Goal: Transaction & Acquisition: Purchase product/service

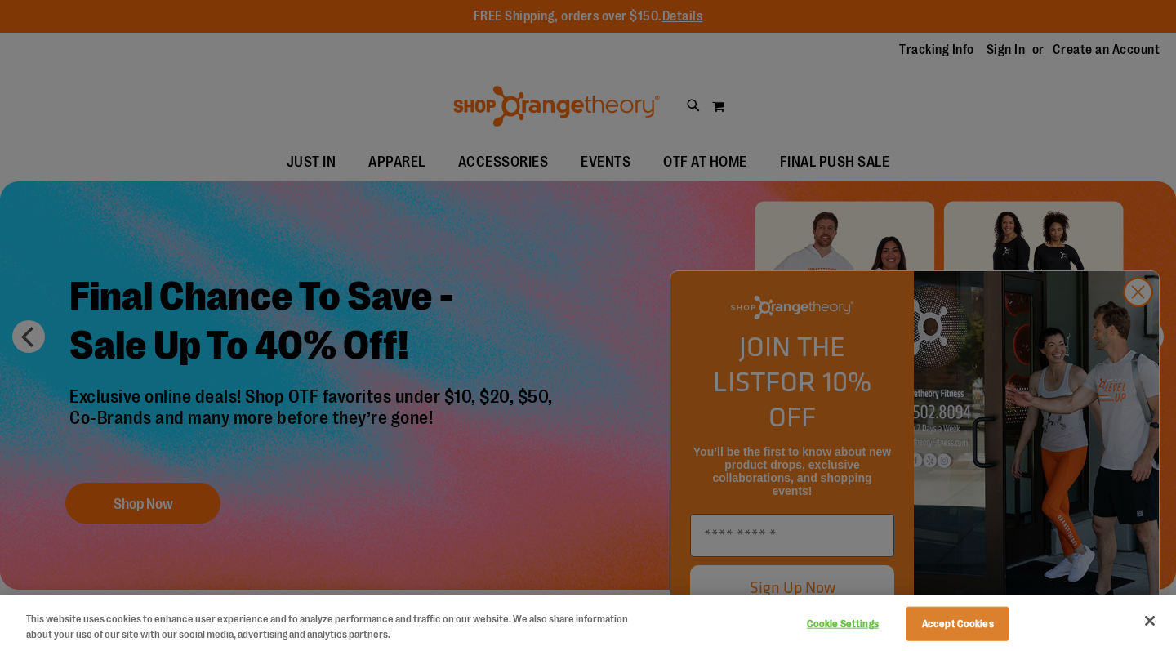
click at [973, 620] on button "Accept Cookies" at bounding box center [958, 624] width 102 height 34
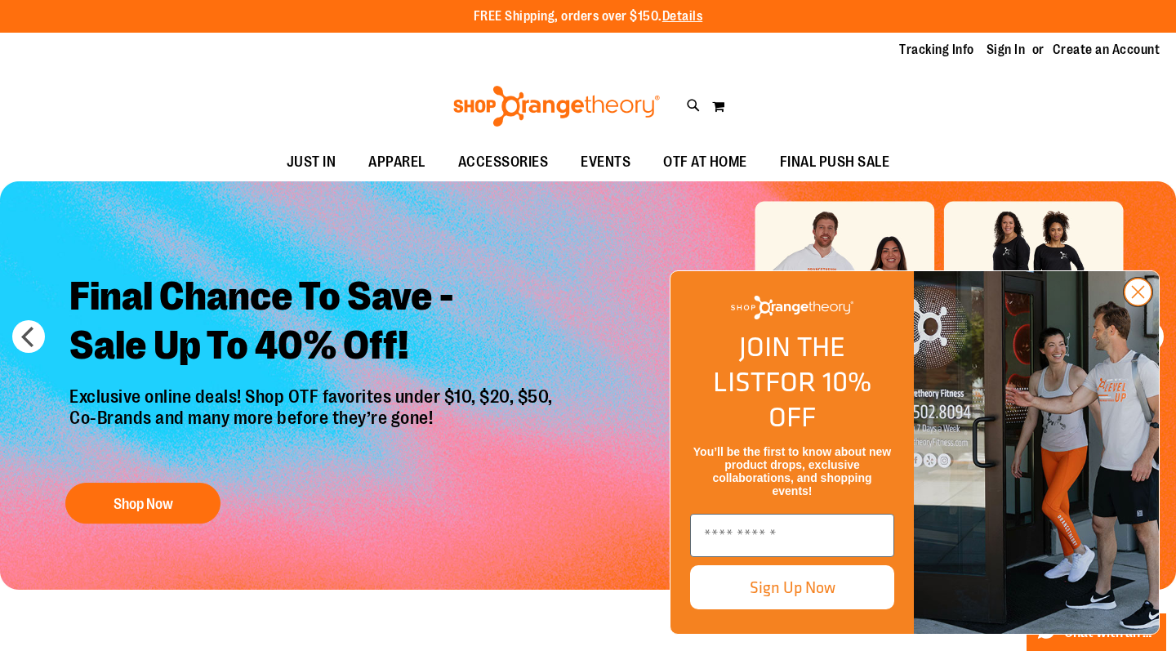
click at [1141, 305] on circle "Close dialog" at bounding box center [1138, 292] width 27 height 27
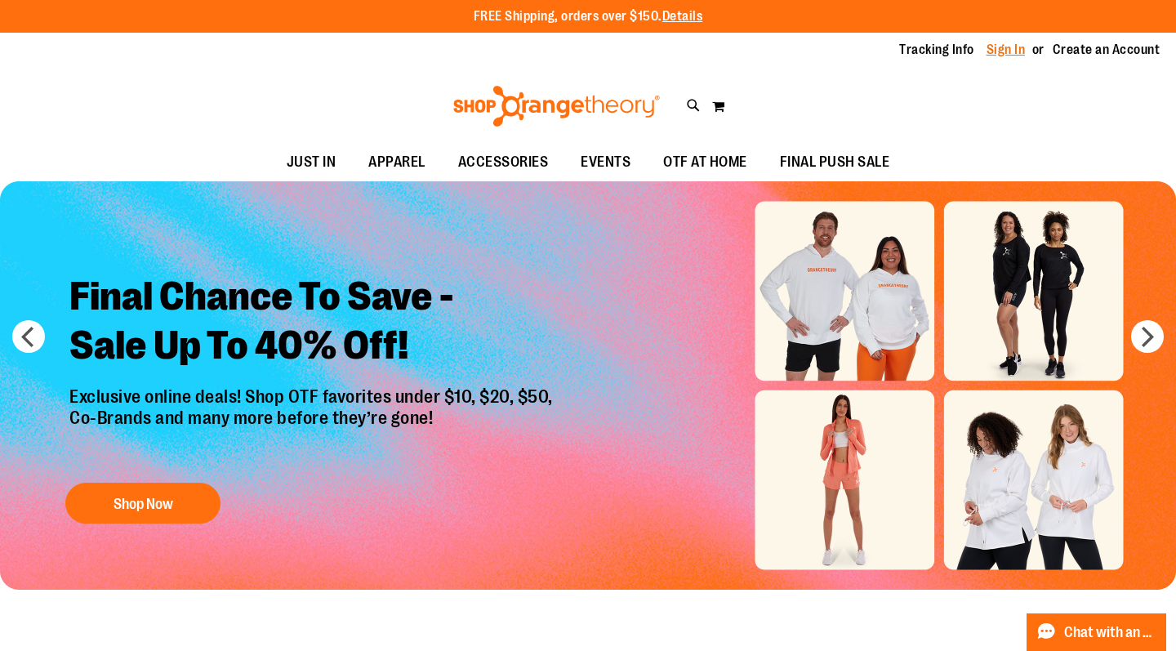
click at [1013, 48] on link "Sign In" at bounding box center [1006, 50] width 39 height 18
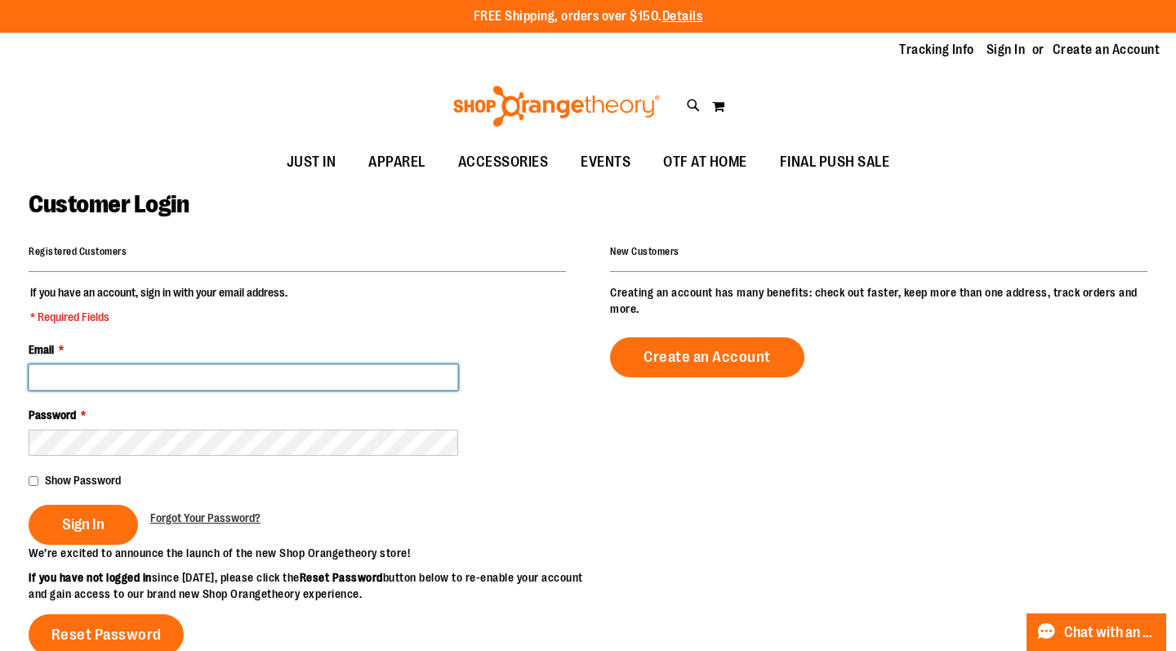
type input "**********"
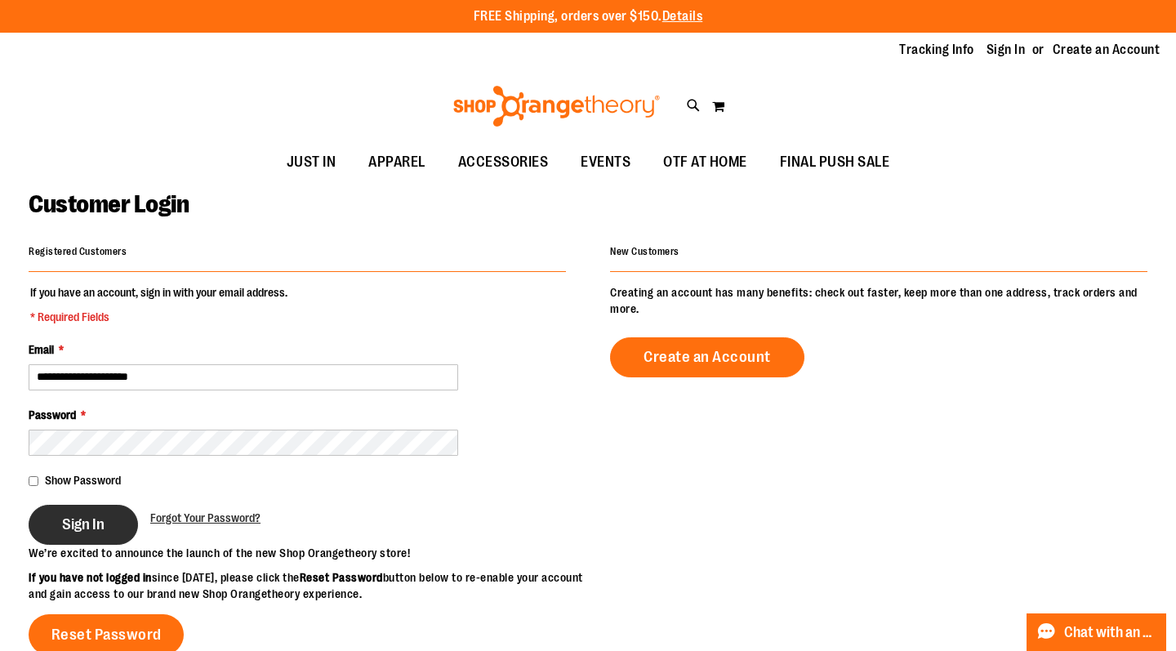
click at [78, 526] on span "Sign In" at bounding box center [83, 524] width 42 height 18
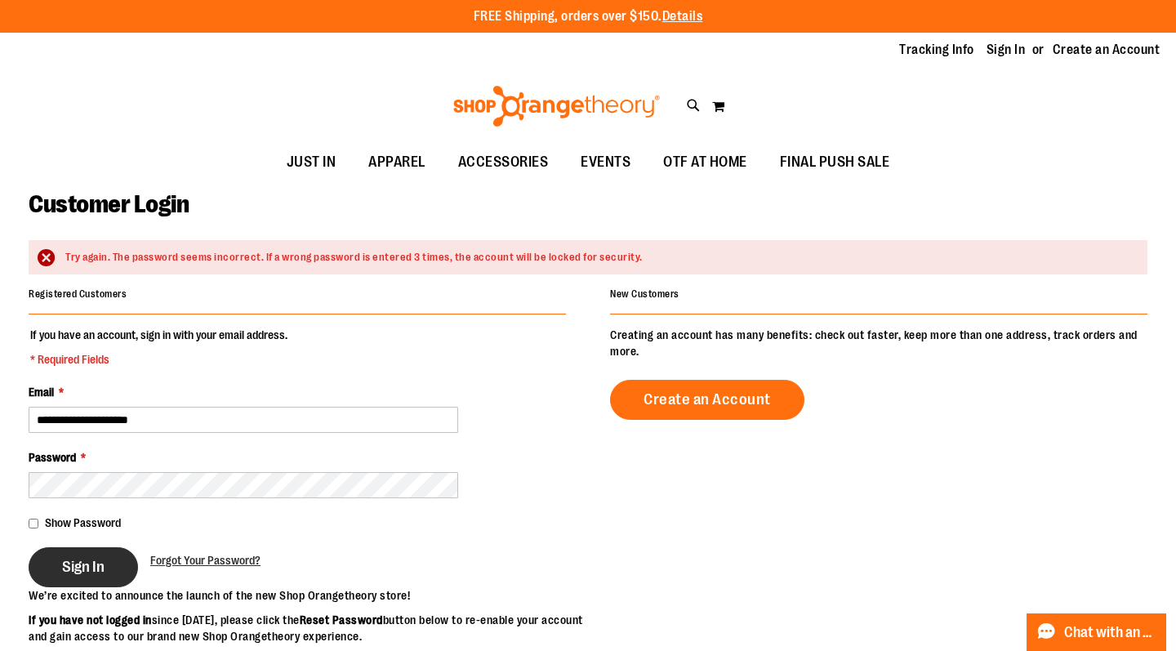
click at [95, 569] on span "Sign In" at bounding box center [83, 567] width 42 height 18
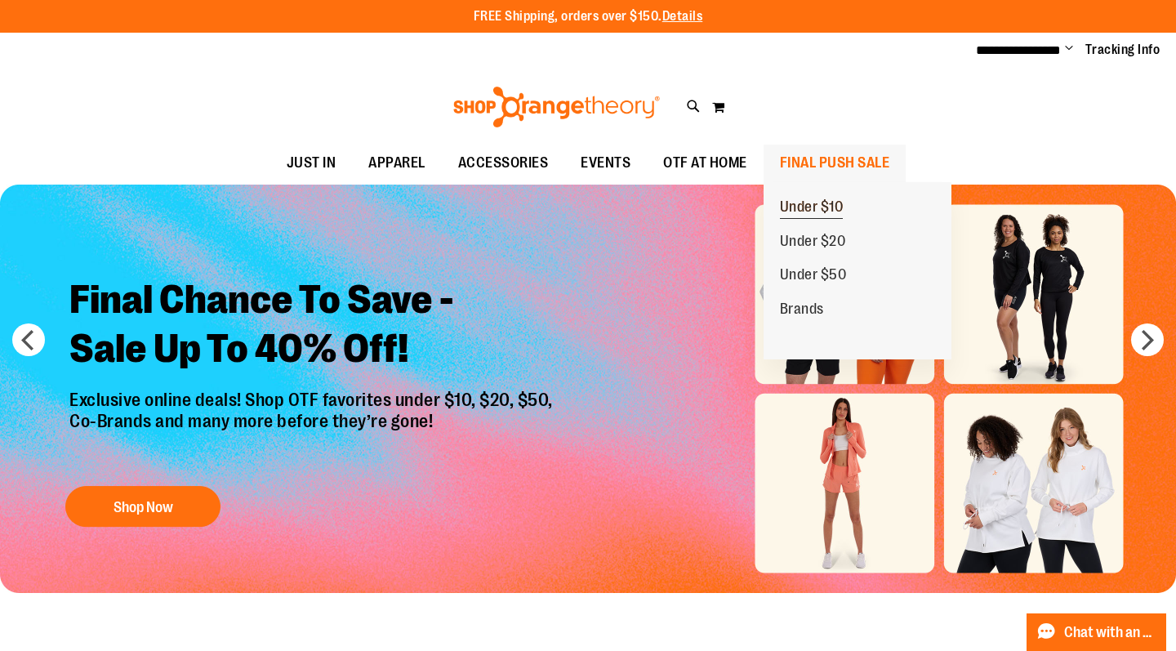
click at [828, 205] on span "Under $10" at bounding box center [812, 208] width 64 height 20
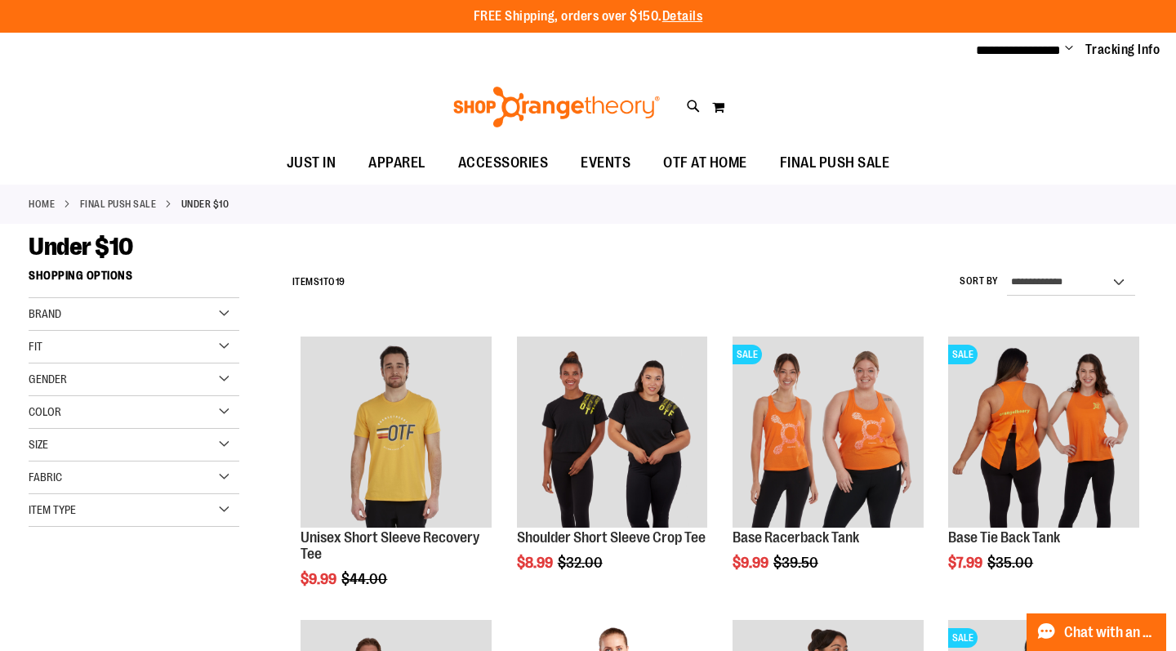
click at [78, 444] on div "Size" at bounding box center [134, 445] width 211 height 33
click at [108, 495] on div "M" at bounding box center [104, 486] width 25 height 25
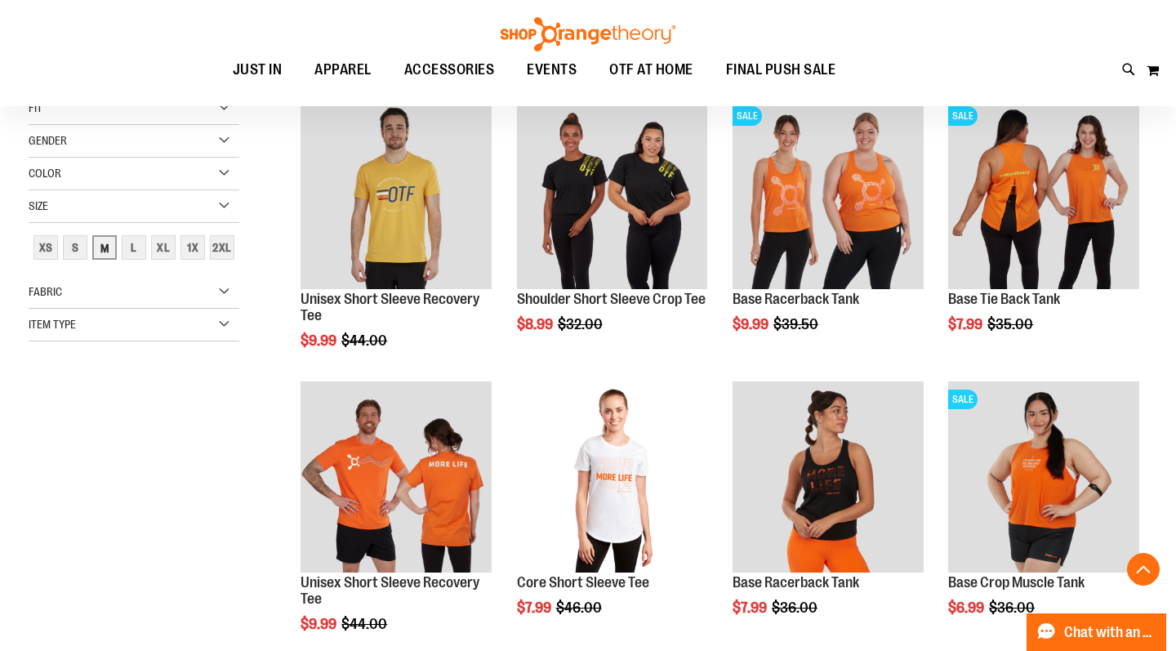
scroll to position [265, 0]
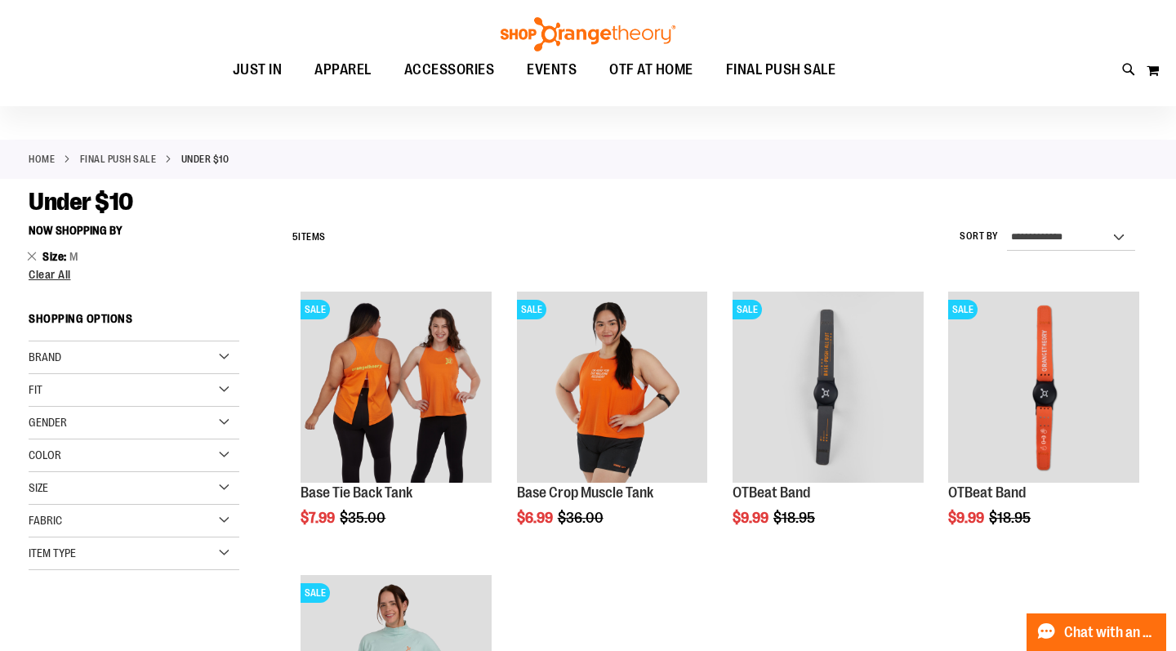
scroll to position [46, 0]
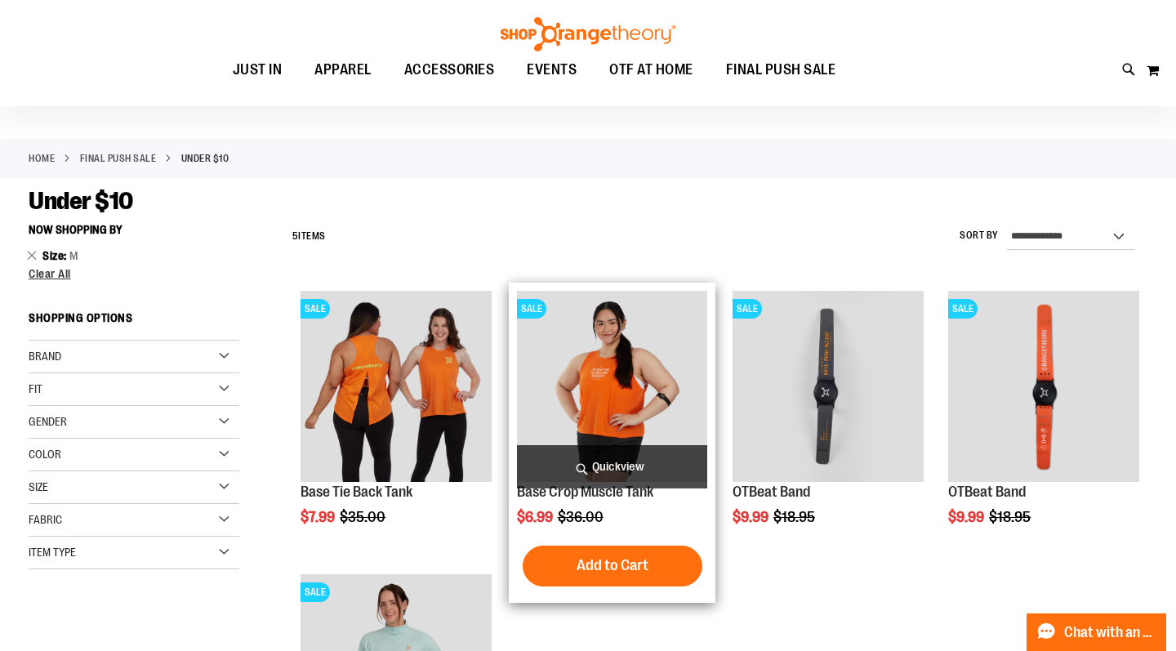
click at [613, 401] on img "product" at bounding box center [612, 386] width 191 height 191
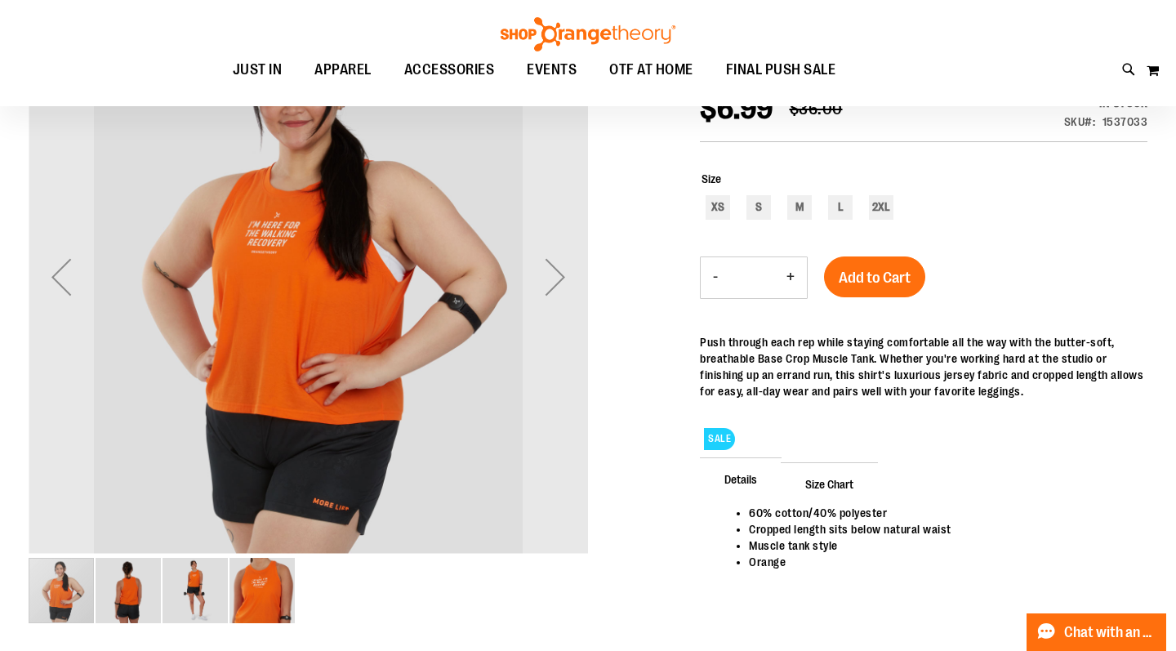
scroll to position [245, 0]
click at [271, 593] on img "image 4 of 4" at bounding box center [262, 589] width 65 height 65
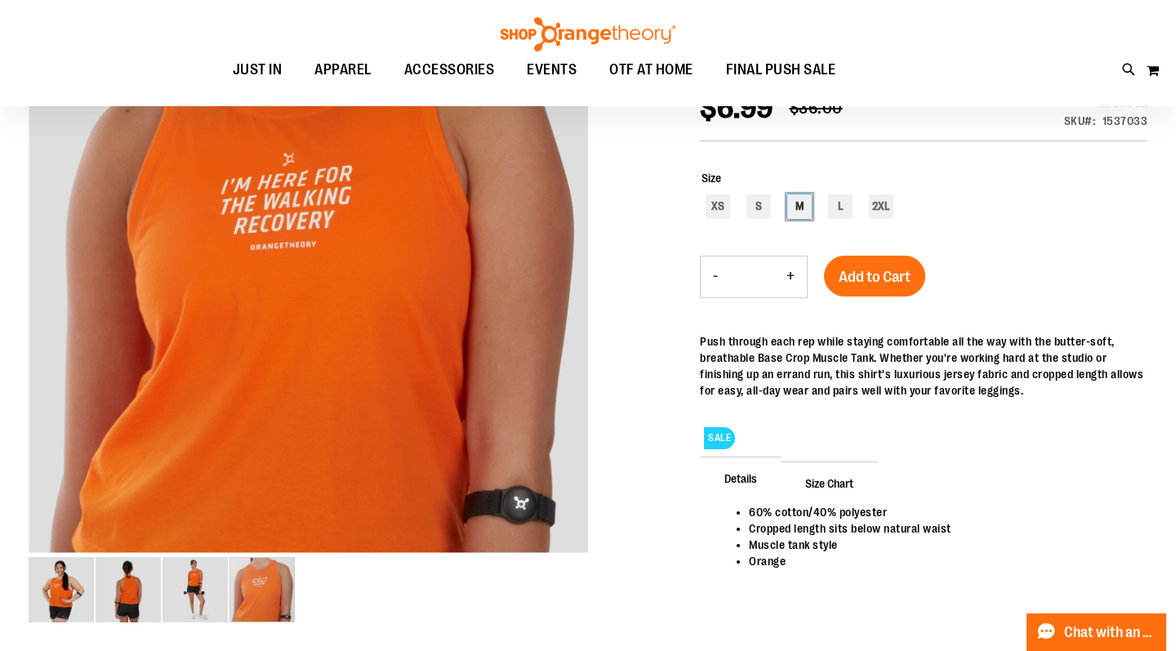
click at [796, 215] on div "M" at bounding box center [799, 206] width 25 height 25
type input "***"
click at [867, 281] on span "Add to Cart" at bounding box center [875, 277] width 72 height 18
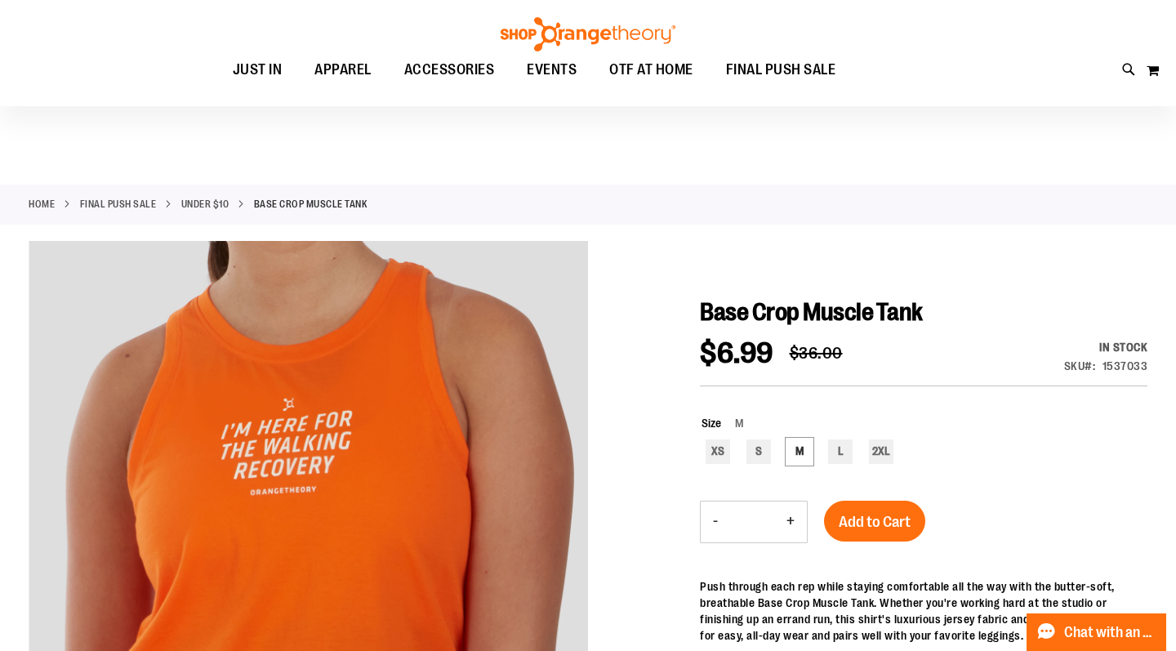
scroll to position [0, 0]
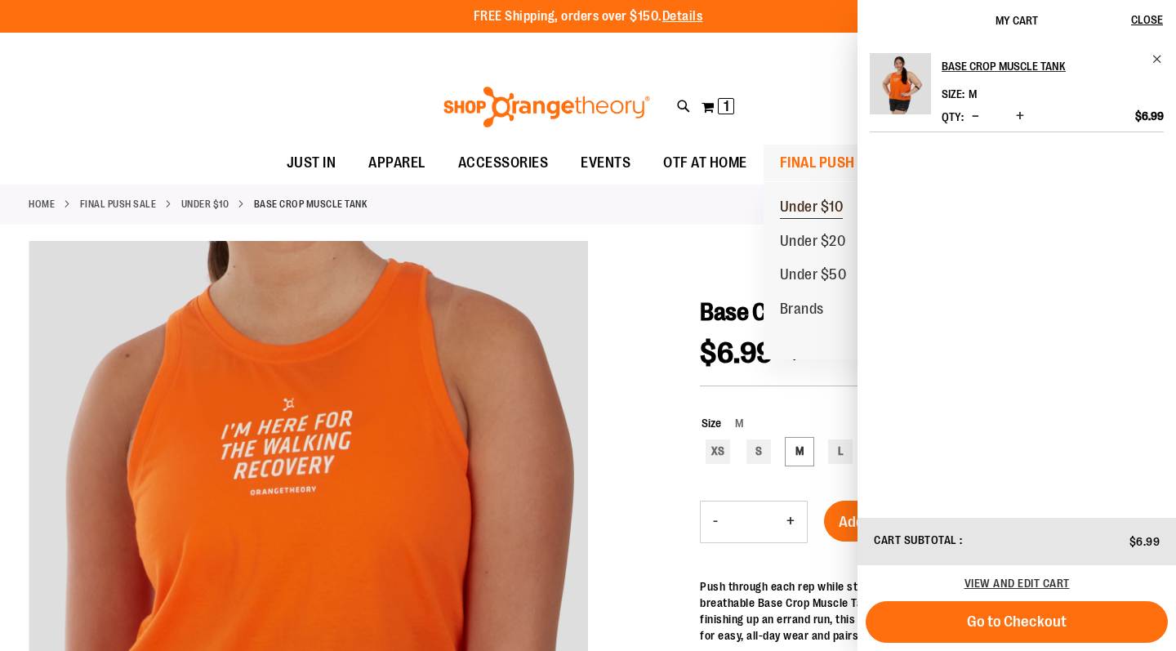
click at [808, 203] on span "Under $10" at bounding box center [812, 208] width 64 height 20
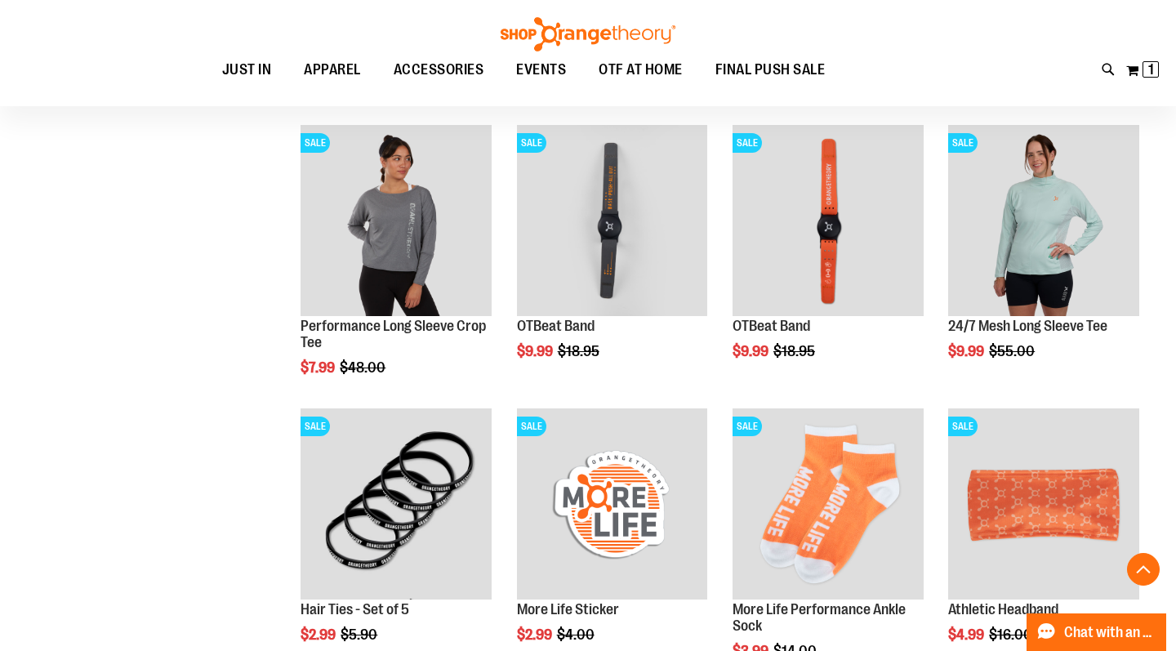
scroll to position [774, 0]
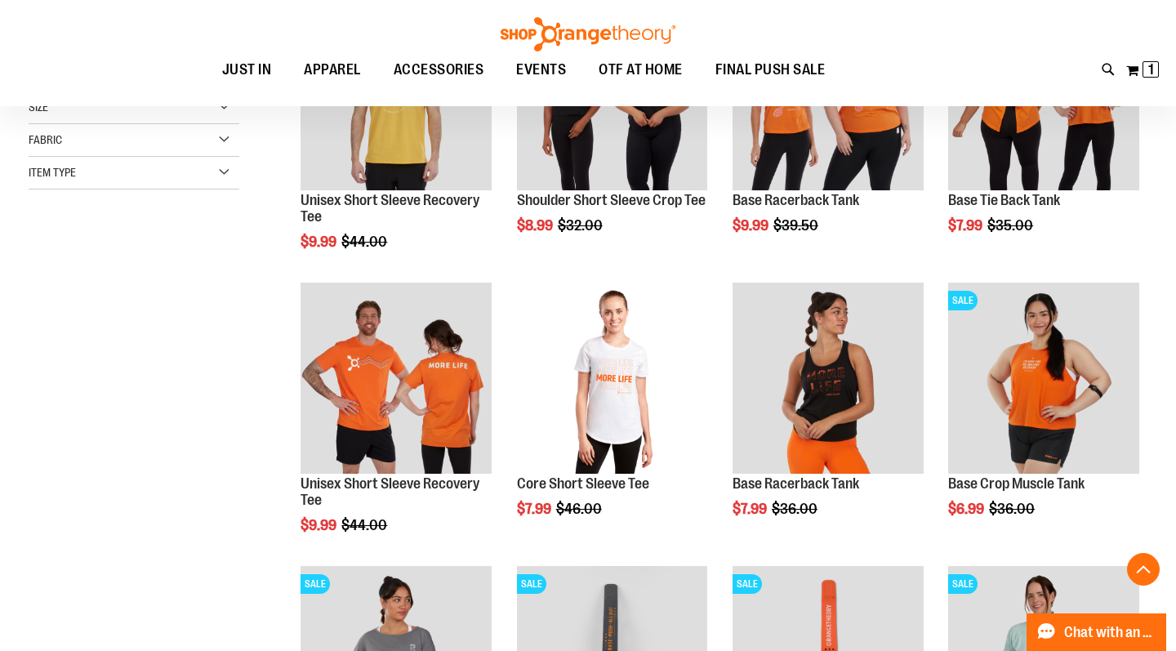
scroll to position [341, 0]
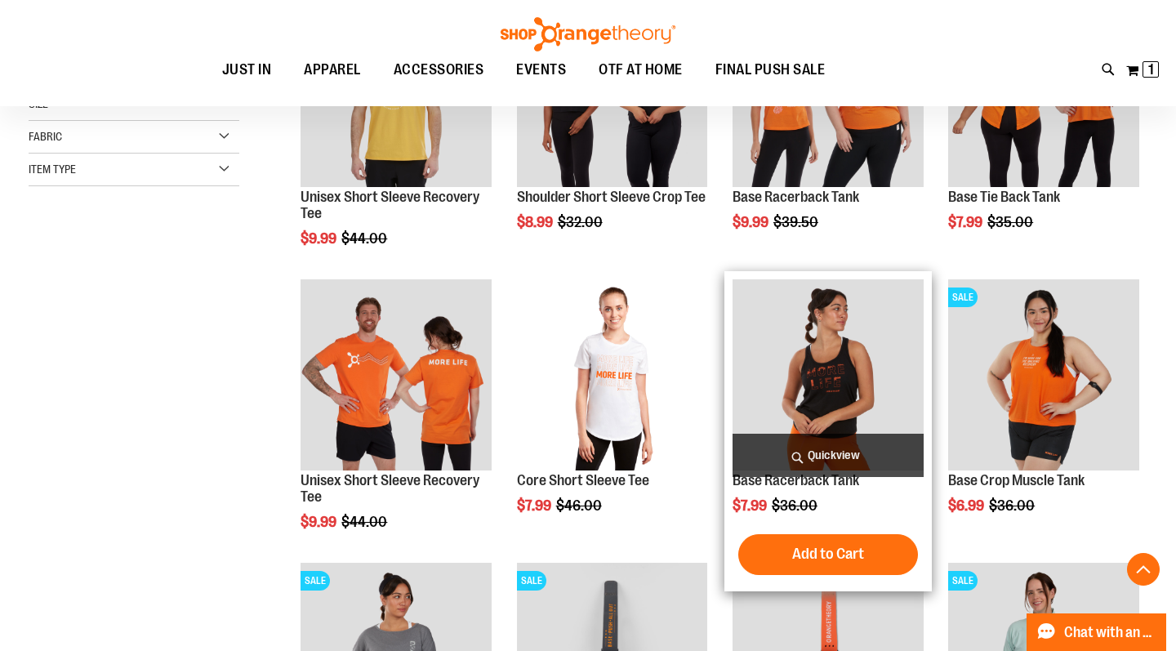
click at [845, 390] on img "product" at bounding box center [828, 374] width 191 height 191
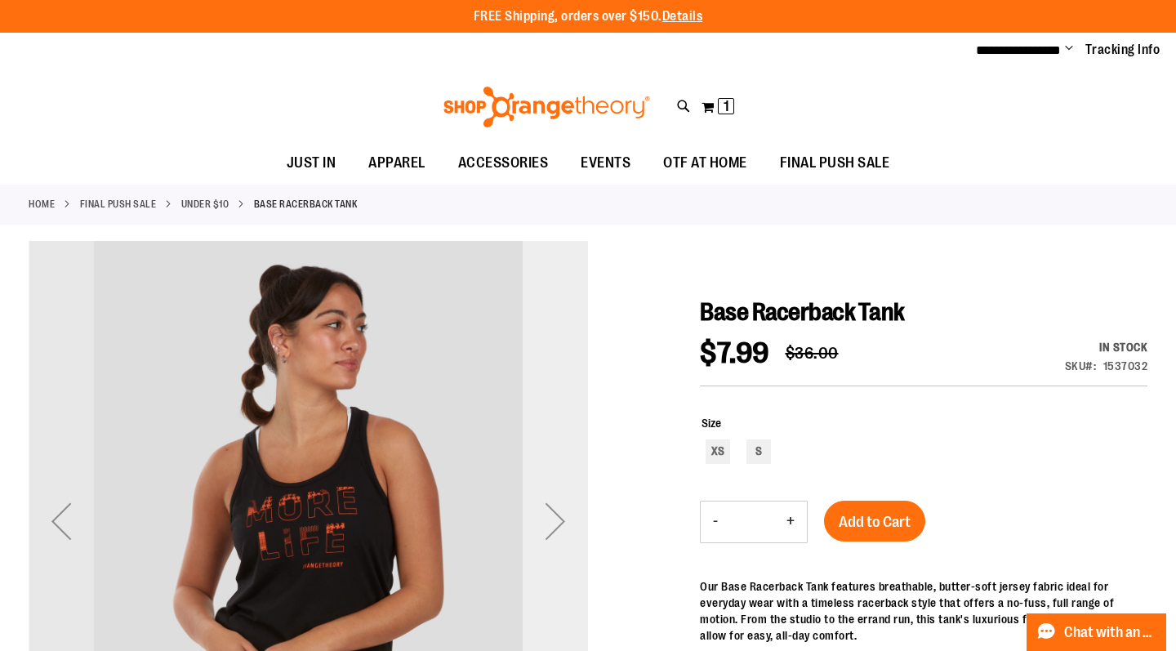
click at [556, 519] on div "Next" at bounding box center [555, 520] width 65 height 65
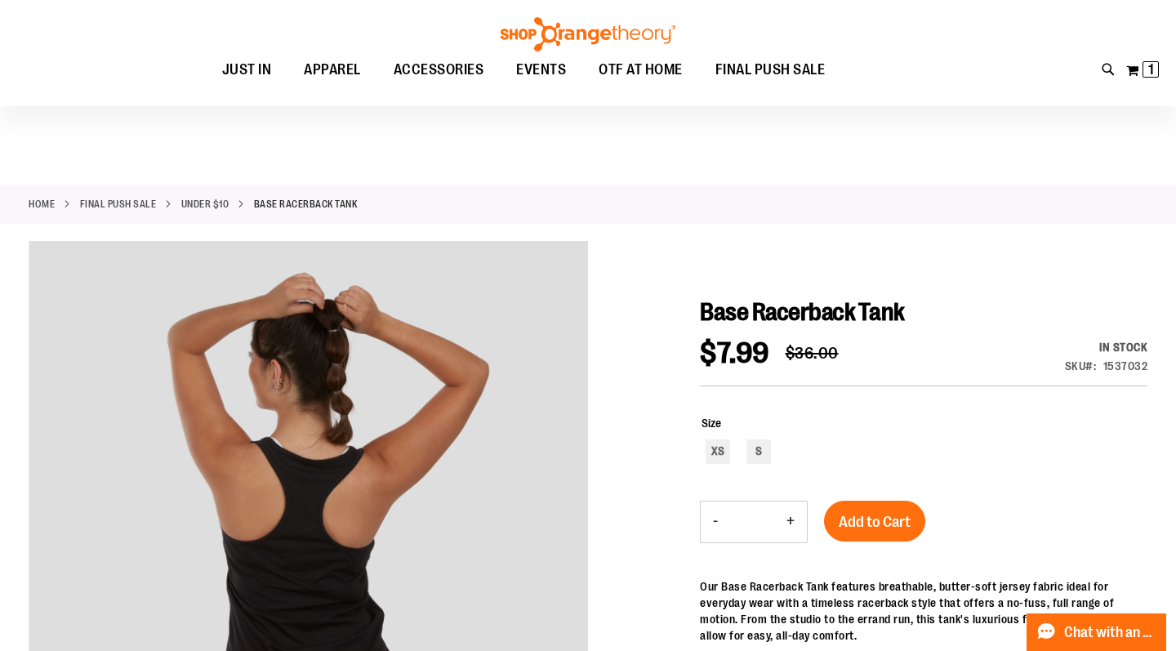
scroll to position [56, 0]
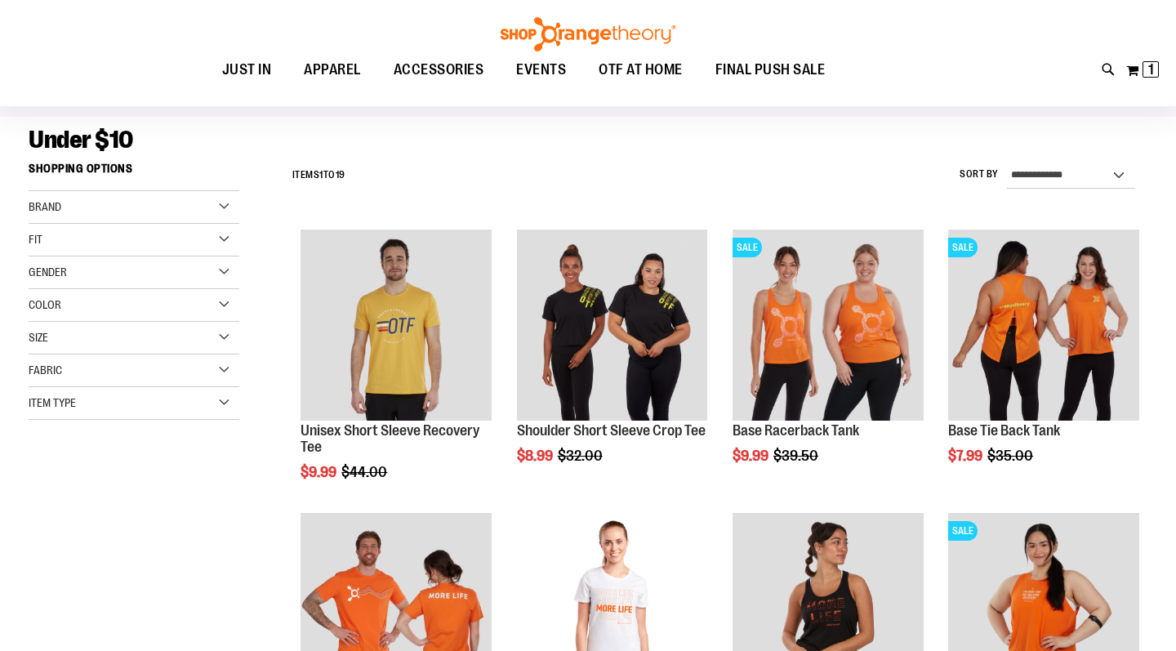
scroll to position [94, 0]
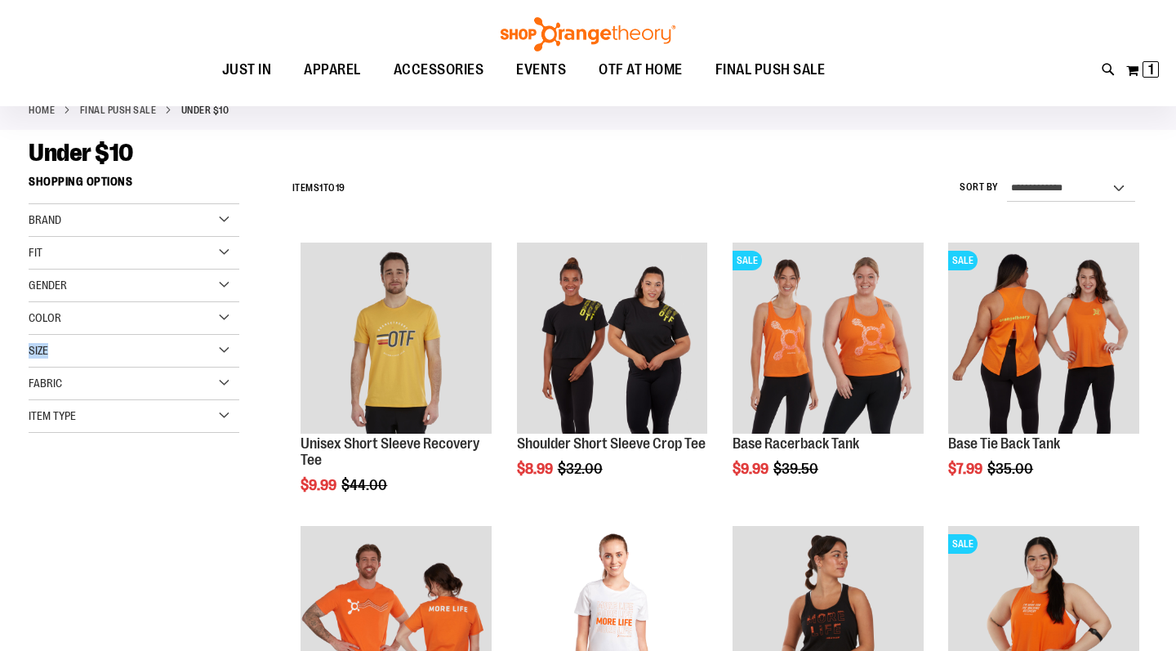
click at [225, 347] on div "Size" at bounding box center [134, 351] width 211 height 33
click at [111, 399] on div "M" at bounding box center [104, 392] width 25 height 25
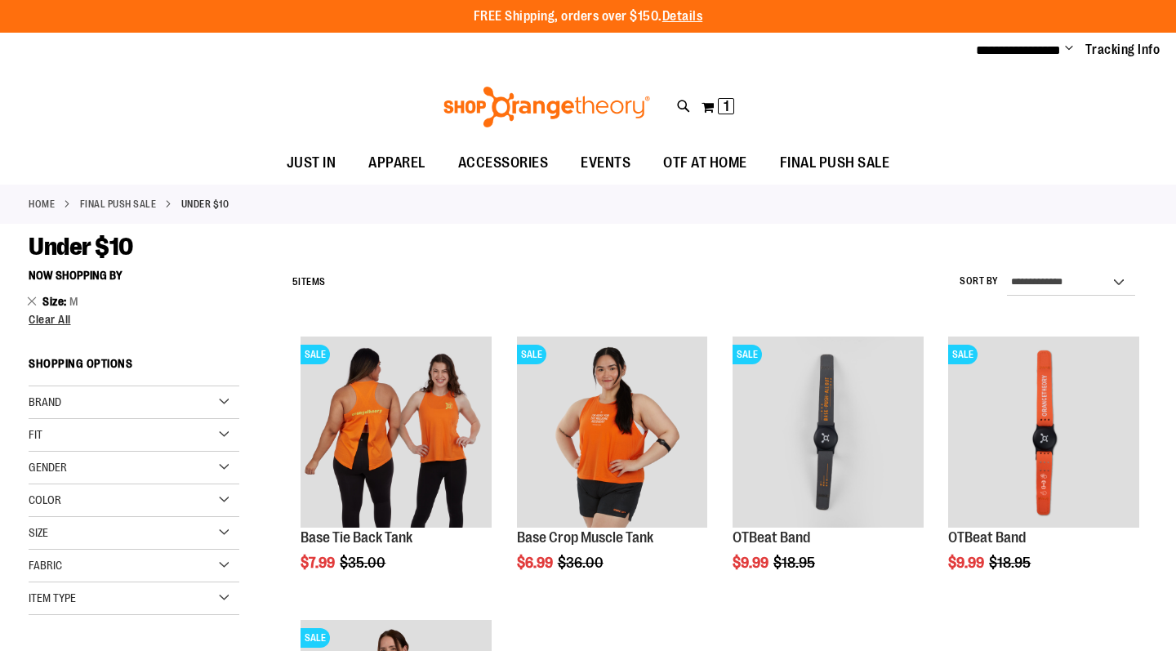
click at [149, 207] on link "FINAL PUSH SALE" at bounding box center [118, 204] width 77 height 15
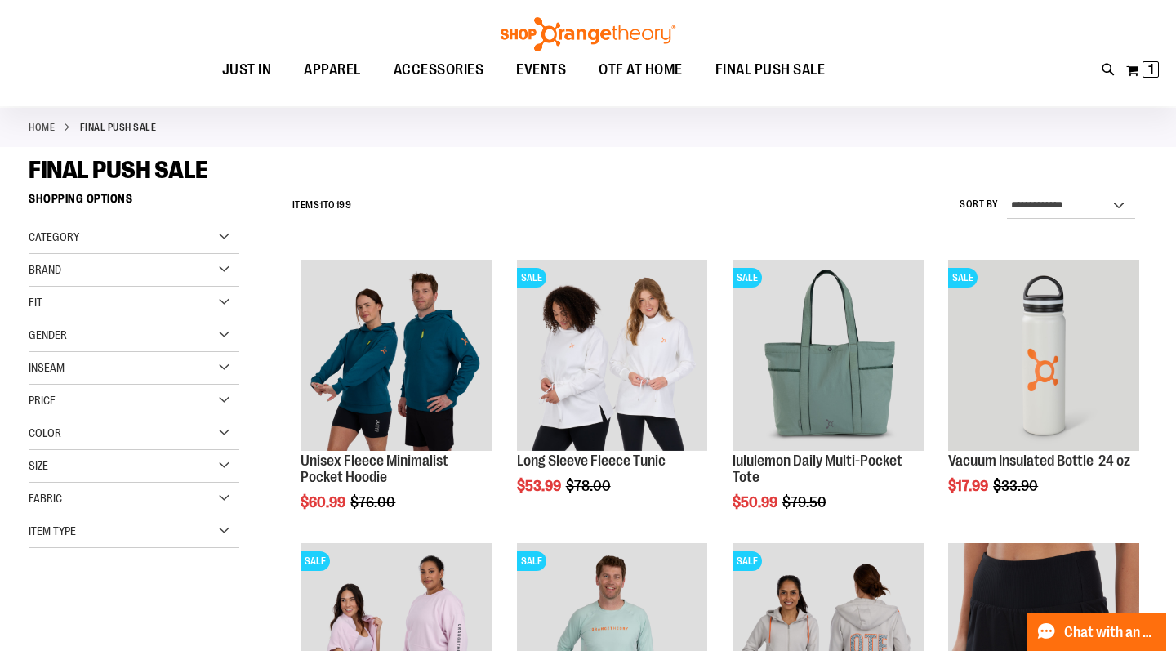
scroll to position [56, 0]
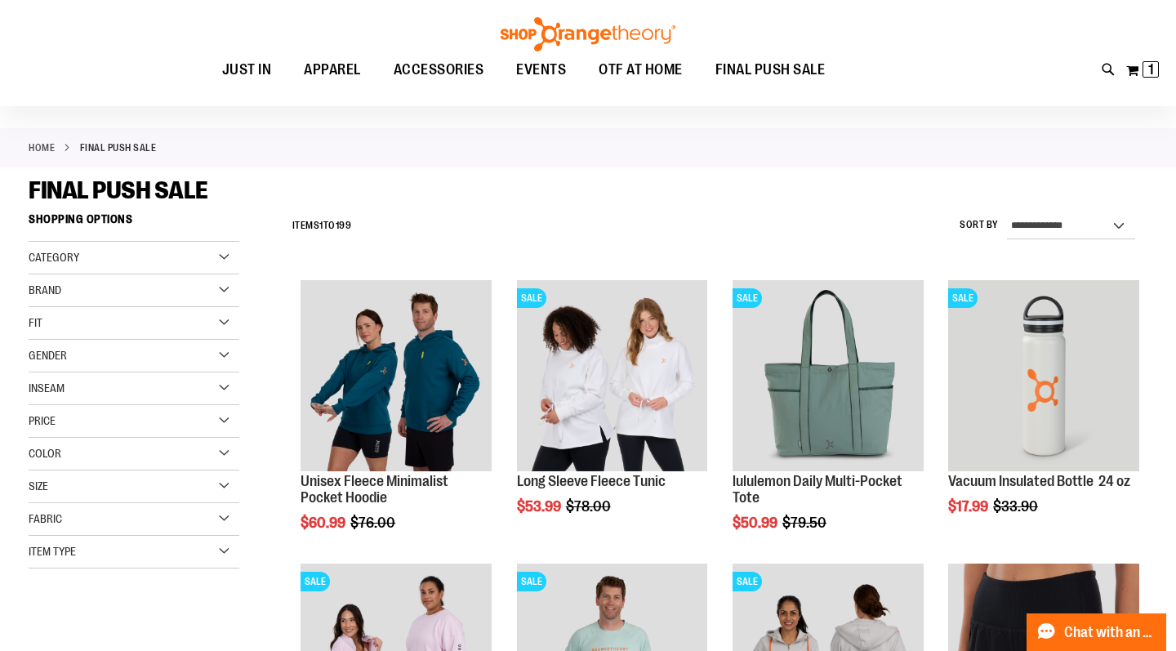
click at [221, 488] on div "Size" at bounding box center [134, 486] width 211 height 33
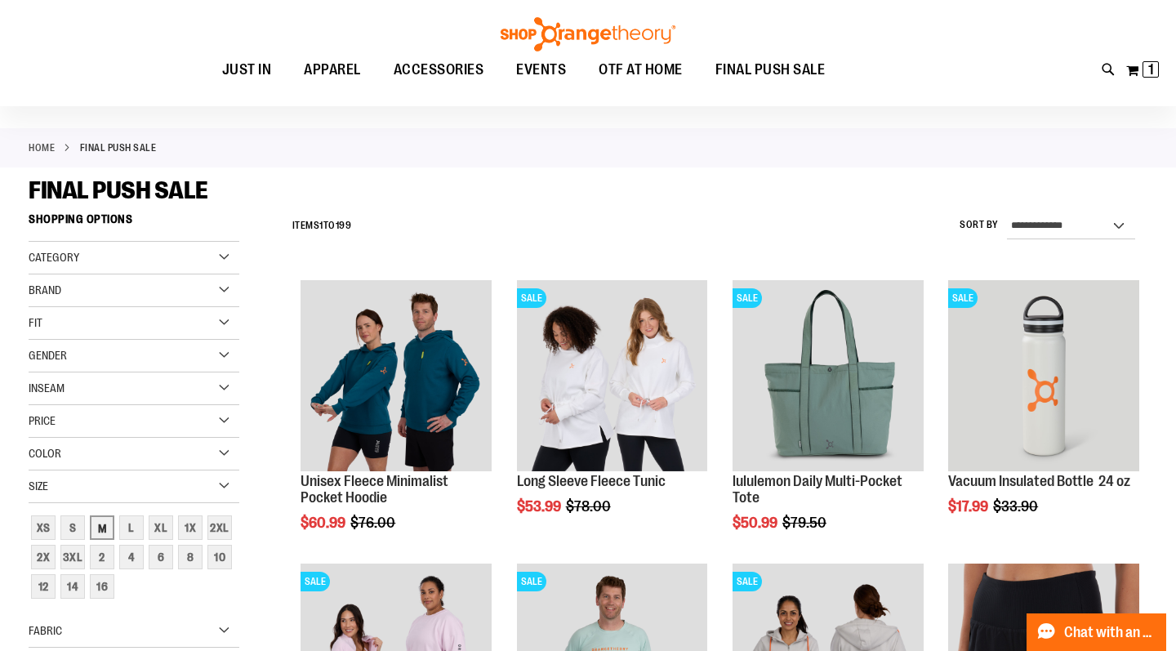
click at [105, 537] on div "M" at bounding box center [102, 527] width 25 height 25
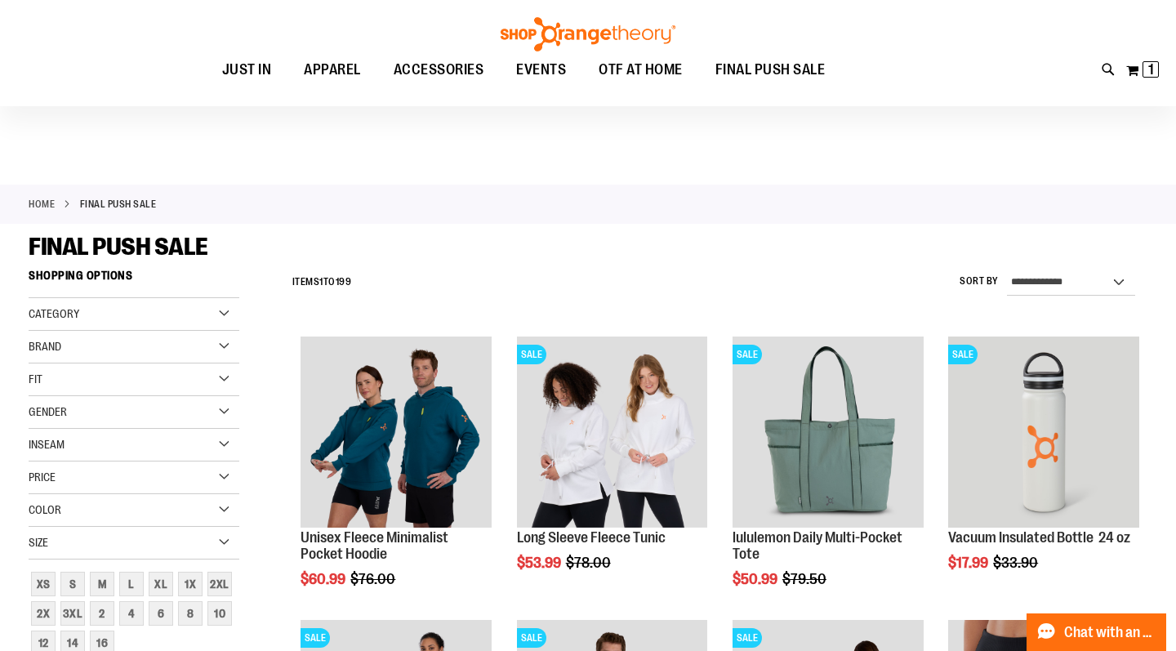
scroll to position [-1, 0]
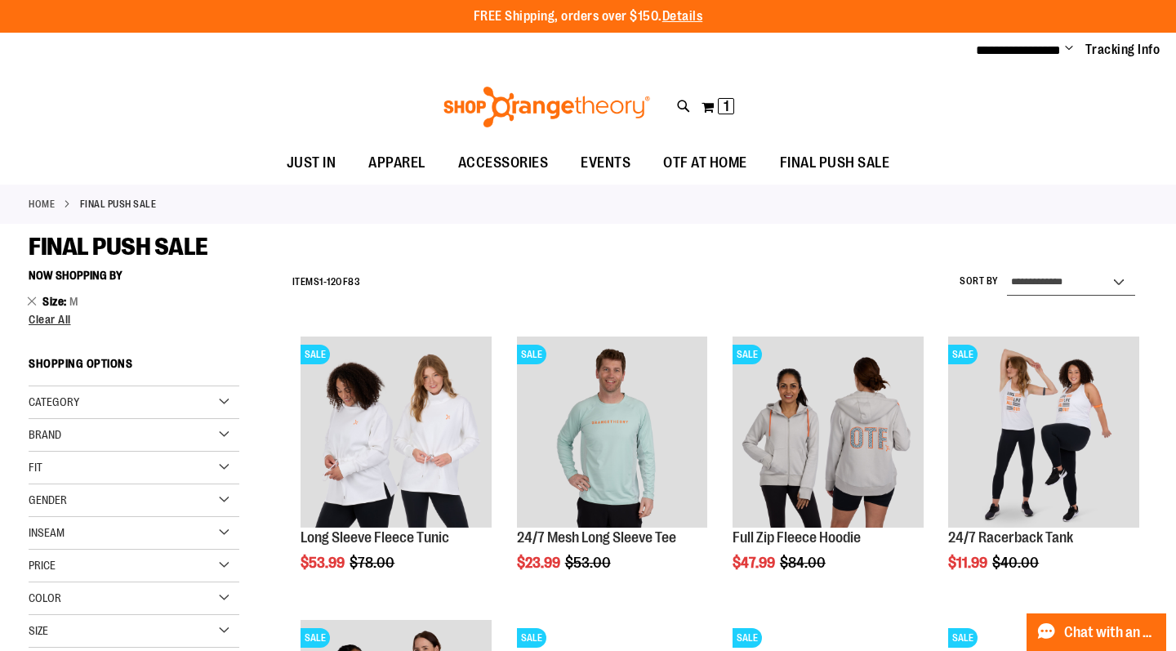
select select "*********"
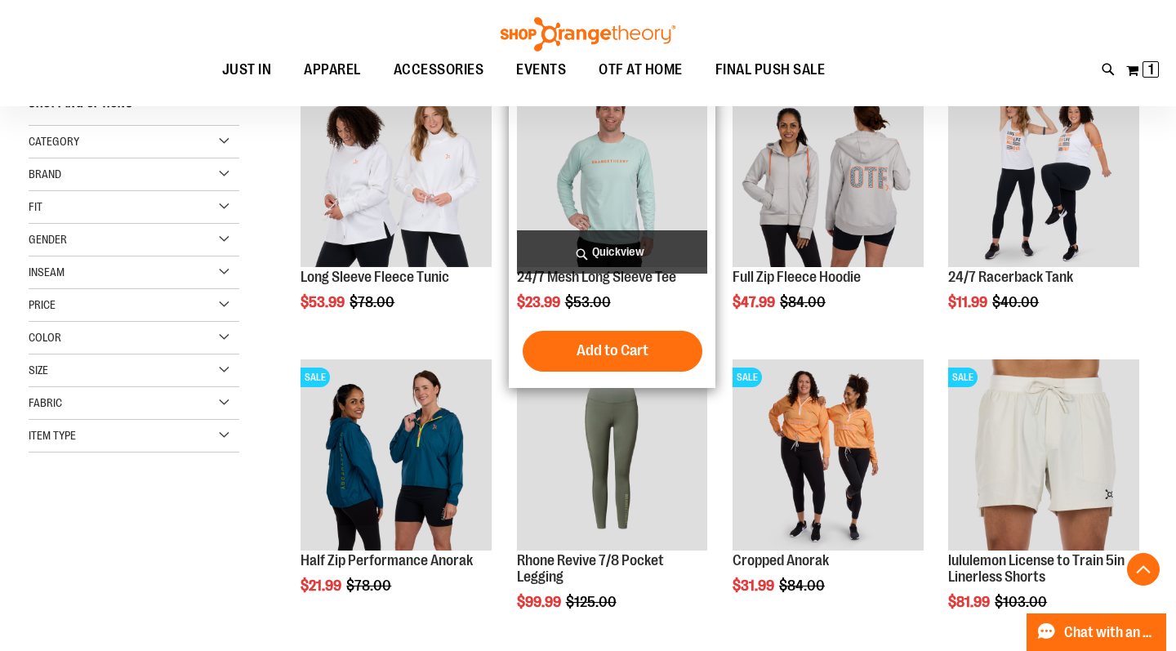
scroll to position [265, 0]
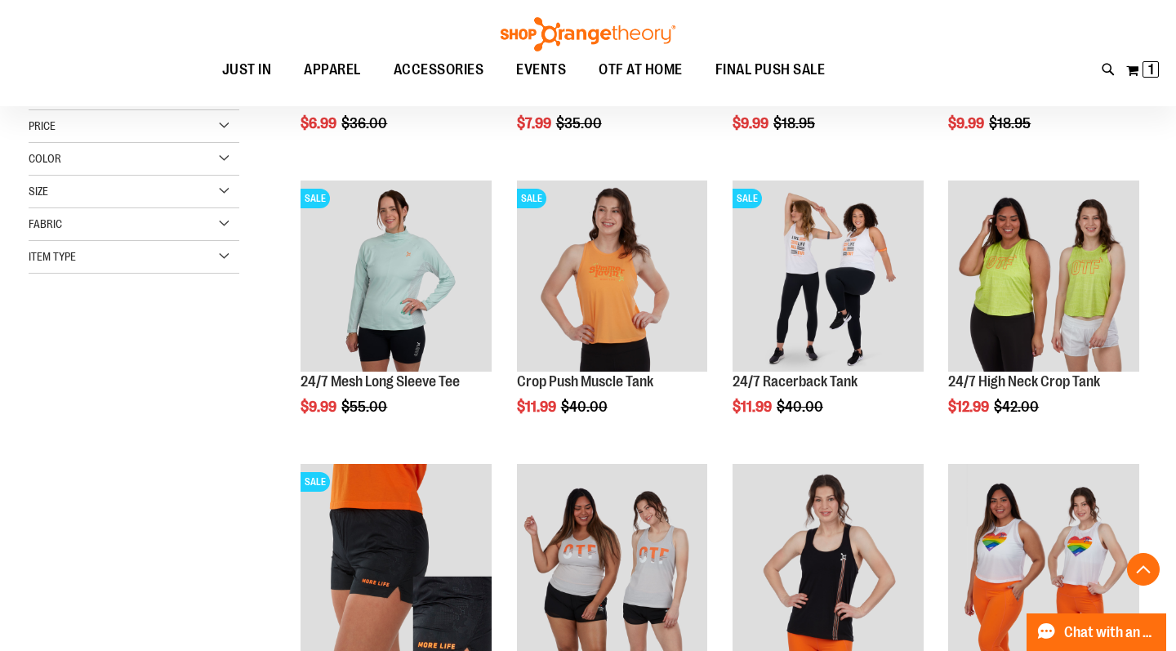
scroll to position [475, 0]
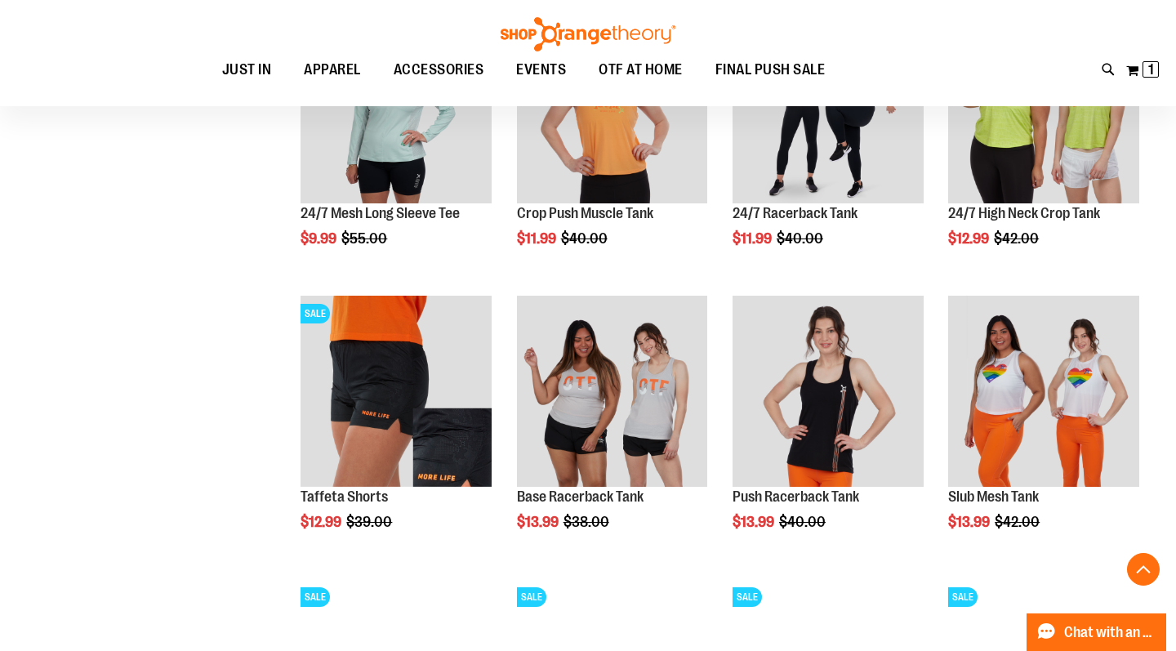
scroll to position [609, 0]
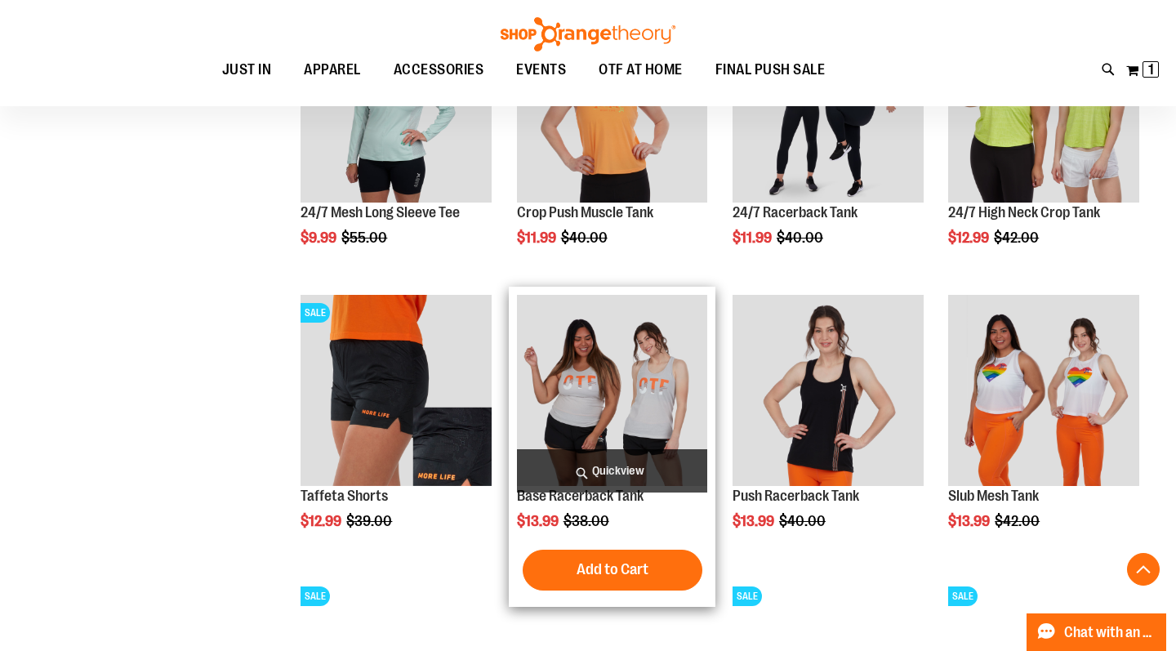
click at [628, 399] on img "product" at bounding box center [612, 390] width 191 height 191
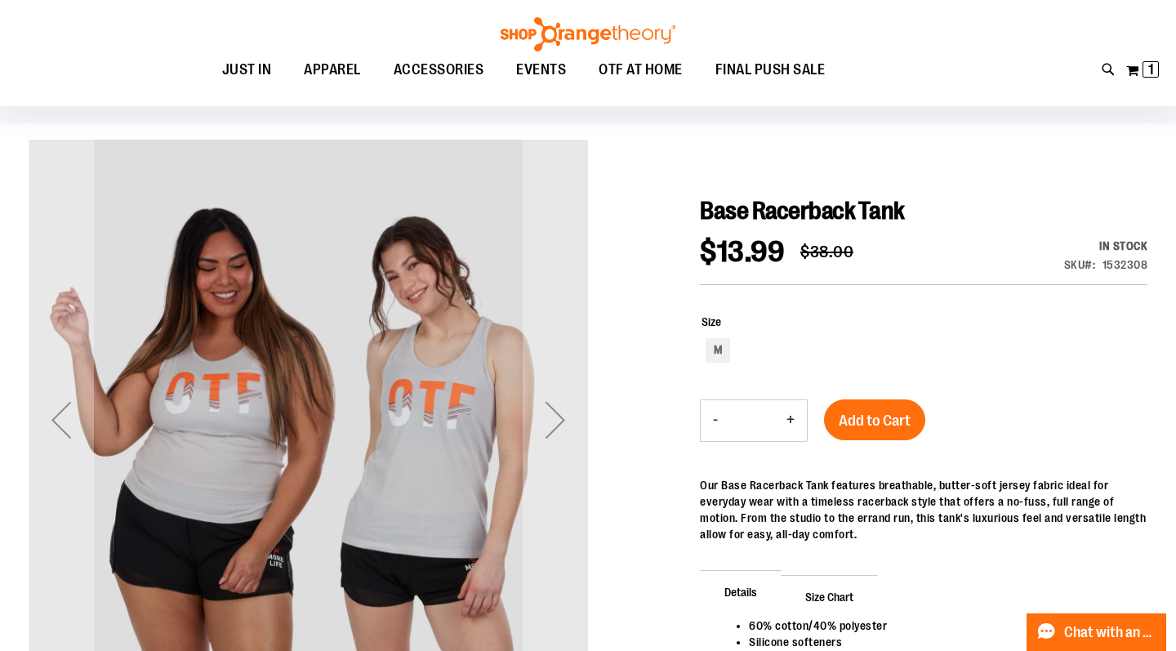
scroll to position [102, 0]
click at [561, 419] on div "Next" at bounding box center [555, 418] width 65 height 65
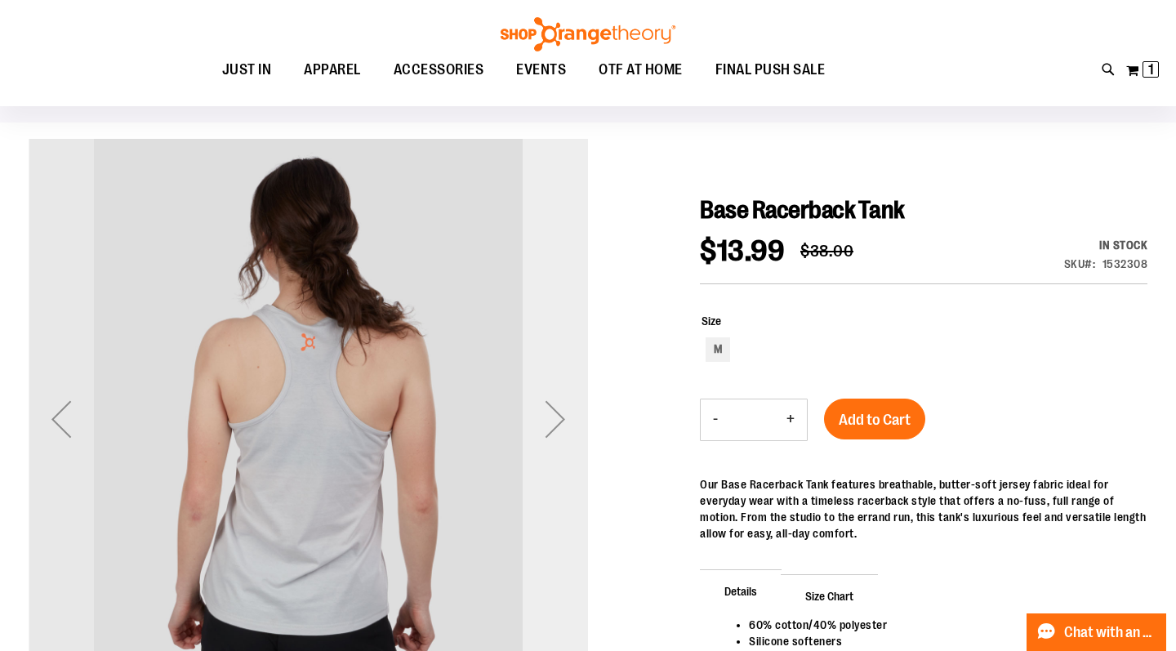
click at [561, 419] on div "Next" at bounding box center [555, 418] width 65 height 65
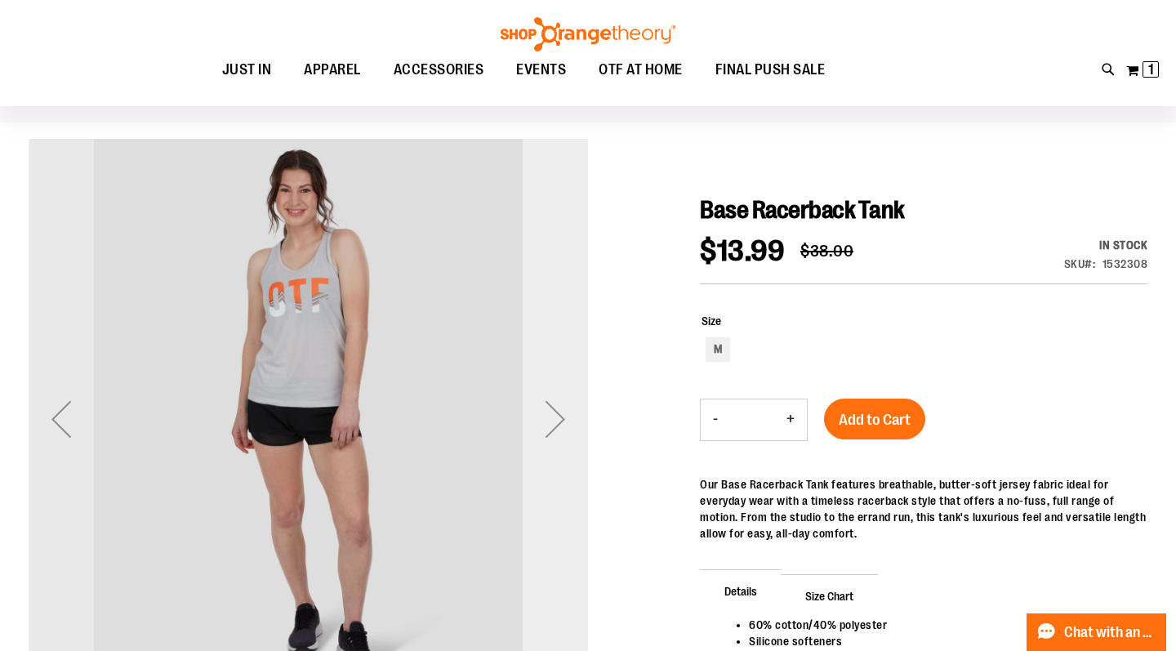
click at [552, 420] on div "Next" at bounding box center [555, 418] width 65 height 65
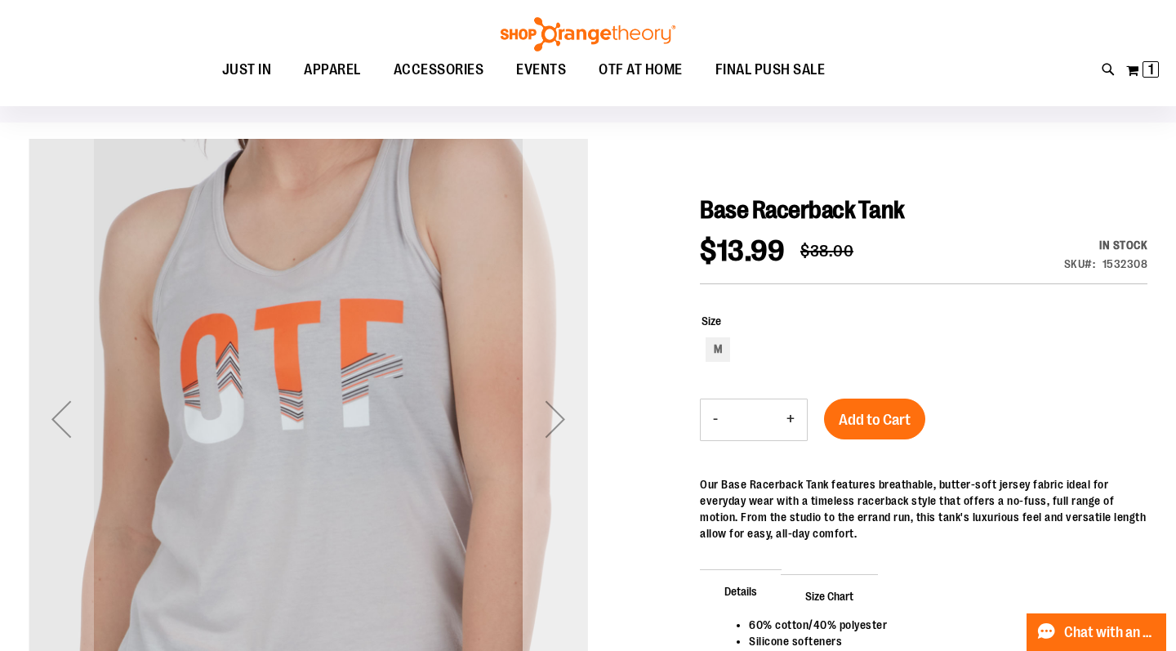
click at [552, 420] on div "Next" at bounding box center [555, 418] width 65 height 65
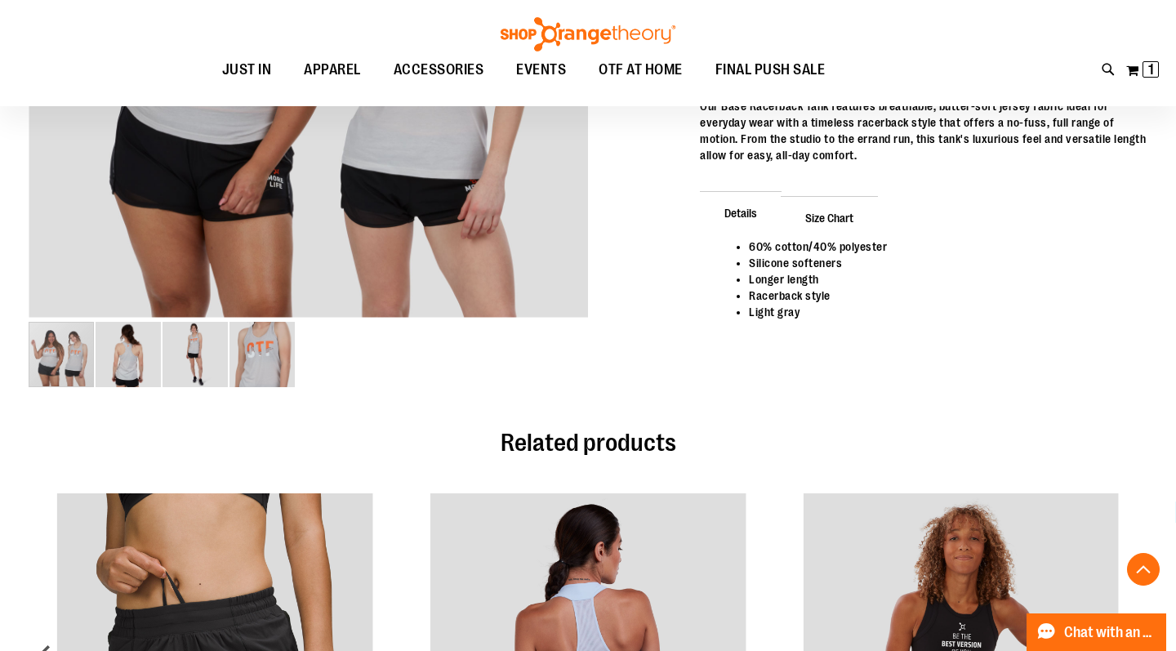
scroll to position [472, 0]
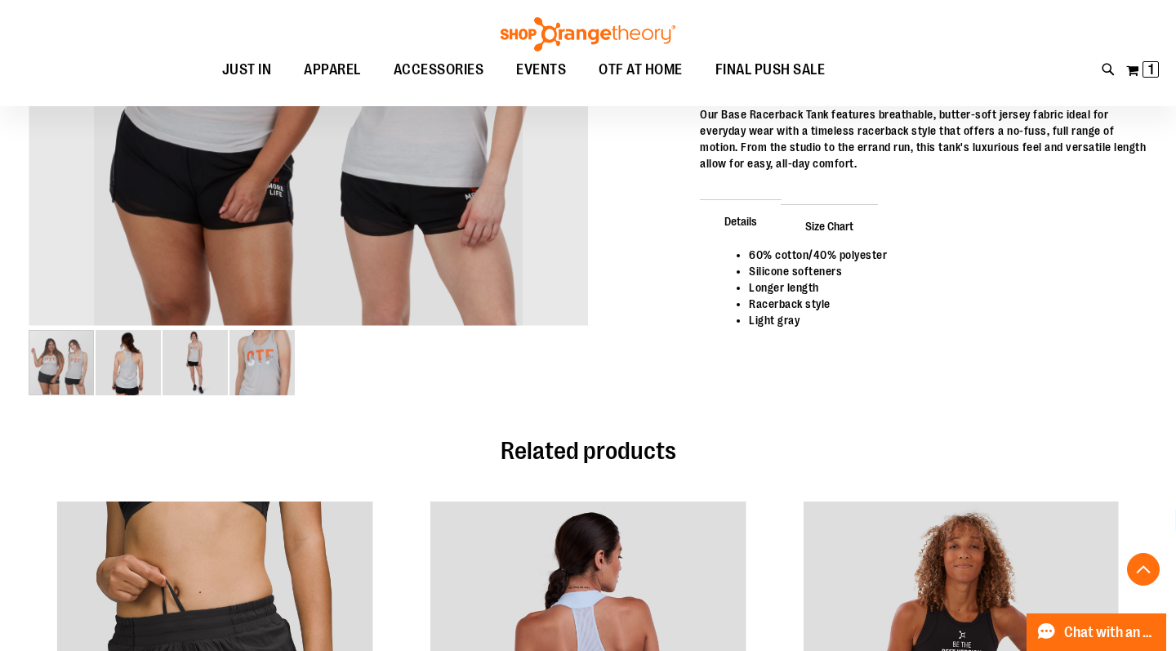
click at [271, 360] on img "image 4 of 4" at bounding box center [262, 362] width 65 height 65
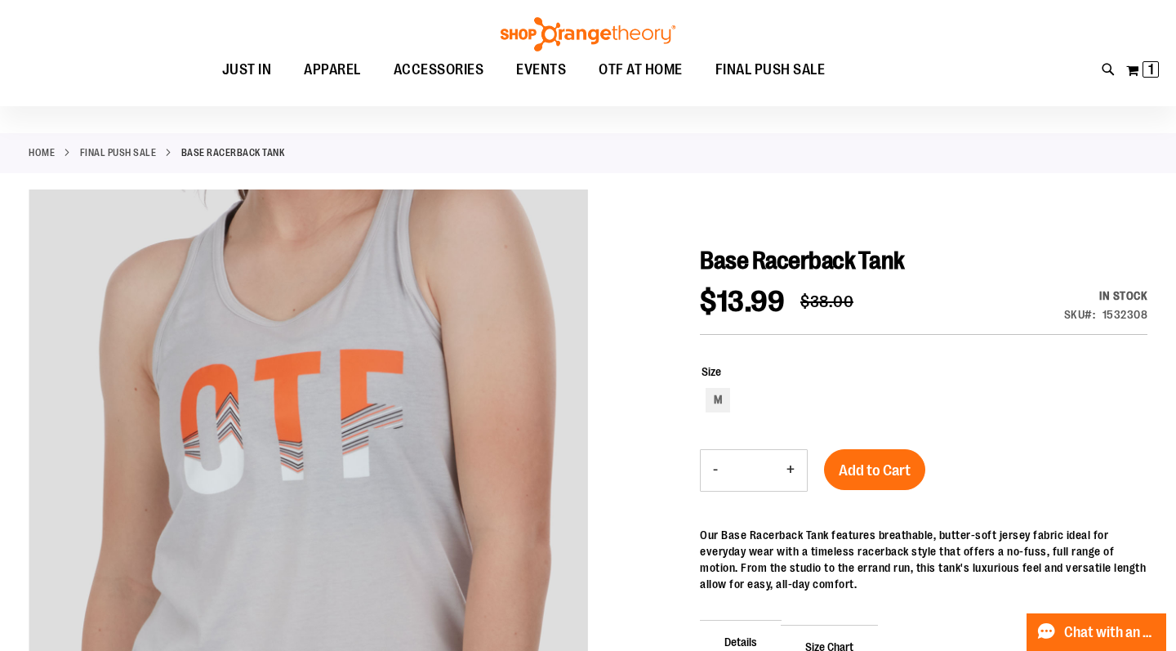
scroll to position [36, 0]
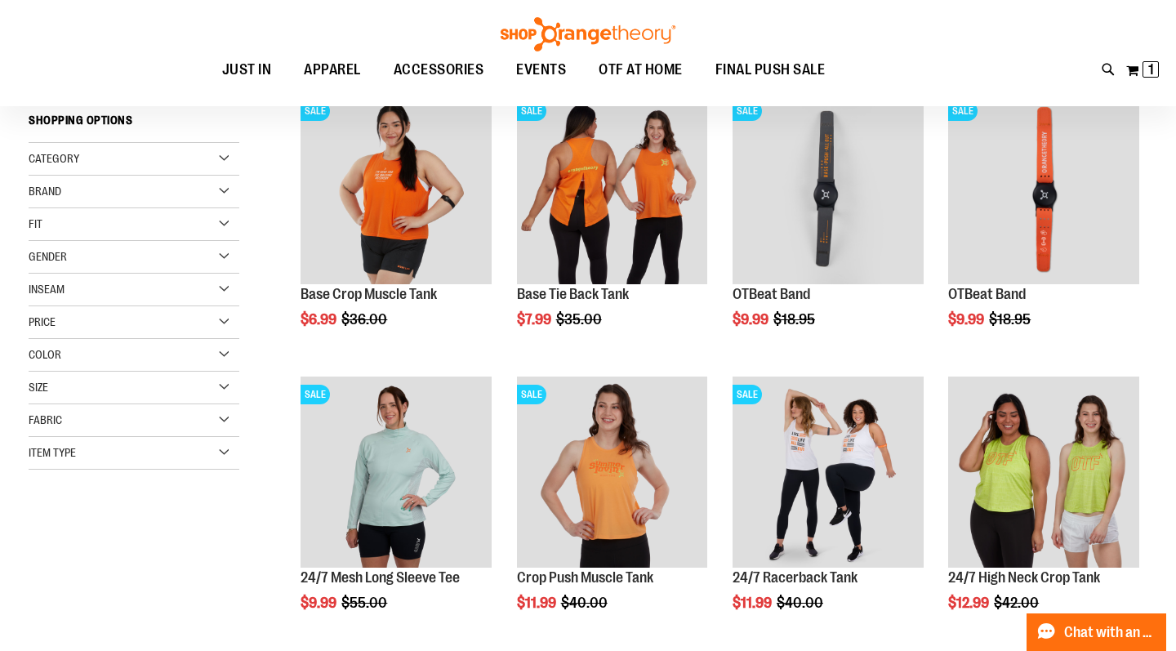
scroll to position [99, 0]
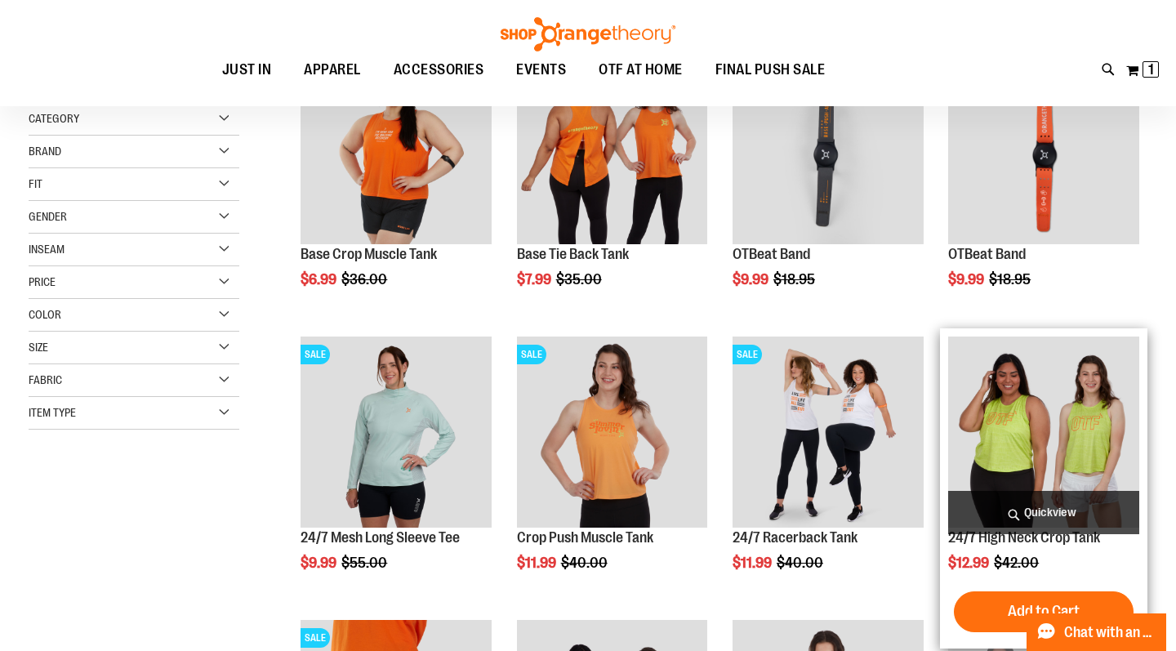
click at [1054, 440] on img "product" at bounding box center [1043, 432] width 191 height 191
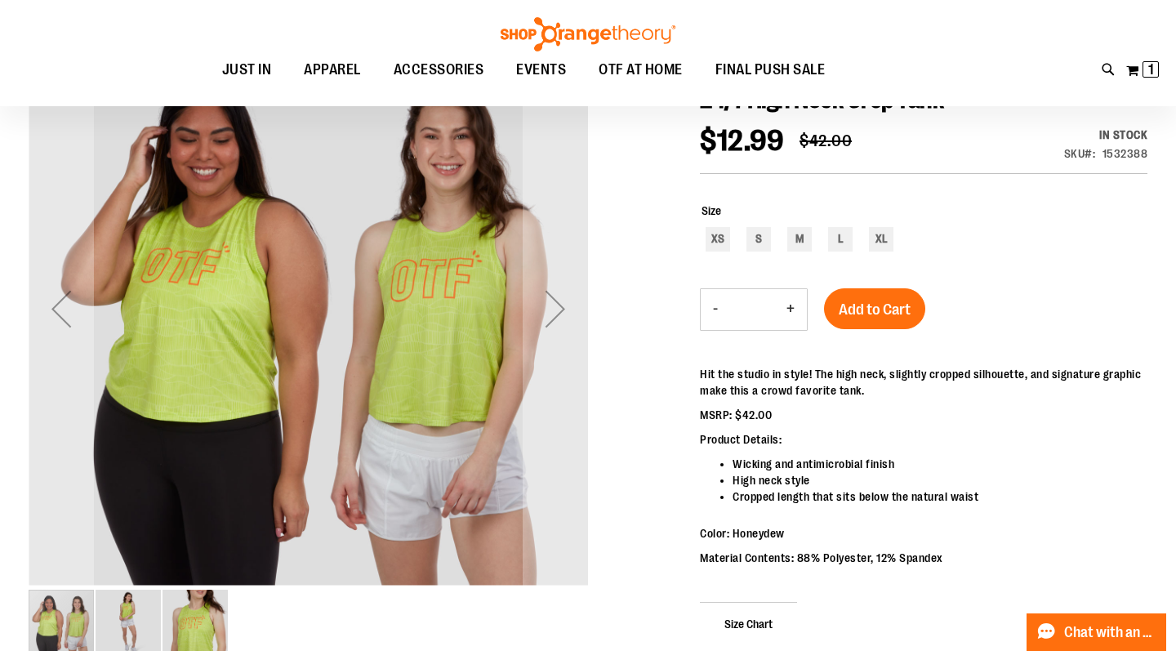
scroll to position [202, 0]
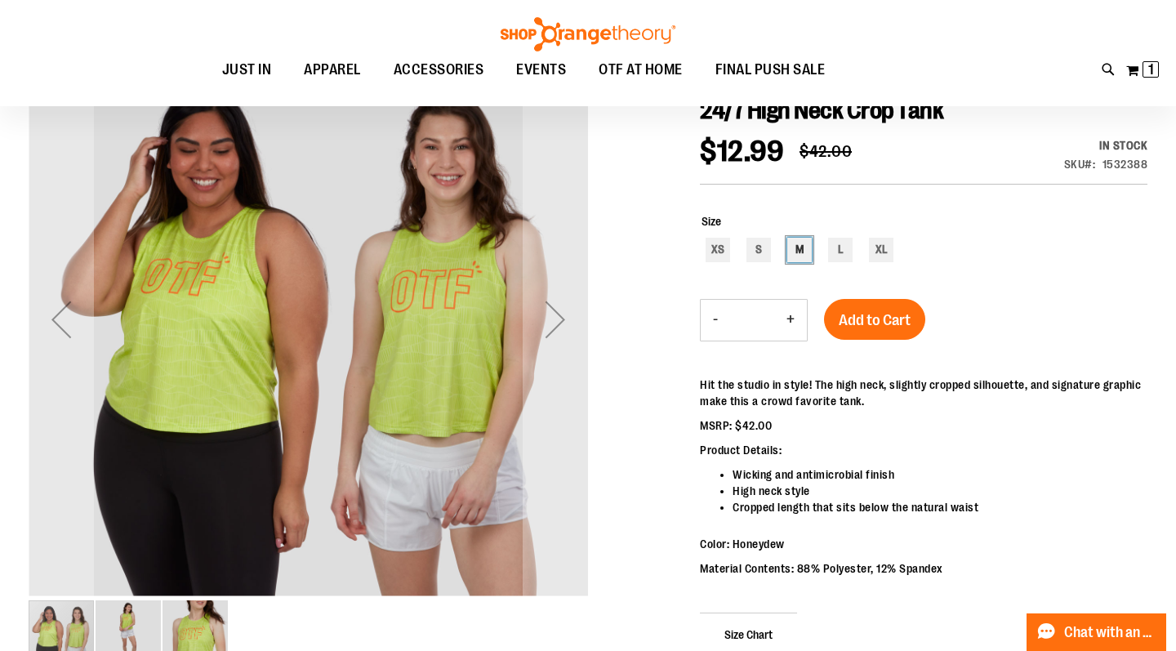
click at [801, 256] on div "M" at bounding box center [799, 250] width 25 height 25
type input "***"
click at [886, 329] on span "Add to Cart" at bounding box center [875, 320] width 72 height 18
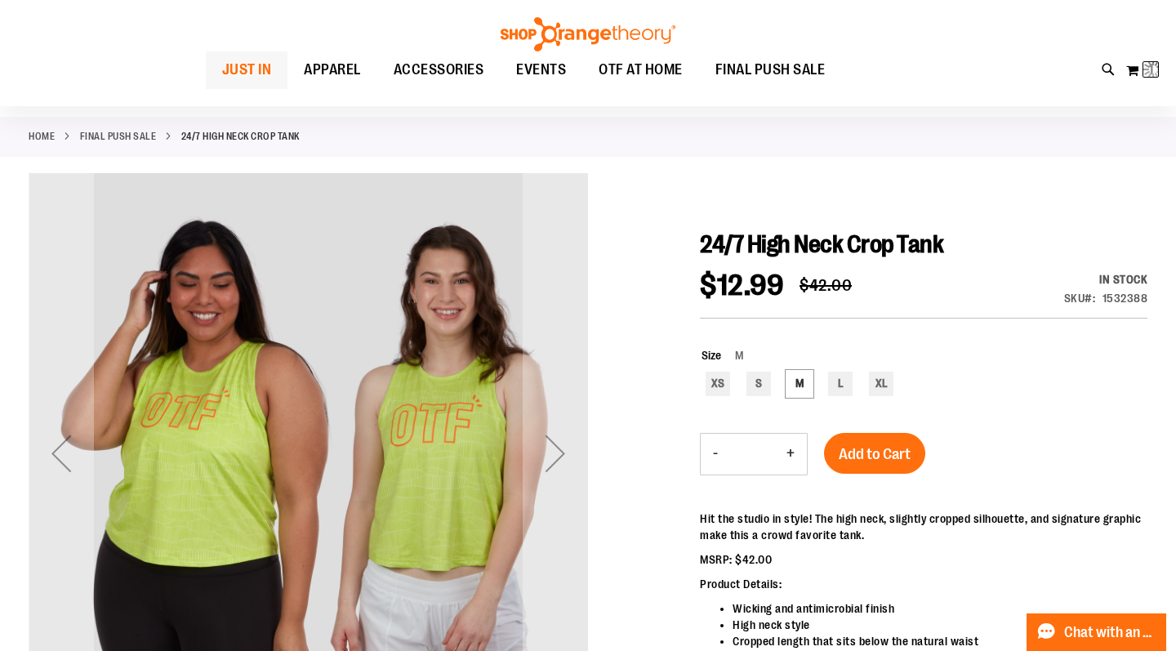
scroll to position [66, 0]
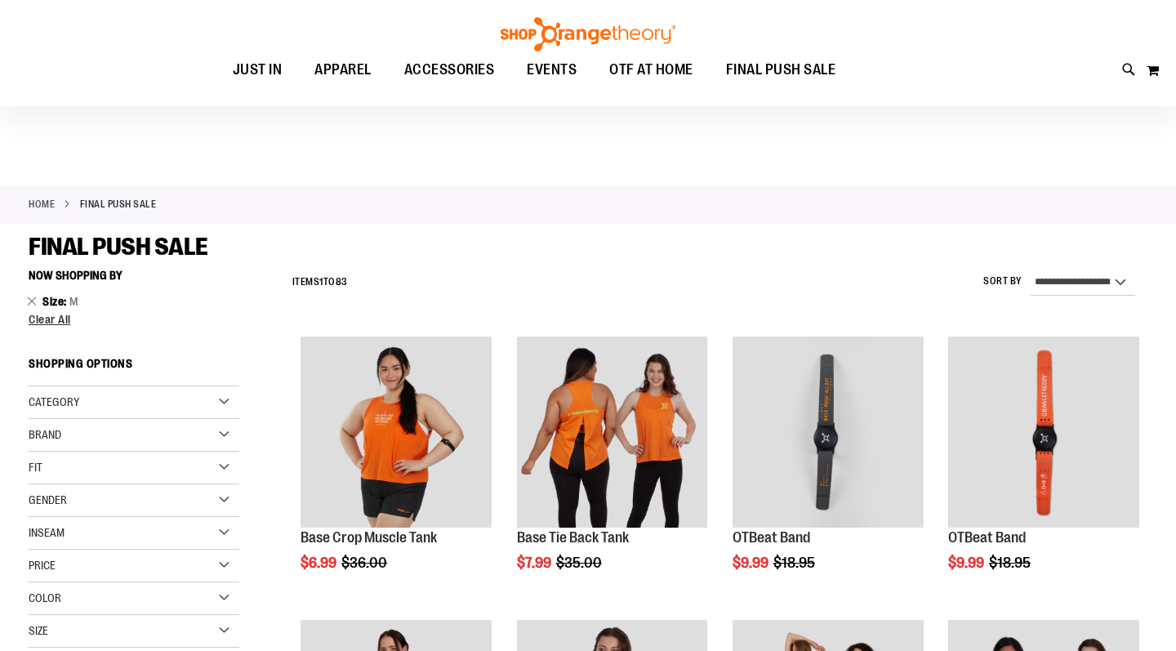
scroll to position [99, 0]
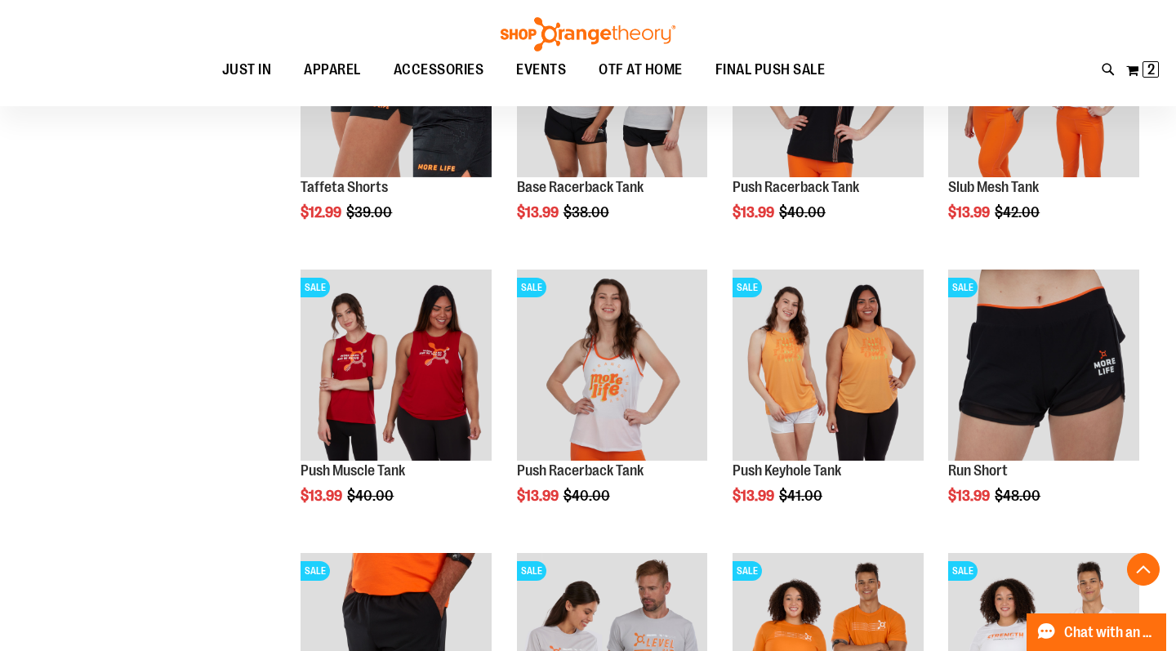
scroll to position [802, 0]
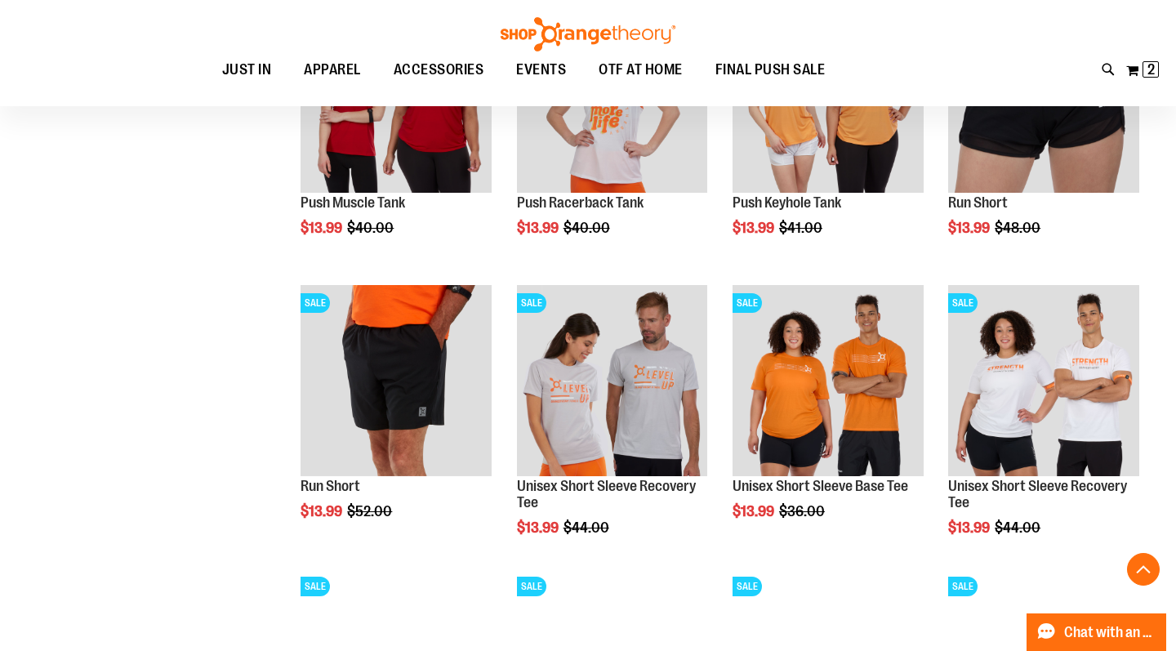
scroll to position [1026, 0]
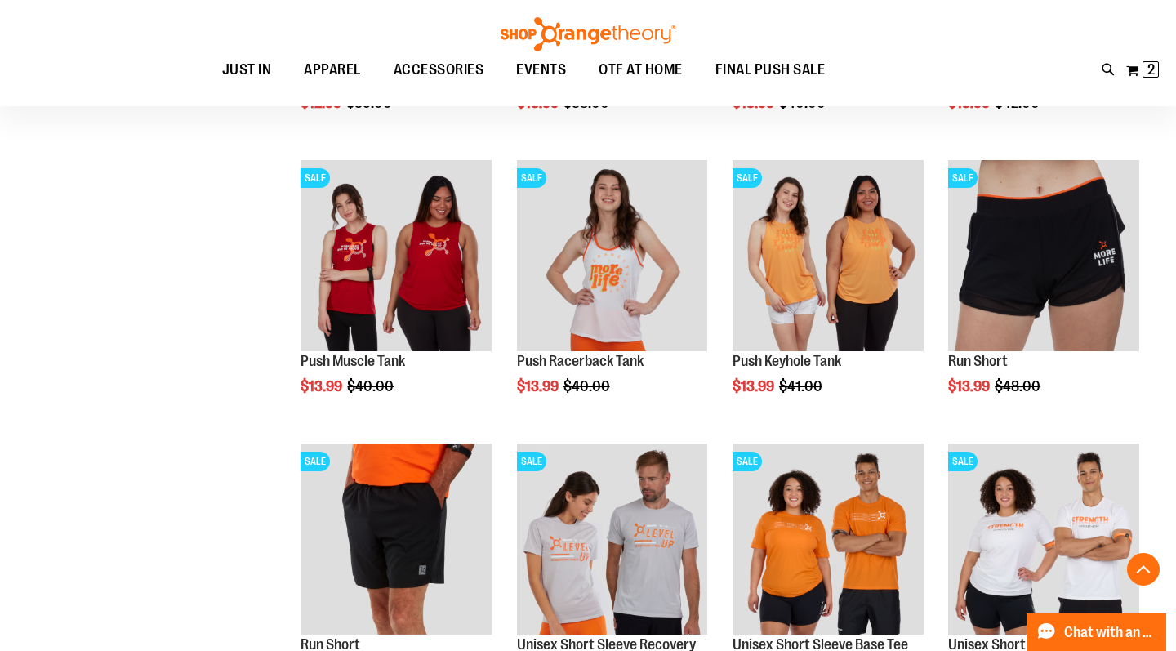
scroll to position [833, 0]
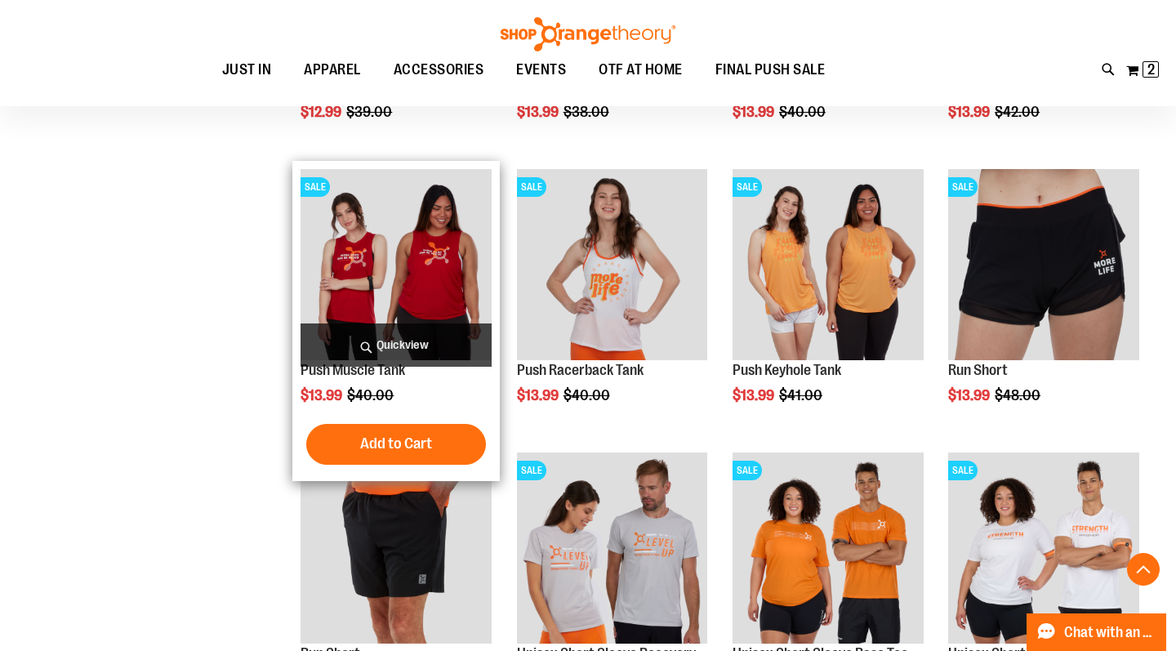
click at [358, 282] on img "product" at bounding box center [396, 264] width 191 height 191
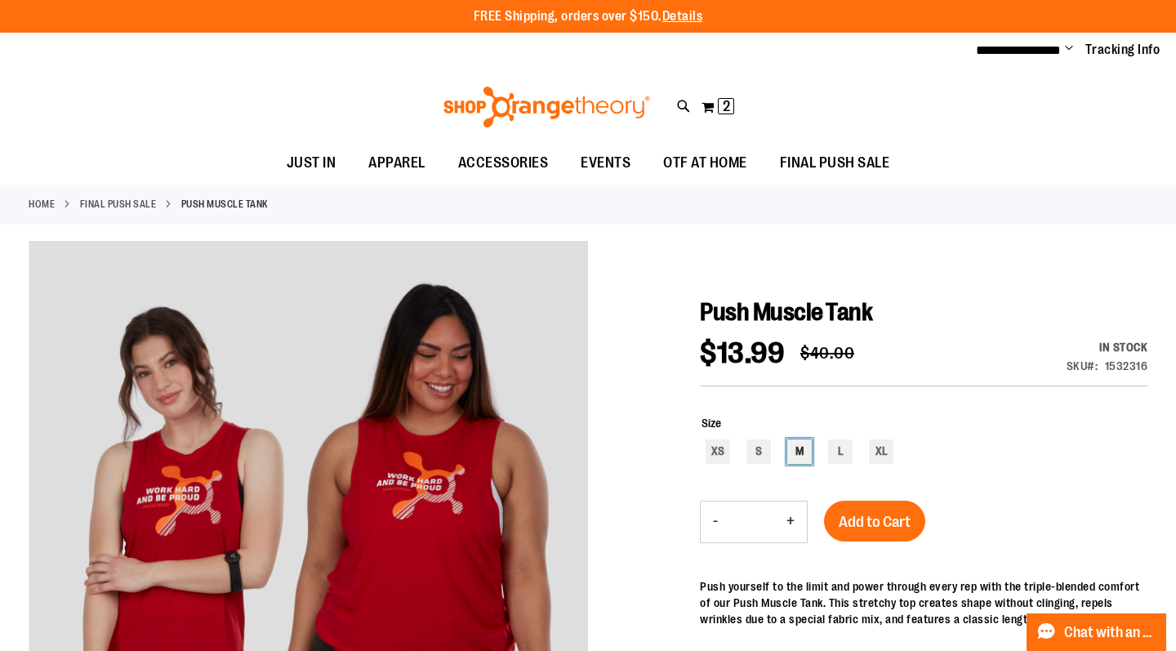
click at [804, 453] on div "M" at bounding box center [799, 451] width 25 height 25
type input "***"
click at [890, 527] on span "Add to Cart" at bounding box center [875, 522] width 72 height 18
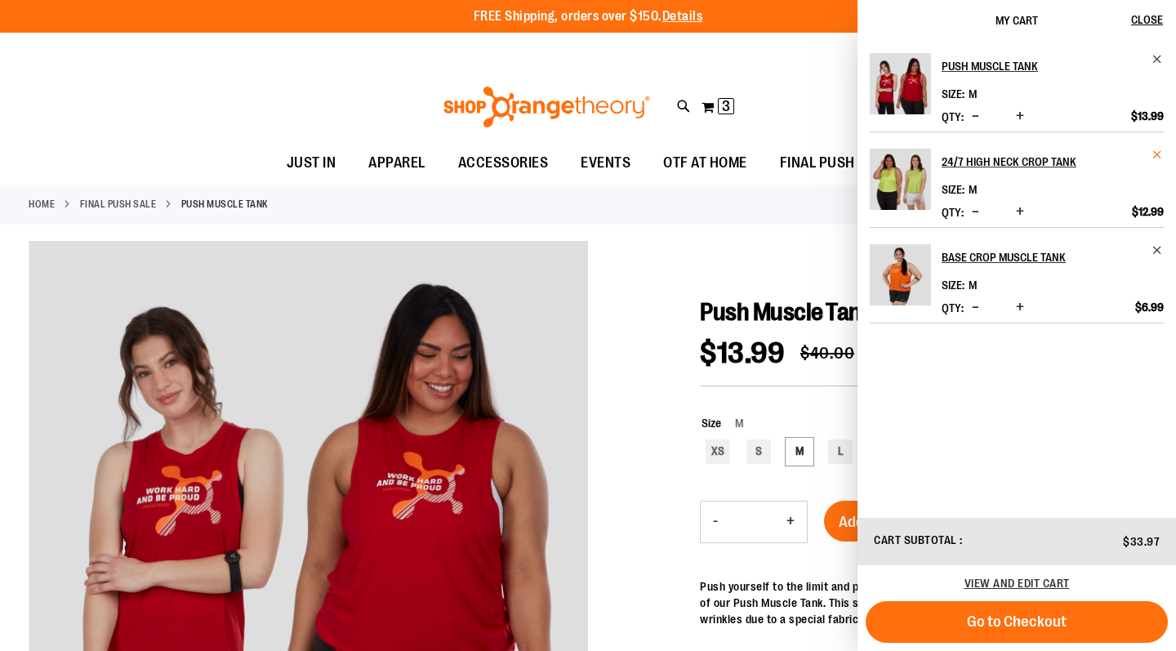
click at [1161, 152] on span "Remove item" at bounding box center [1158, 155] width 12 height 12
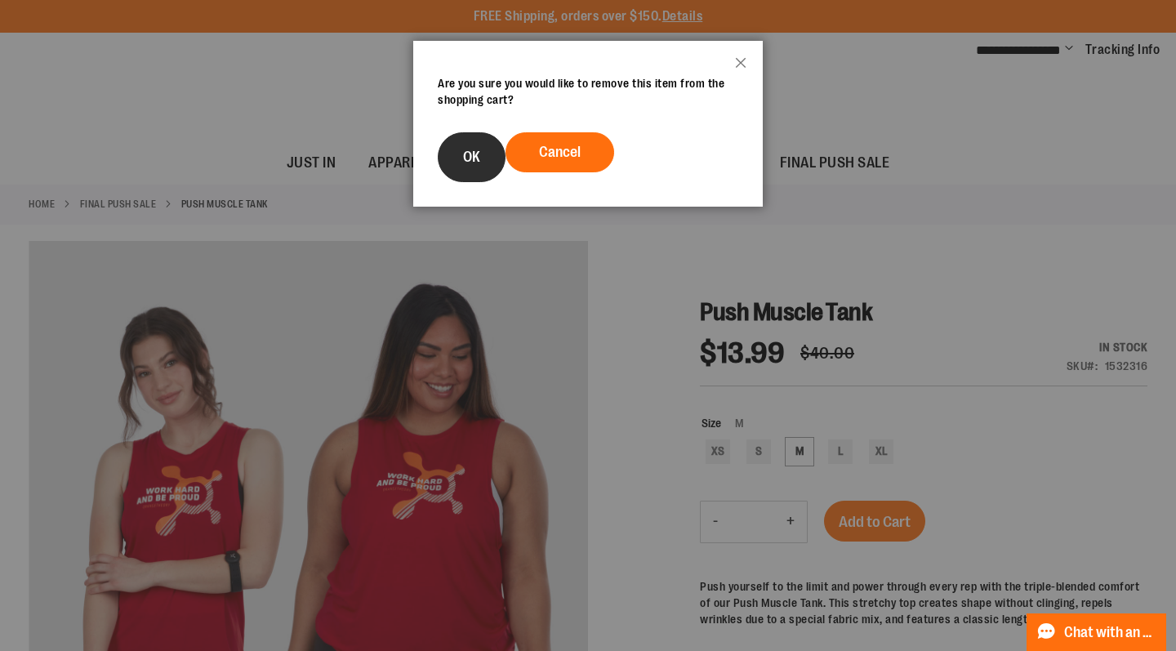
click at [480, 165] on span "OK" at bounding box center [471, 157] width 17 height 16
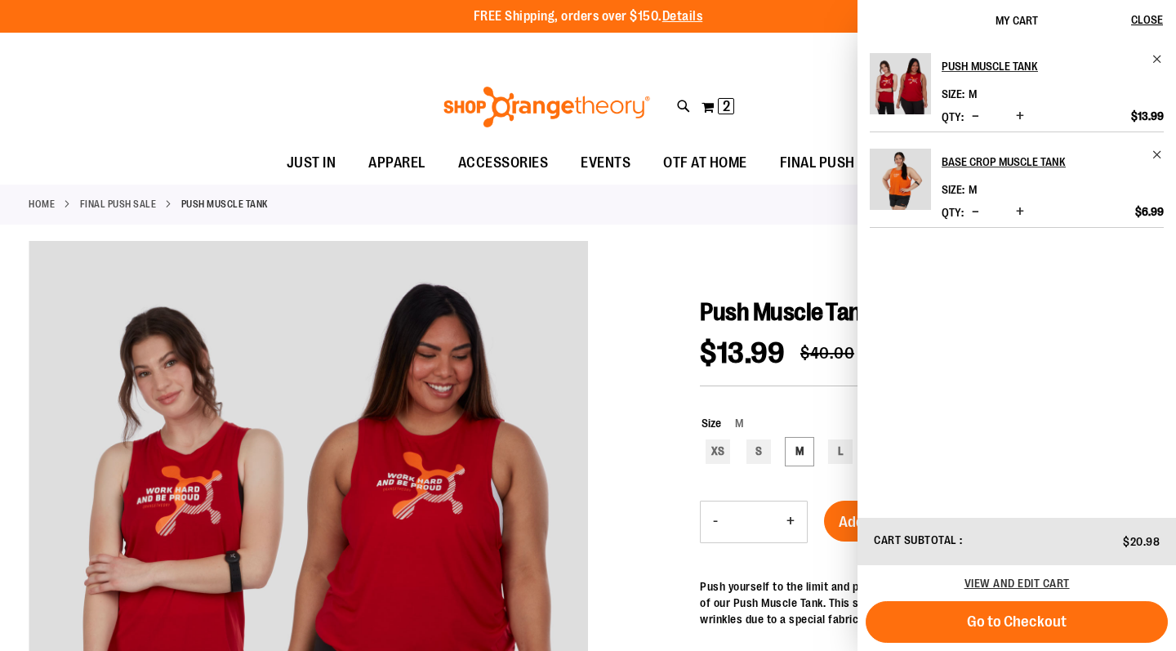
click at [176, 102] on div "Toggle Nav Search Popular Suggestions Advanced Search" at bounding box center [588, 106] width 1176 height 75
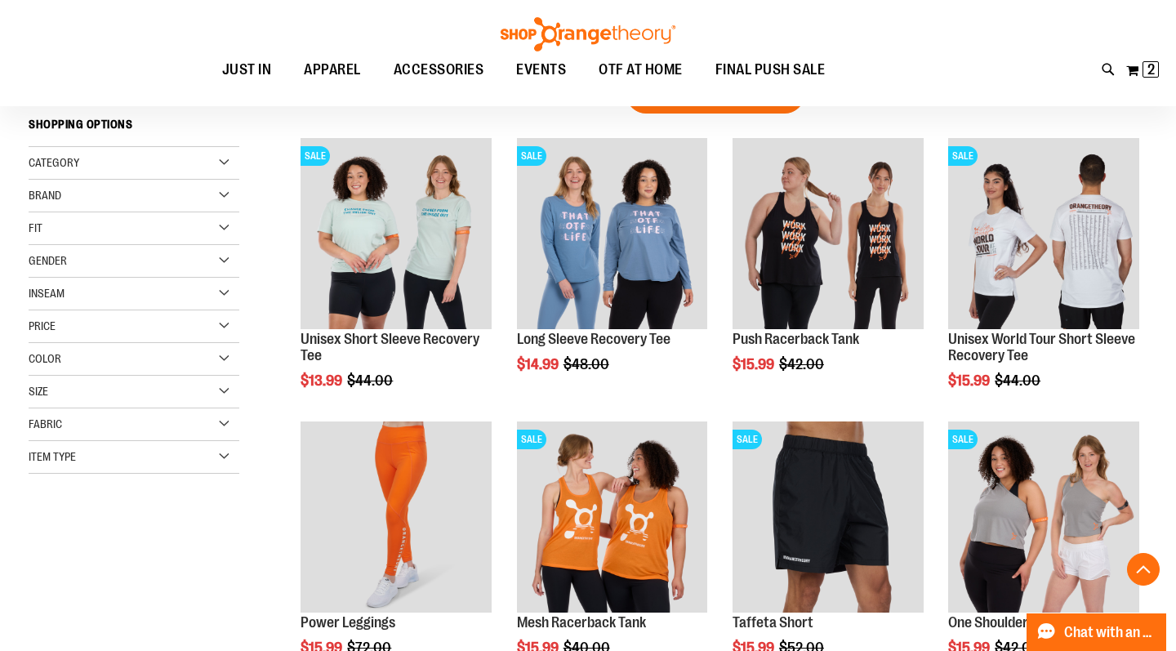
scroll to position [275, 0]
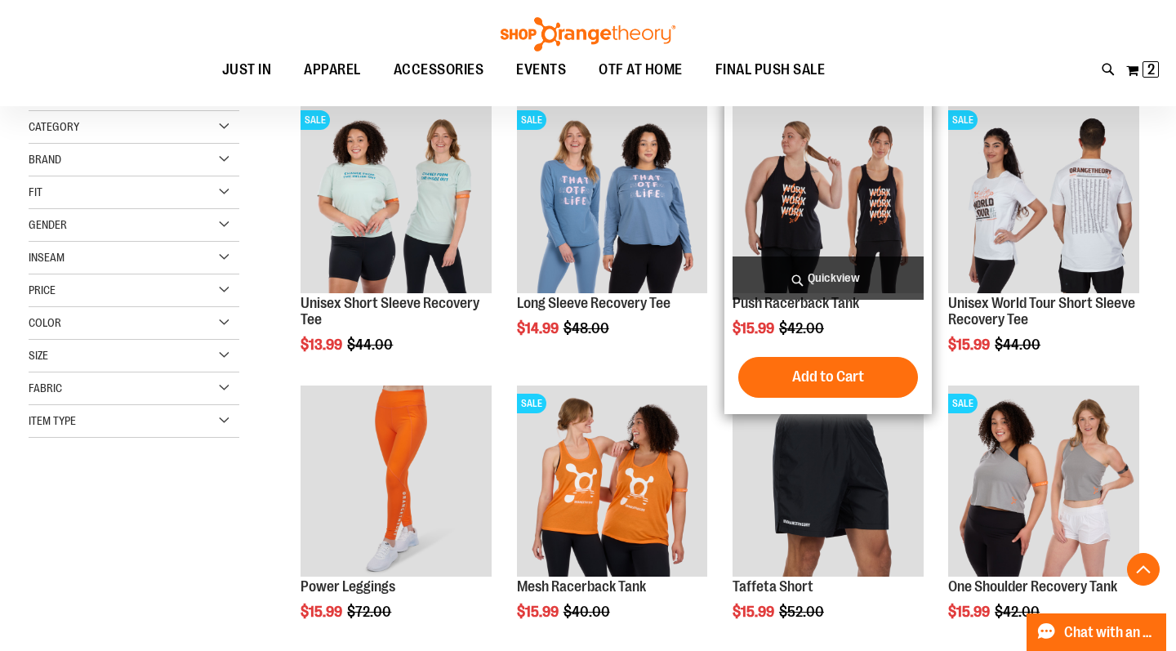
click at [845, 220] on img "product" at bounding box center [828, 197] width 191 height 191
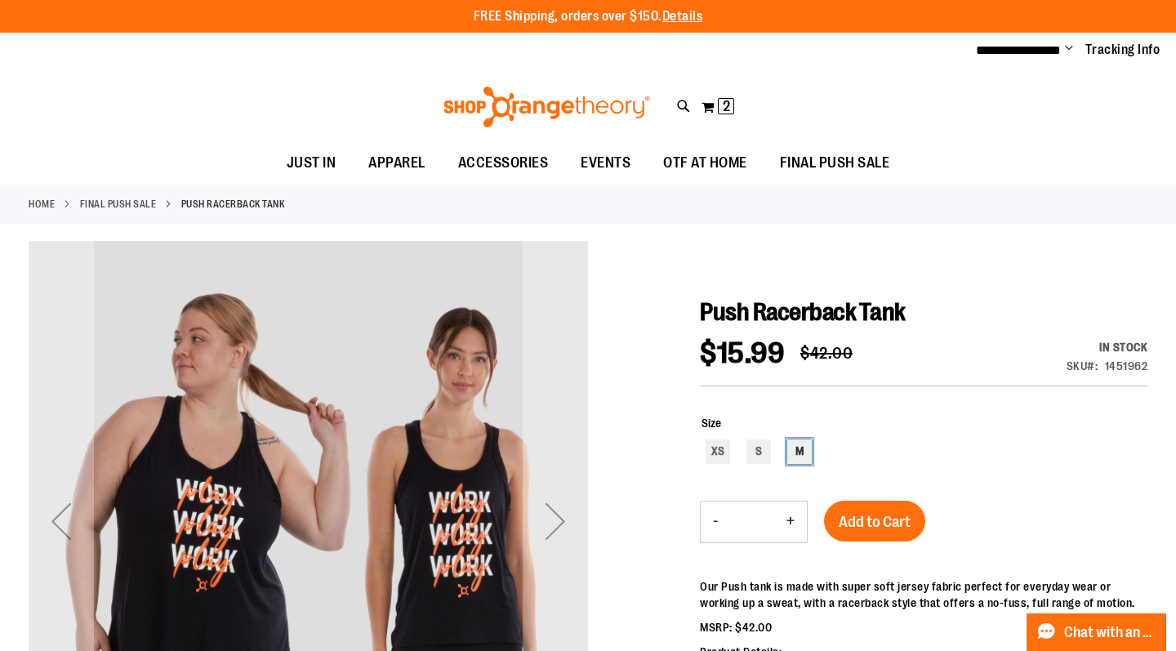
click at [802, 455] on div "M" at bounding box center [799, 451] width 25 height 25
type input "***"
click at [873, 524] on span "Add to Cart" at bounding box center [875, 522] width 72 height 18
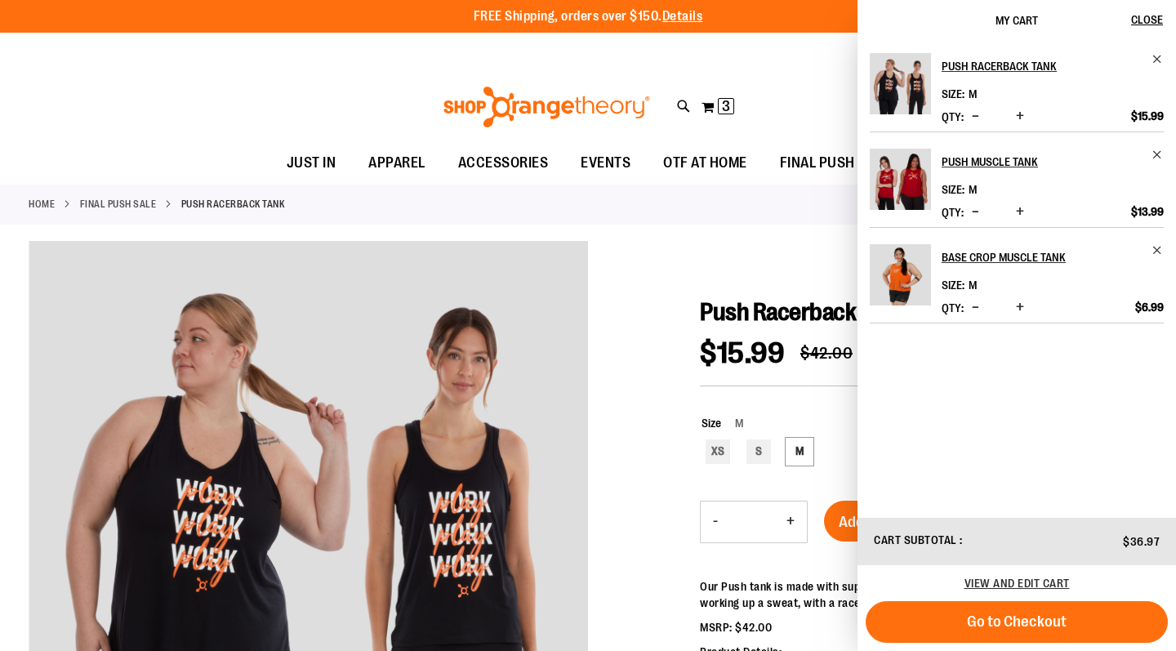
click at [914, 267] on img "Product" at bounding box center [900, 274] width 61 height 61
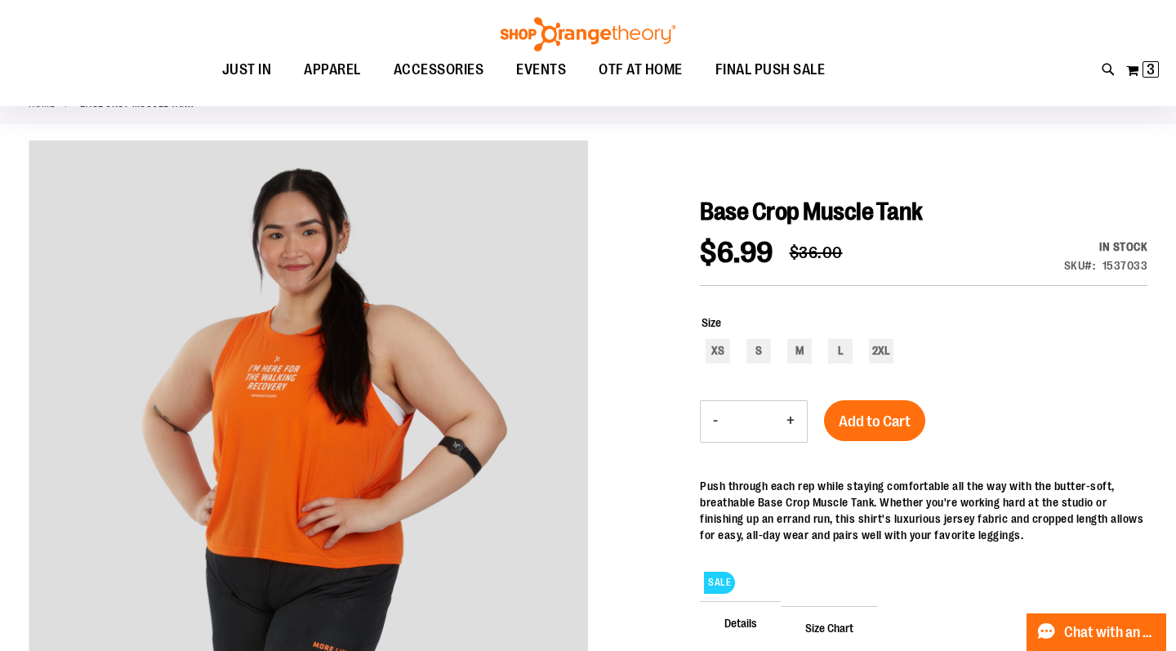
scroll to position [47, 0]
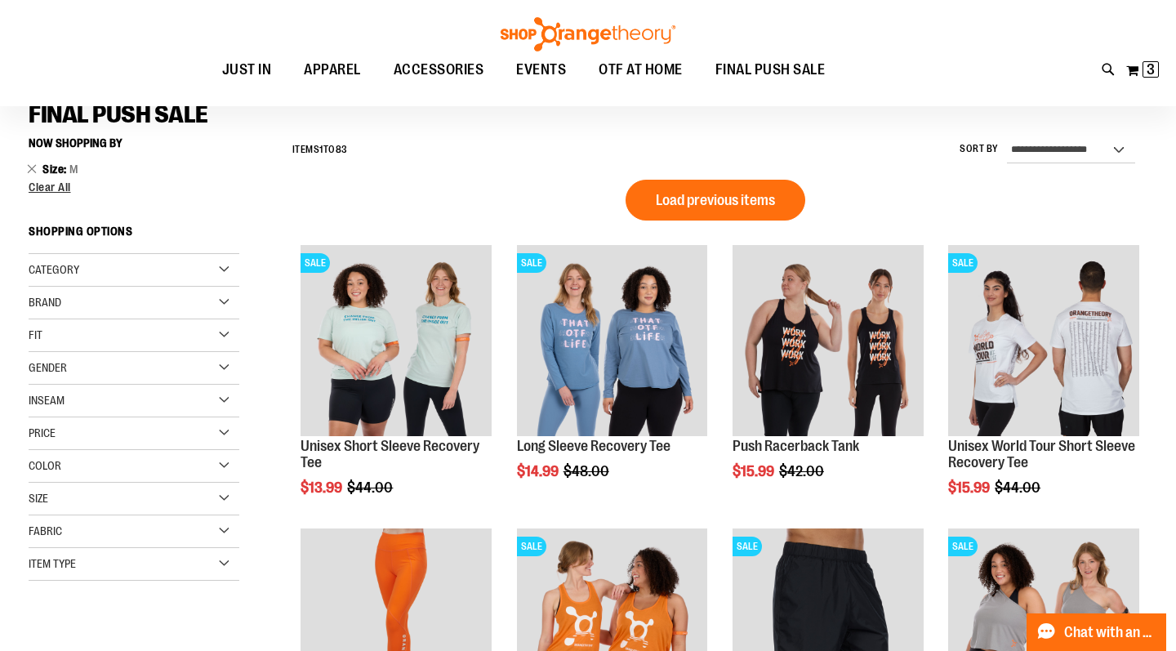
scroll to position [131, 0]
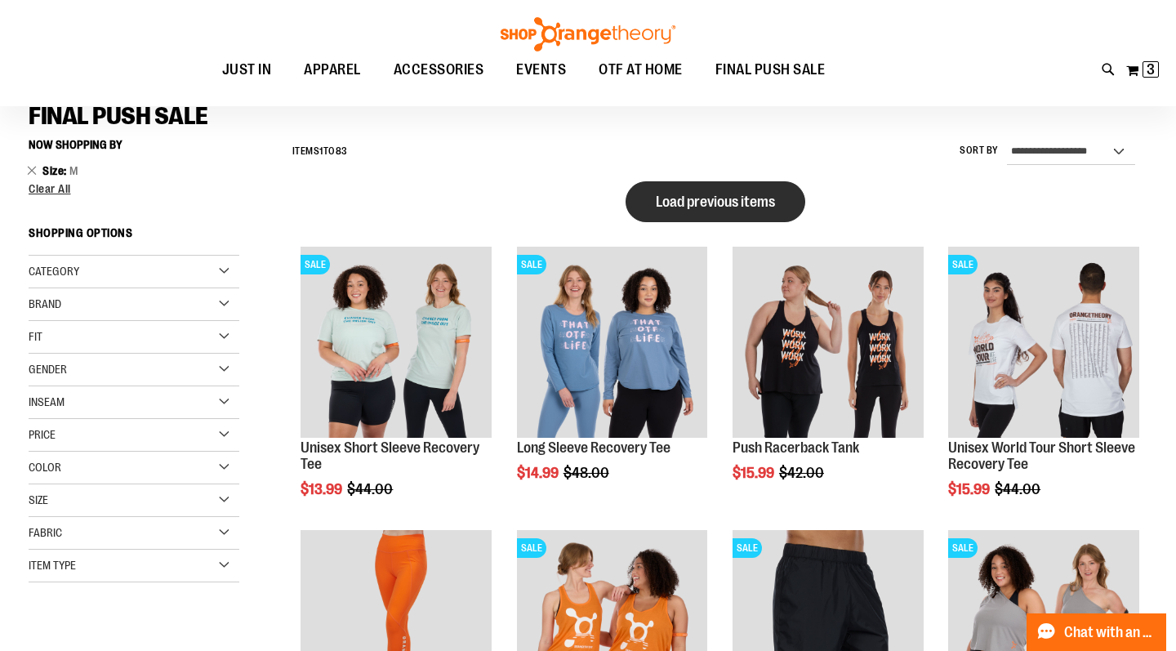
click at [720, 200] on span "Load previous items" at bounding box center [715, 202] width 119 height 16
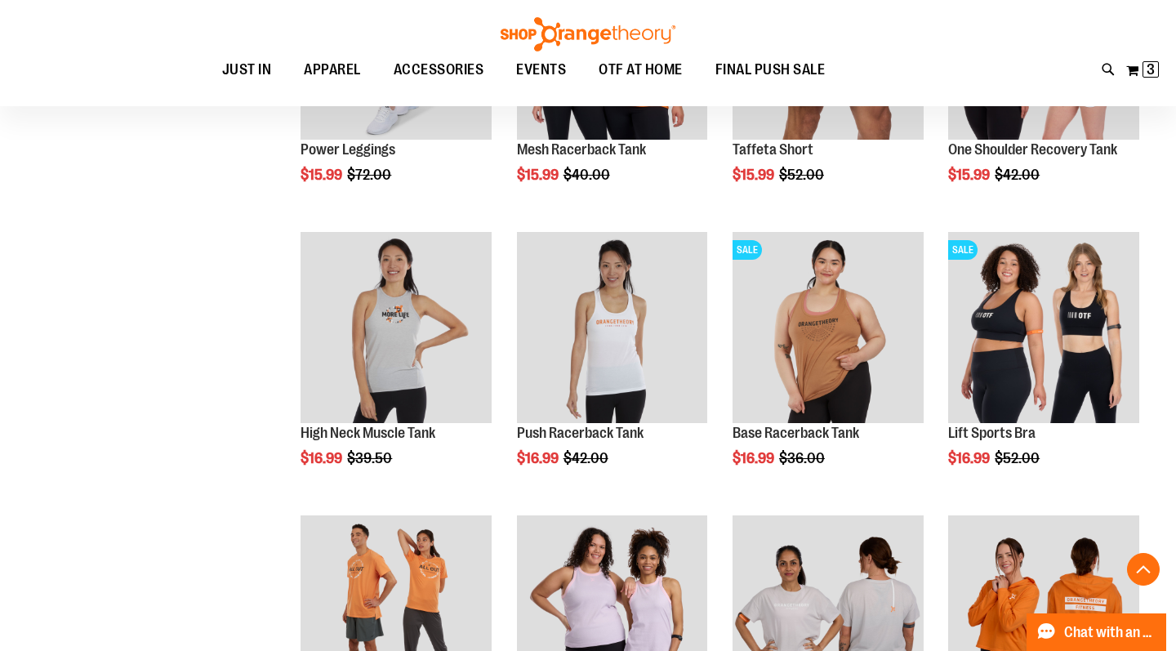
scroll to position [1568, 0]
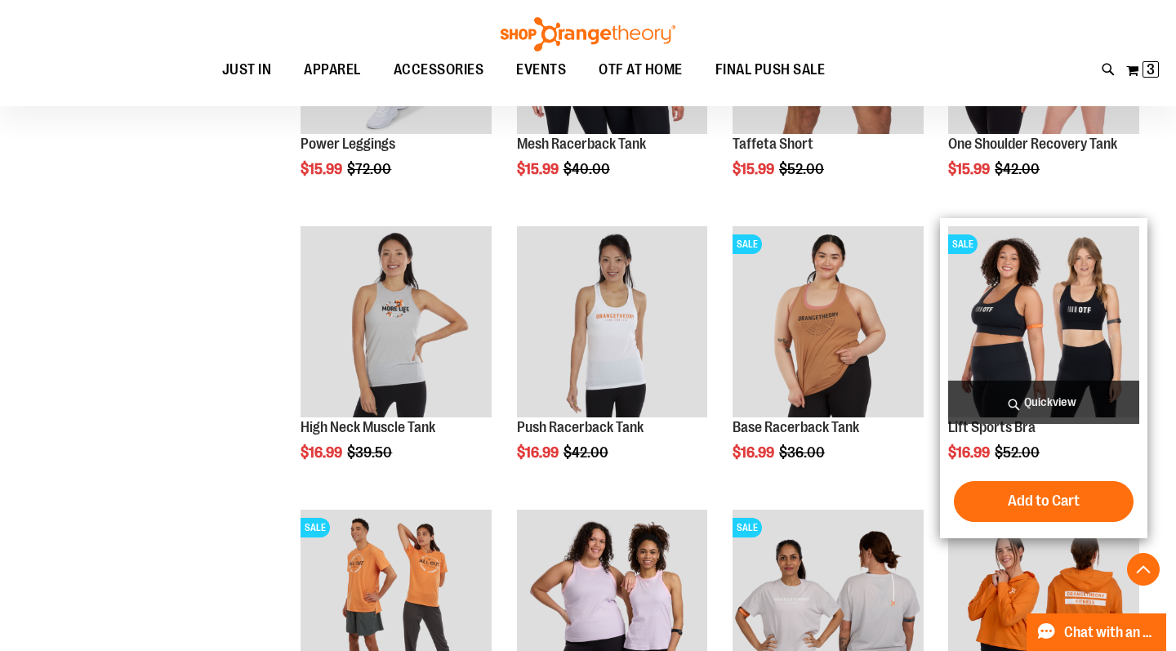
click at [1063, 316] on img "product" at bounding box center [1043, 321] width 191 height 191
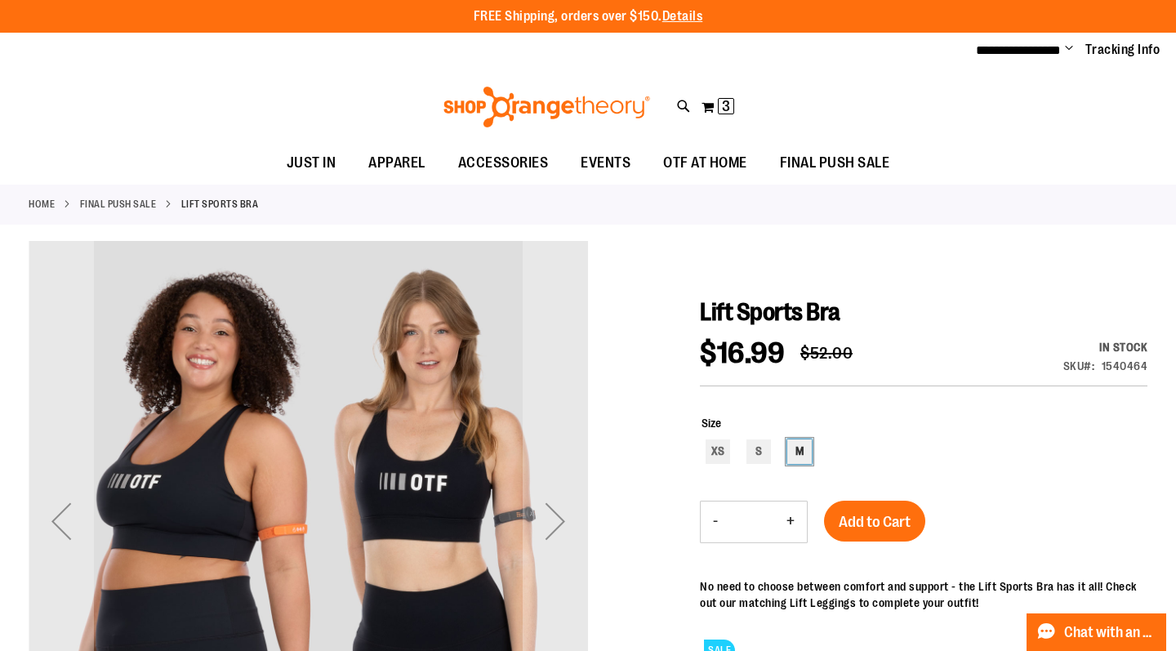
click at [801, 456] on div "M" at bounding box center [799, 451] width 25 height 25
type input "***"
click at [890, 531] on span "Add to Cart" at bounding box center [875, 522] width 72 height 18
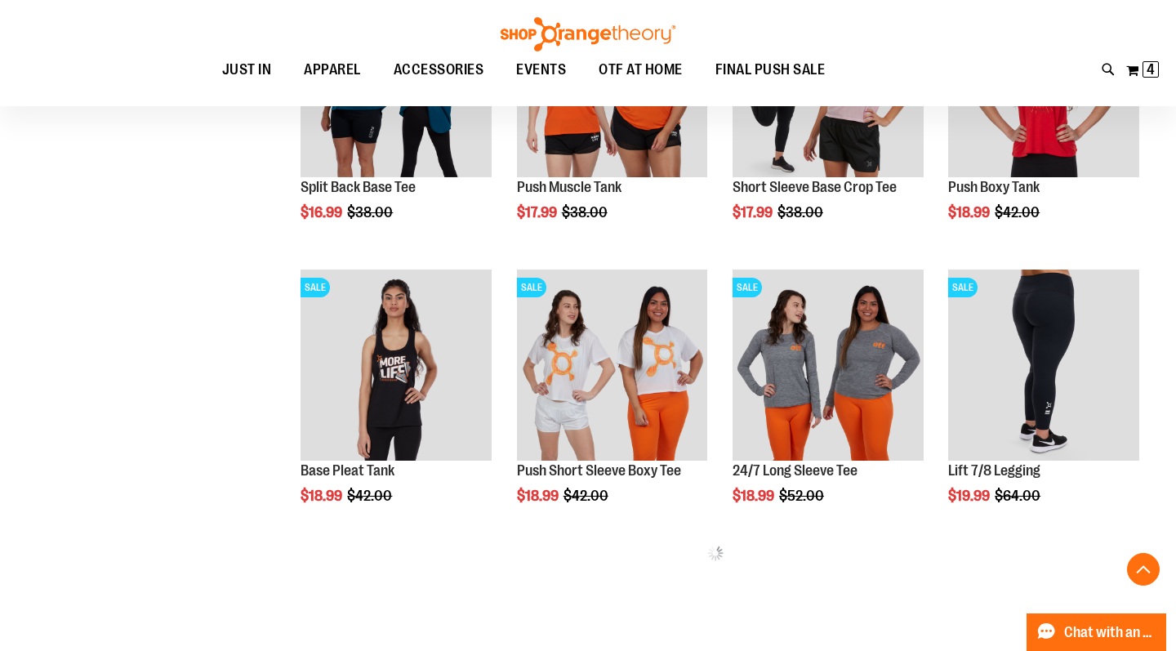
scroll to position [1303, 0]
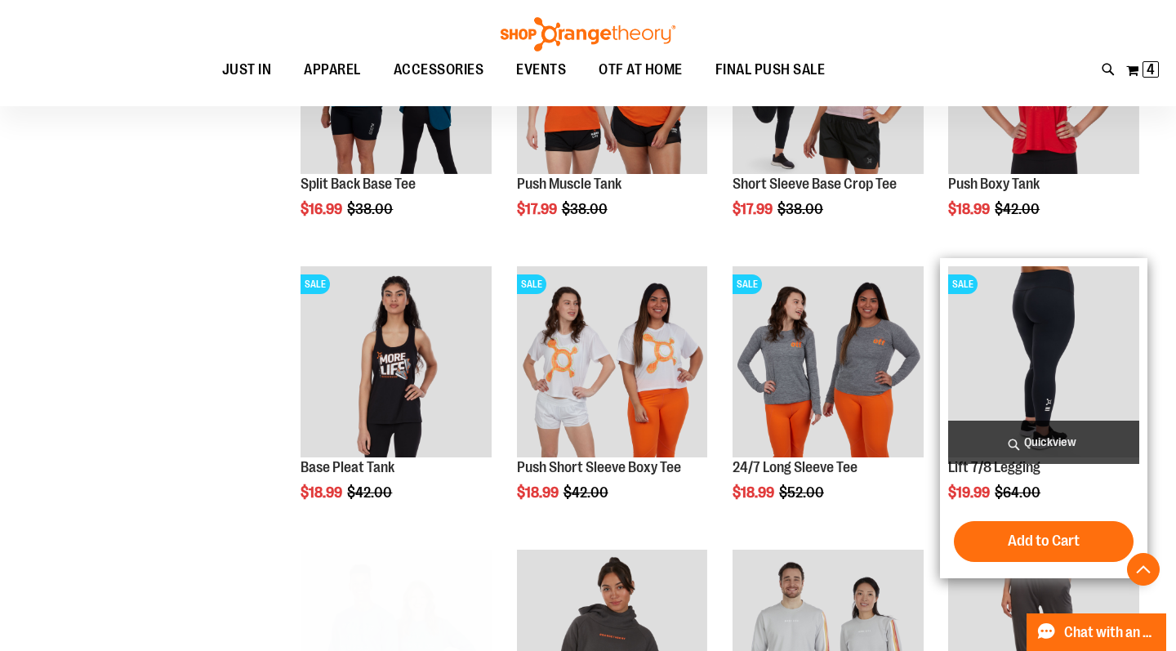
click at [1027, 346] on img "product" at bounding box center [1043, 361] width 191 height 191
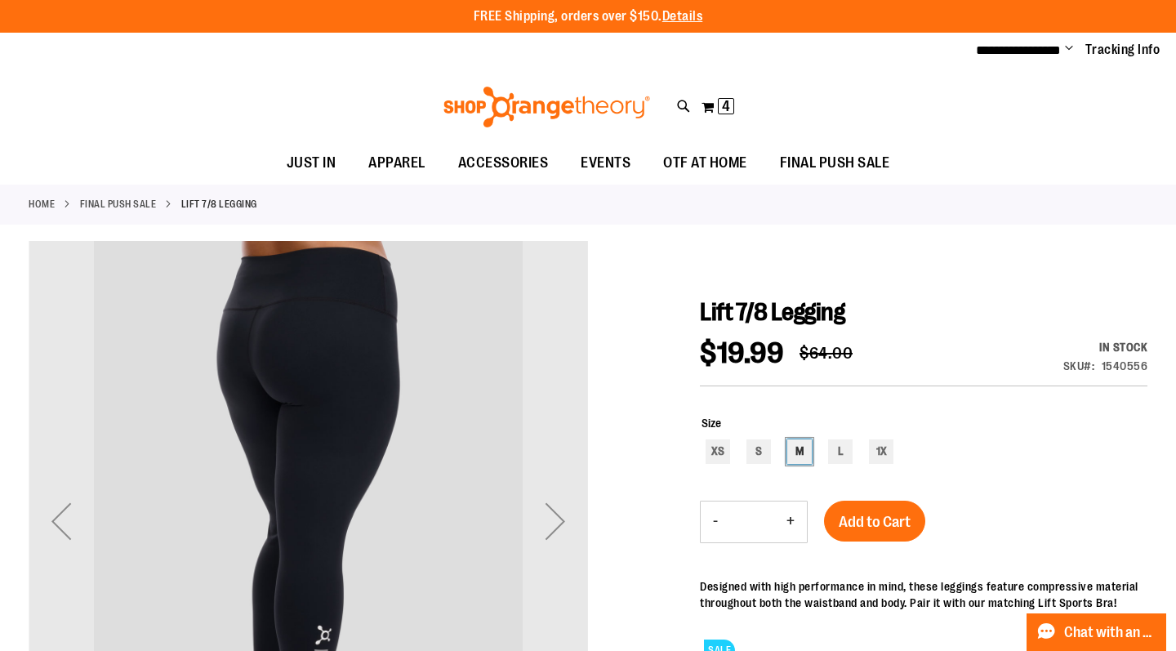
click at [803, 461] on div "M" at bounding box center [799, 451] width 25 height 25
type input "***"
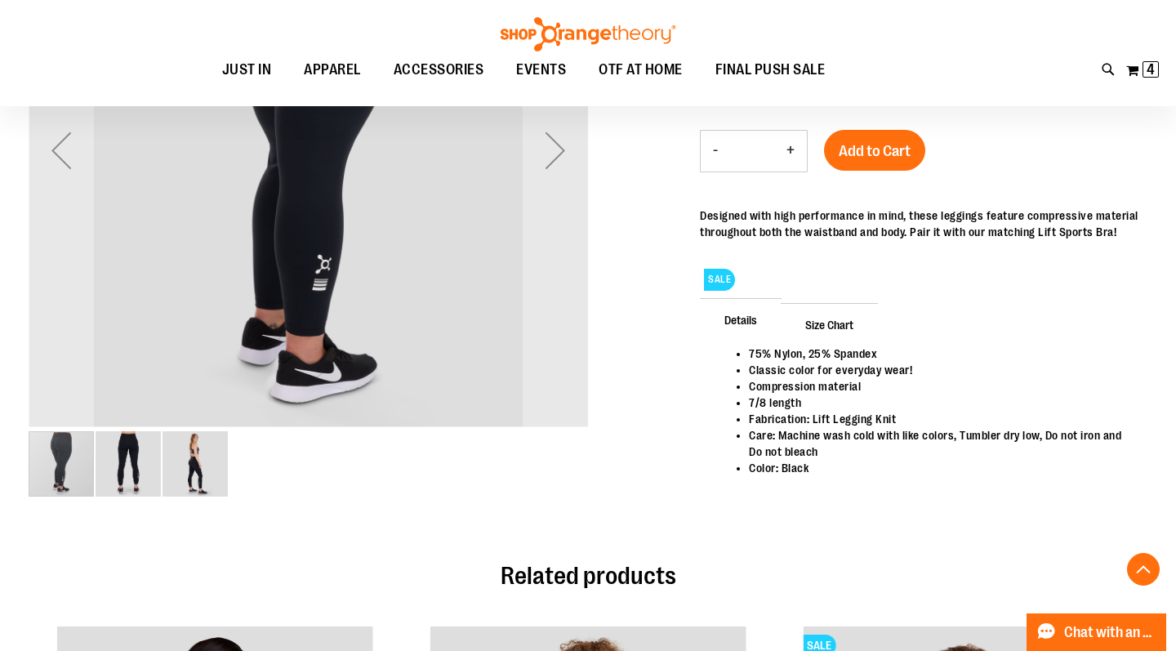
scroll to position [377, 0]
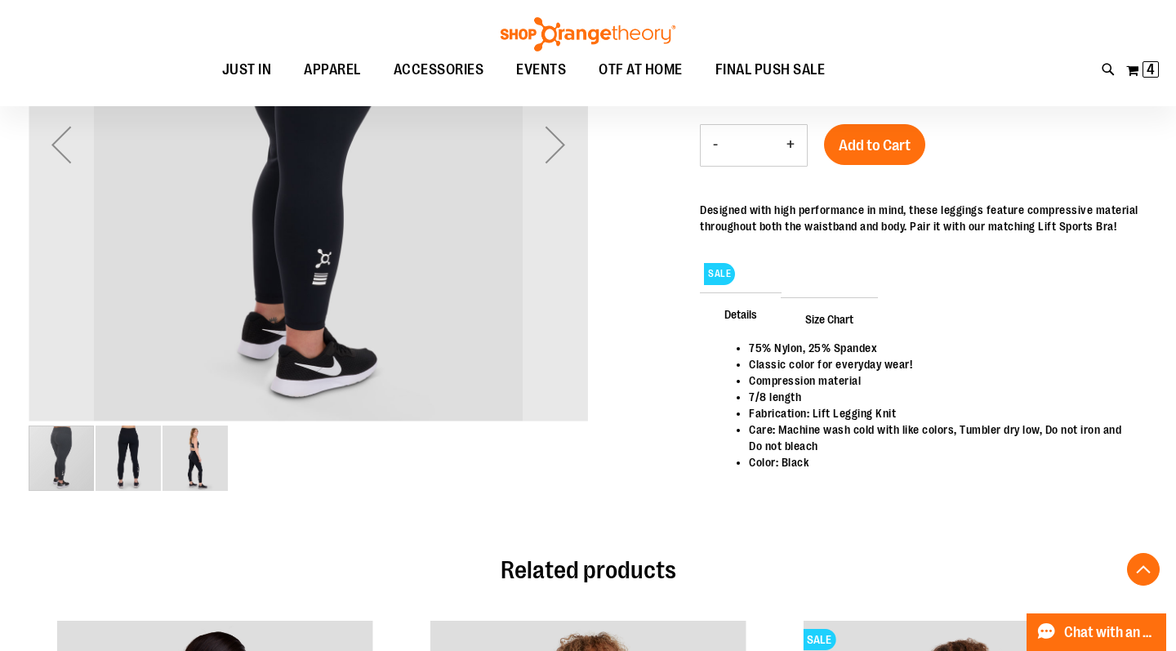
click at [134, 468] on img "image 2 of 3" at bounding box center [128, 458] width 65 height 65
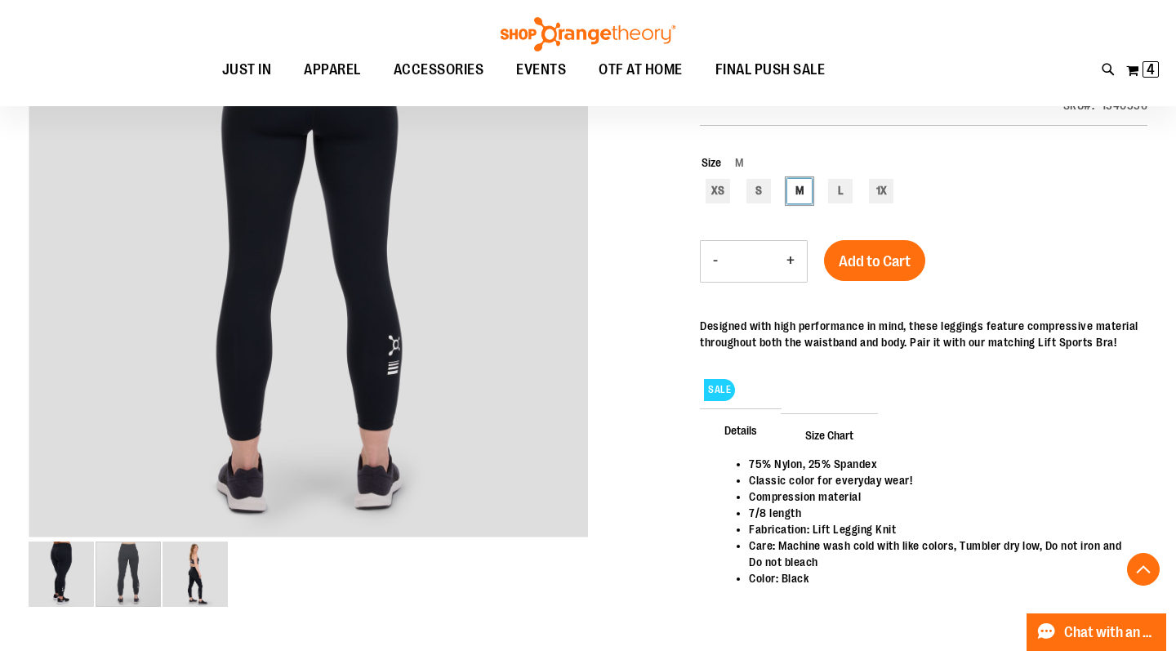
scroll to position [266, 0]
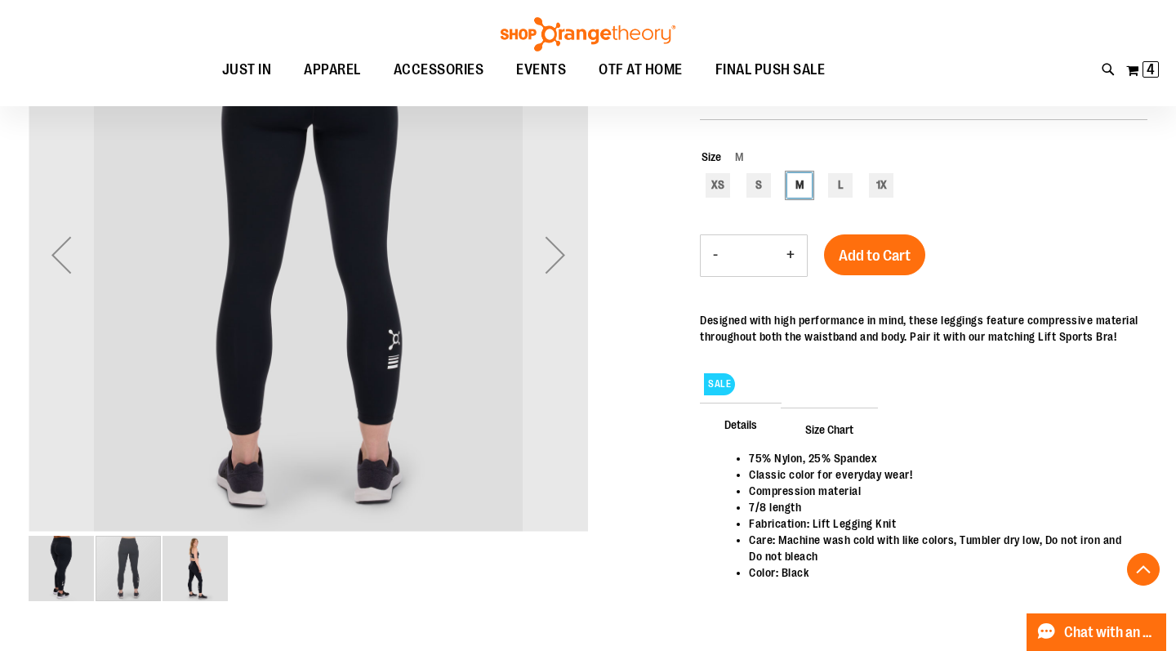
click at [204, 580] on img "image 3 of 3" at bounding box center [195, 568] width 65 height 65
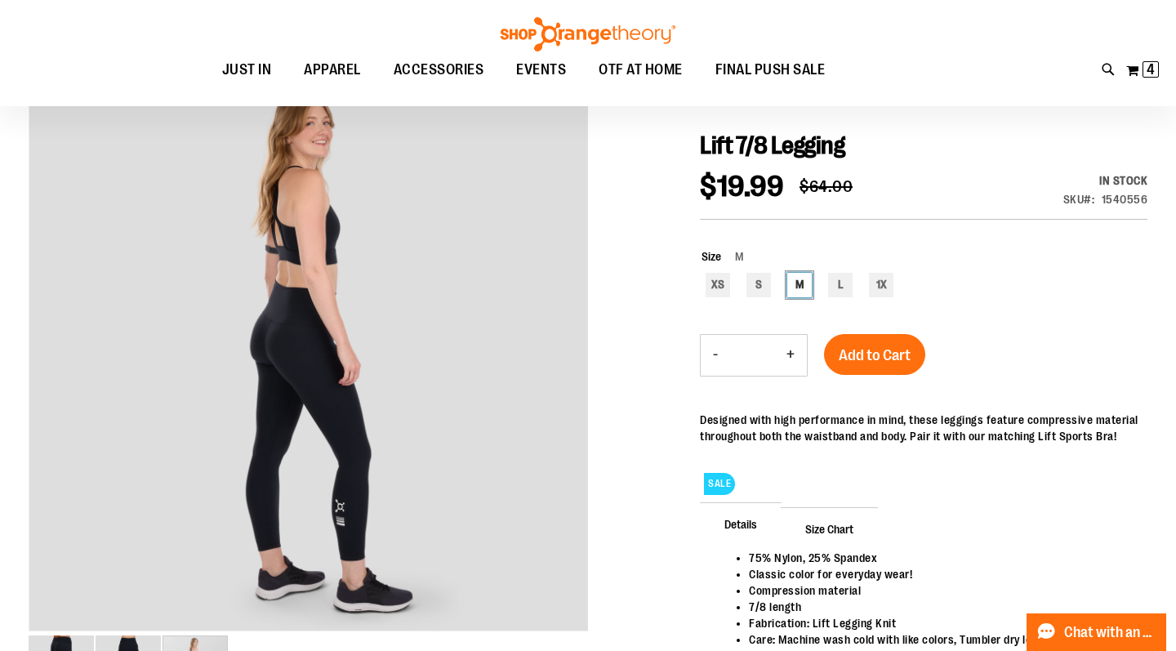
scroll to position [214, 0]
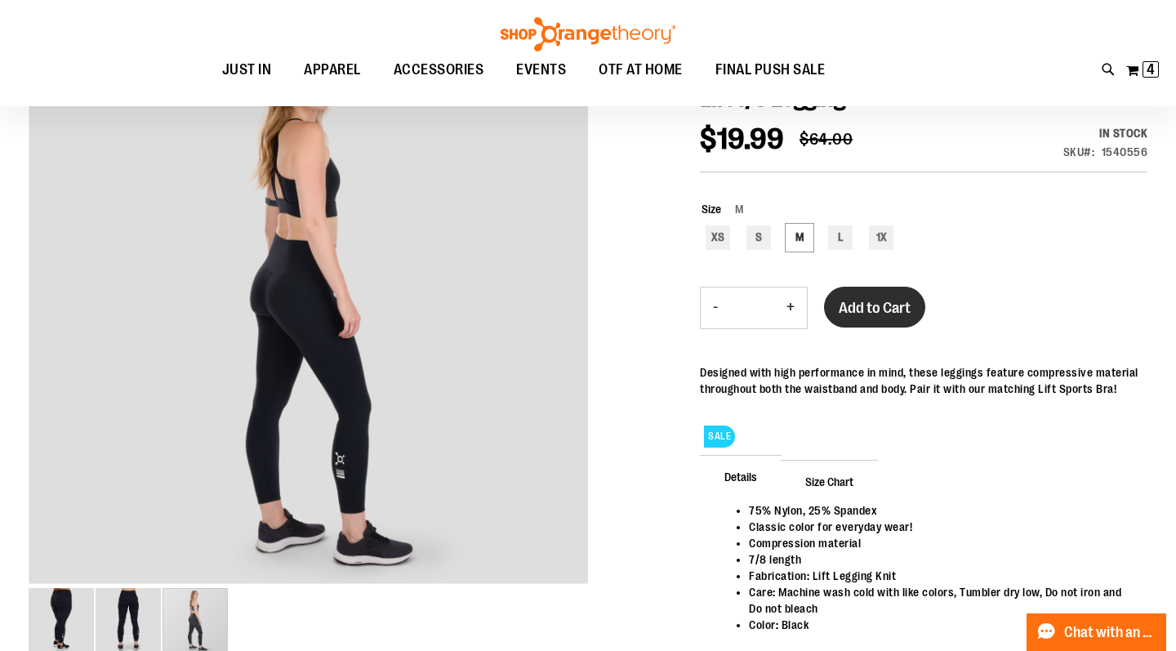
click at [872, 317] on span "Add to Cart" at bounding box center [875, 308] width 72 height 18
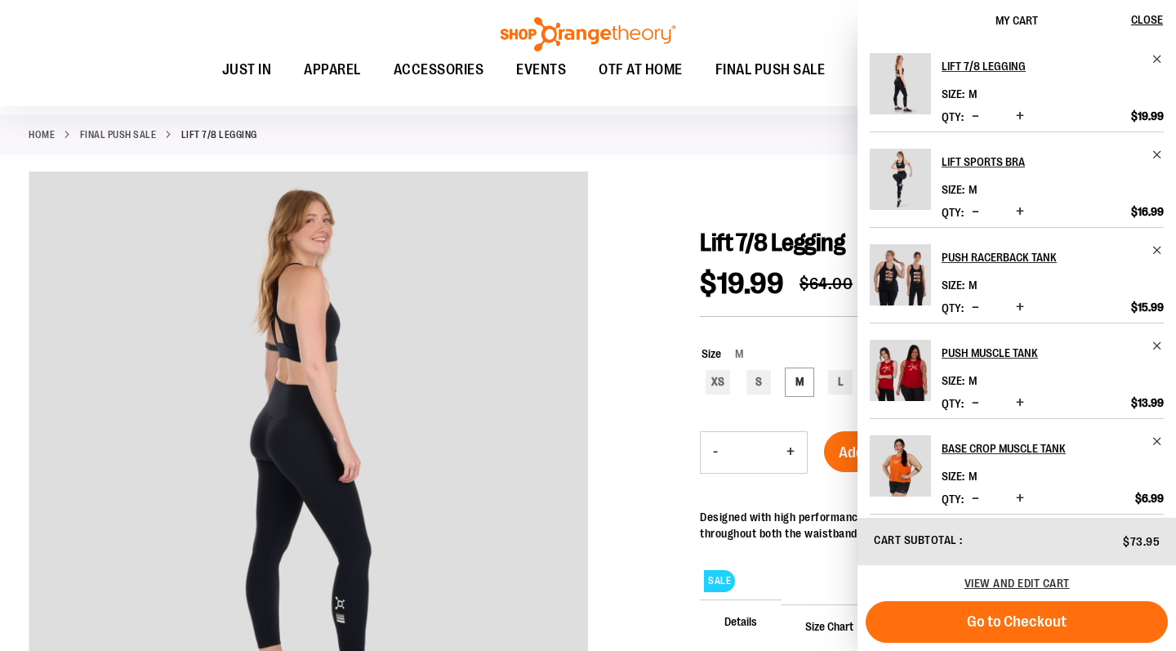
scroll to position [78, 0]
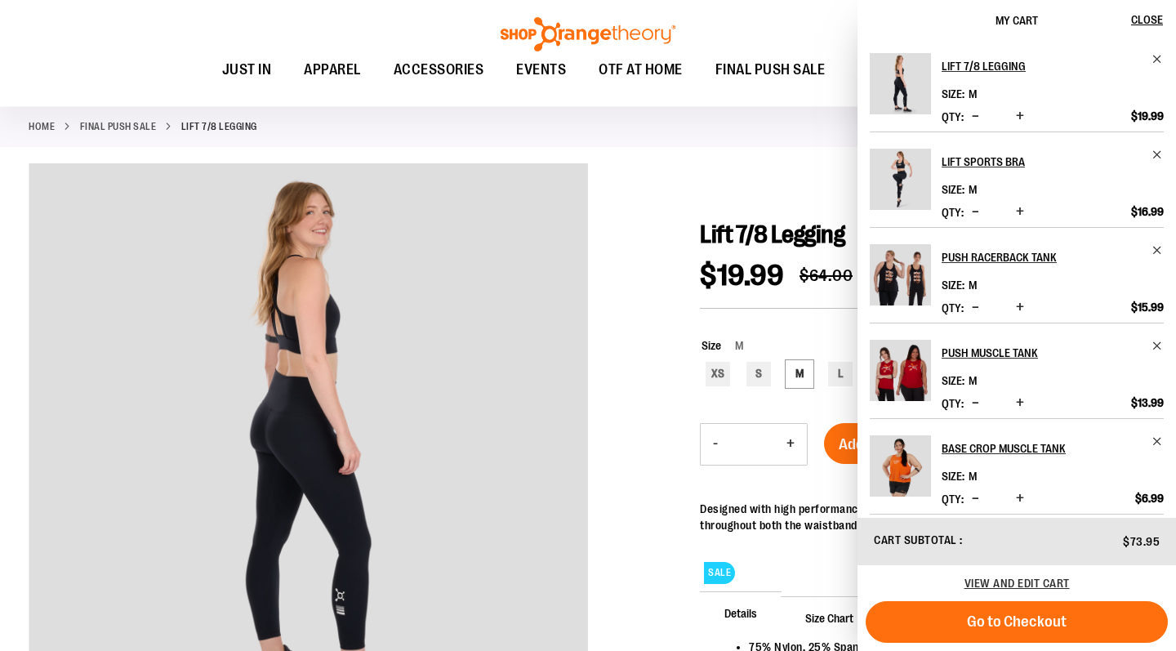
click at [655, 355] on div at bounding box center [588, 499] width 1119 height 672
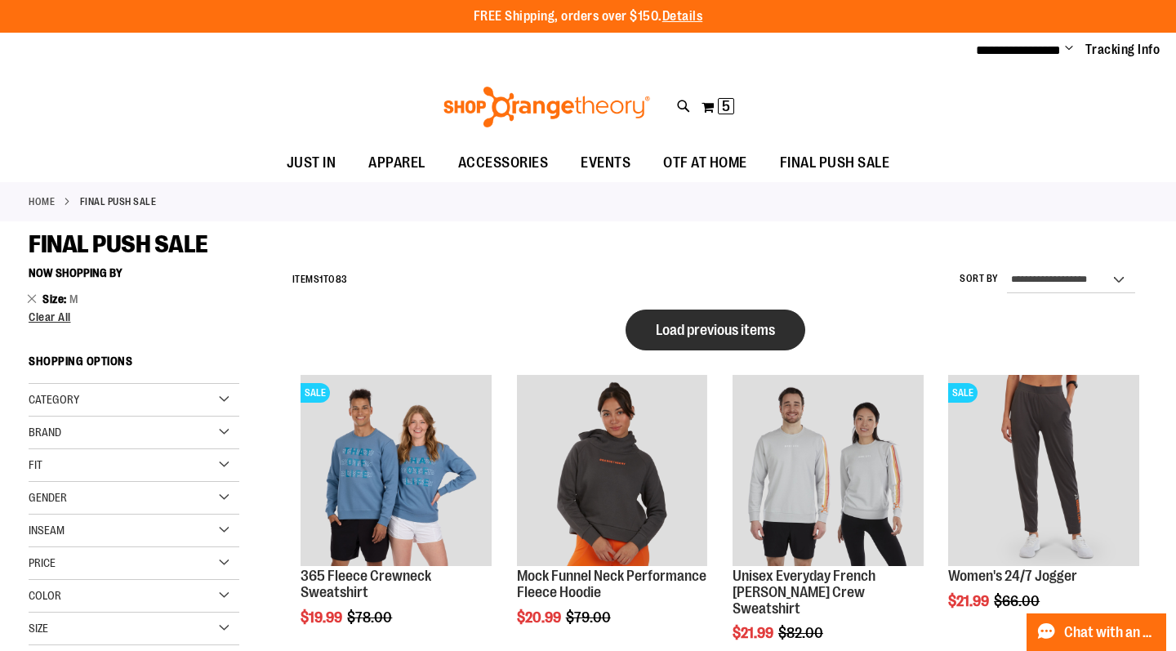
click at [684, 338] on span "Load previous items" at bounding box center [715, 330] width 119 height 16
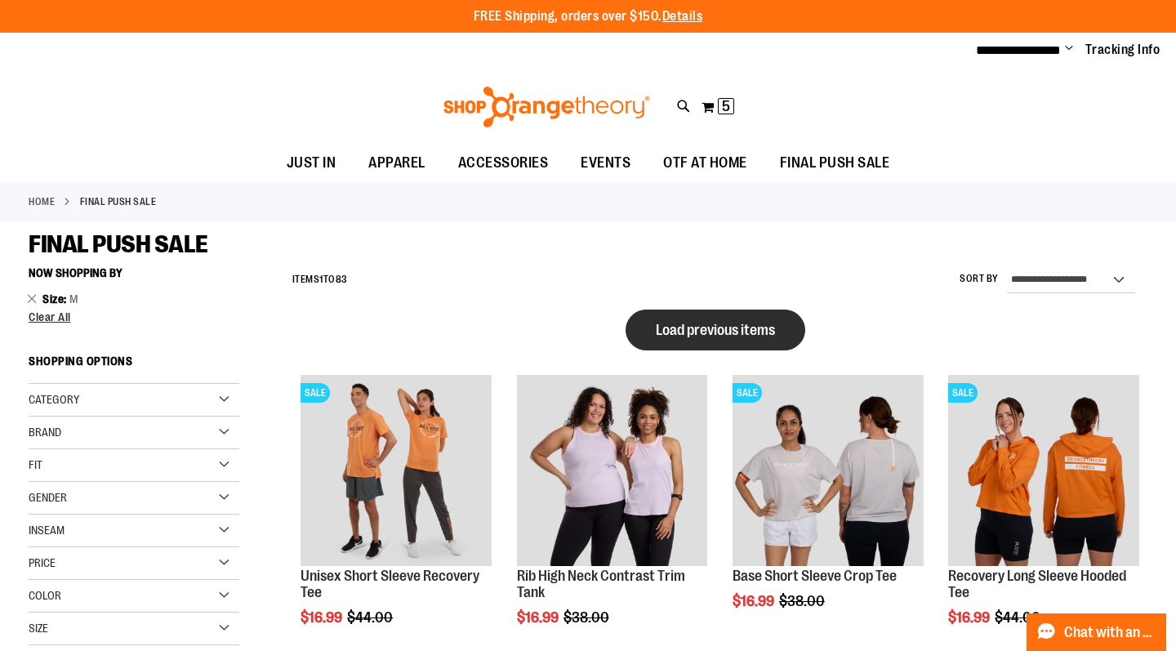
click at [643, 344] on button "Load previous items" at bounding box center [716, 330] width 180 height 41
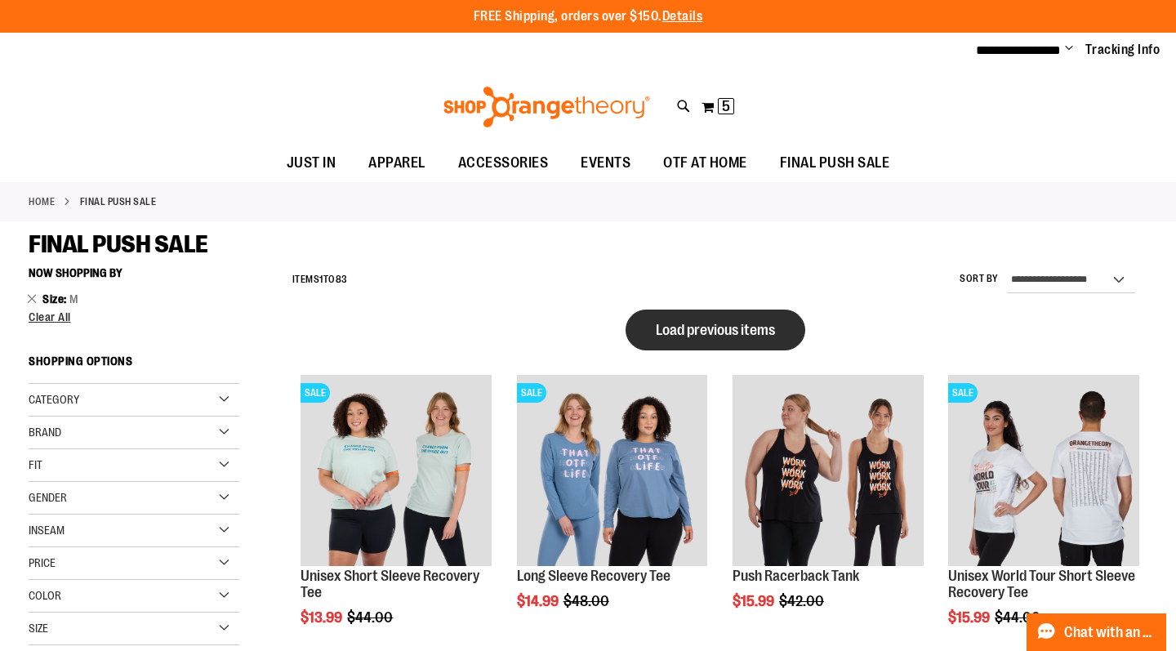
click at [667, 338] on span "Load previous items" at bounding box center [715, 330] width 119 height 16
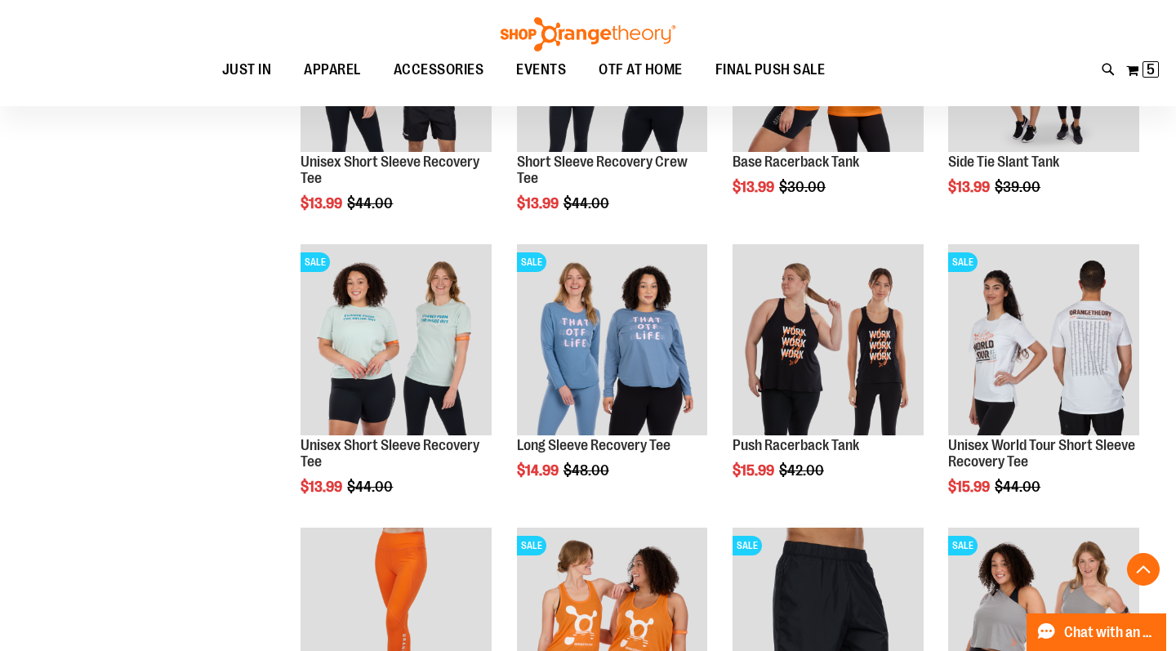
scroll to position [1006, 0]
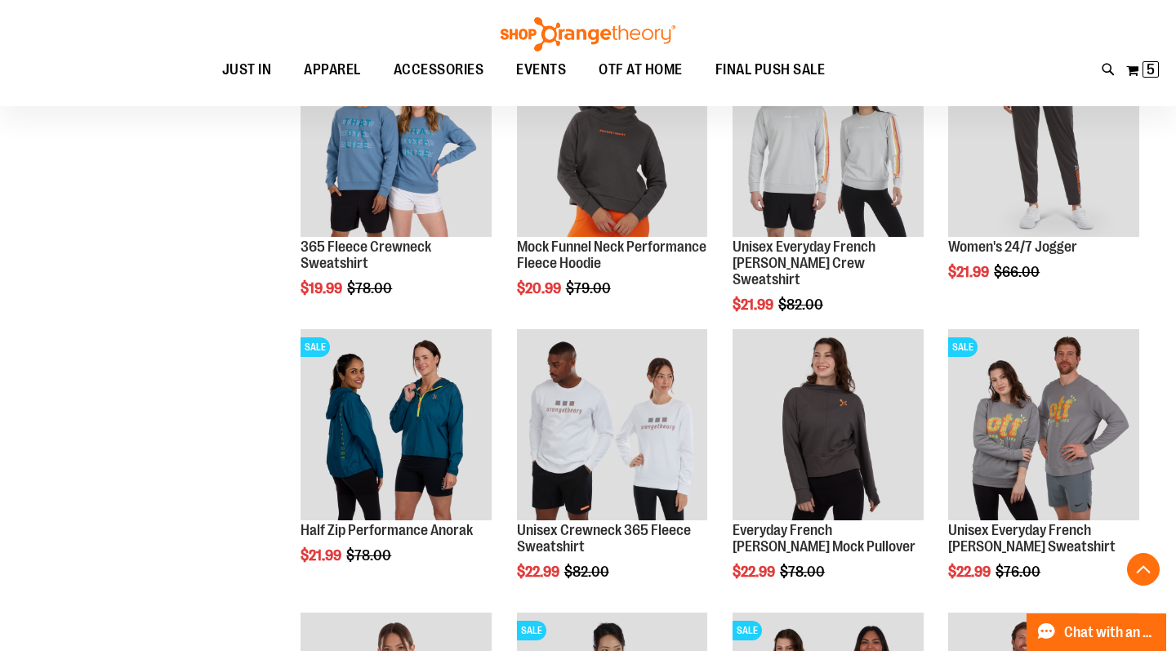
scroll to position [2709, 0]
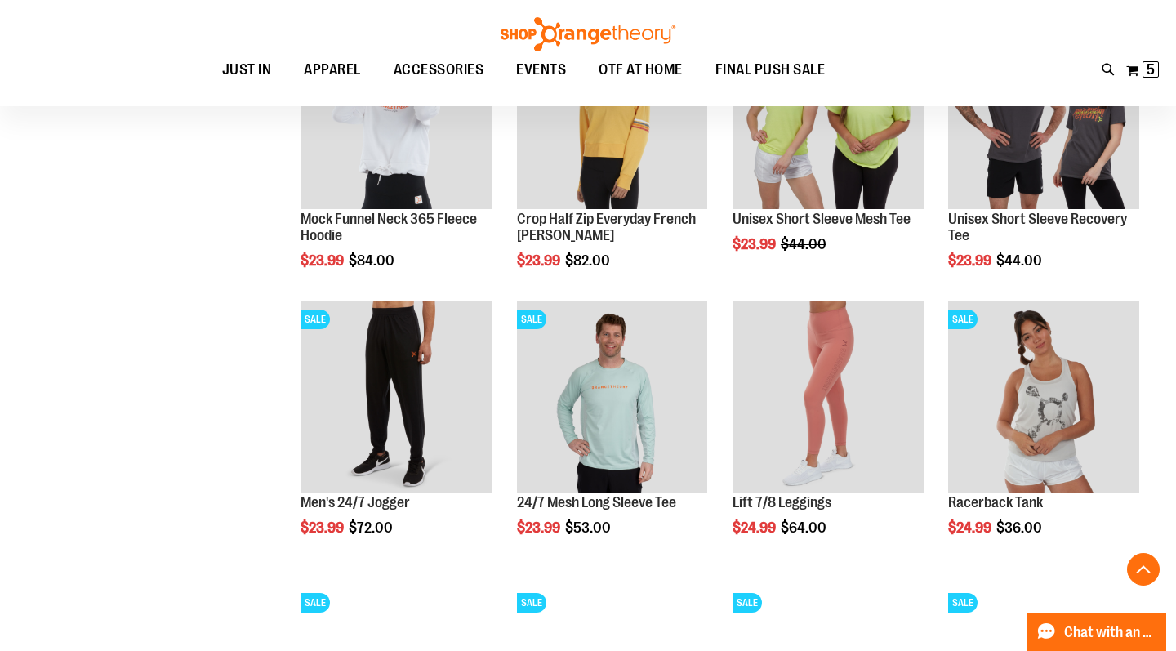
scroll to position [3333, 0]
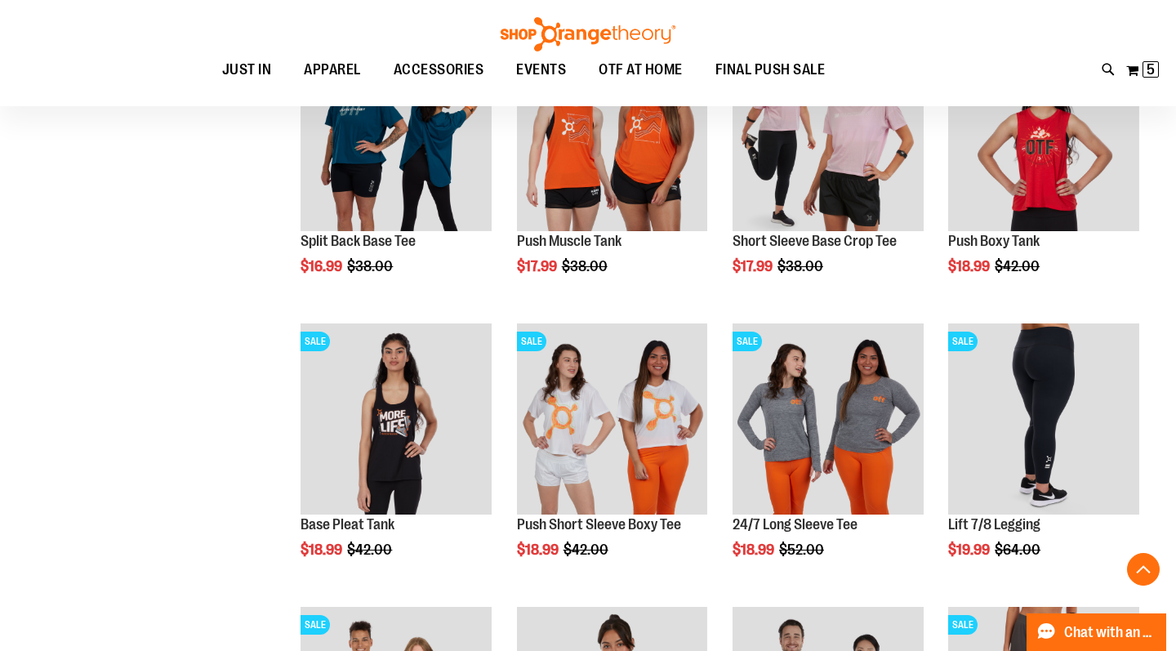
scroll to position [2132, 0]
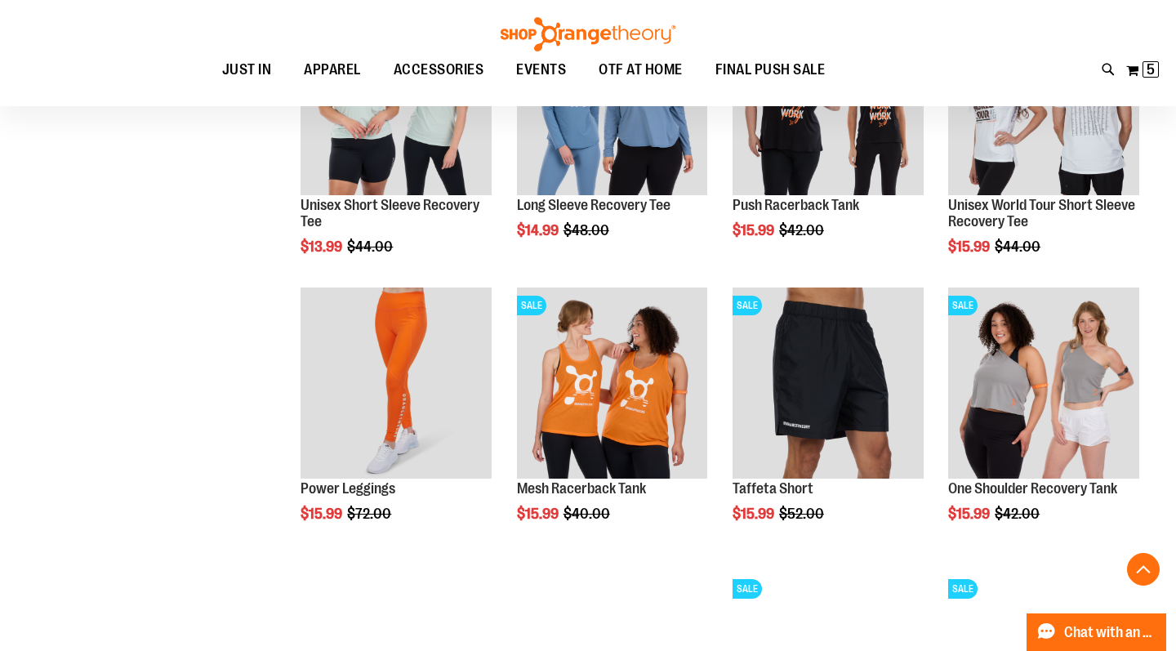
scroll to position [1036, 0]
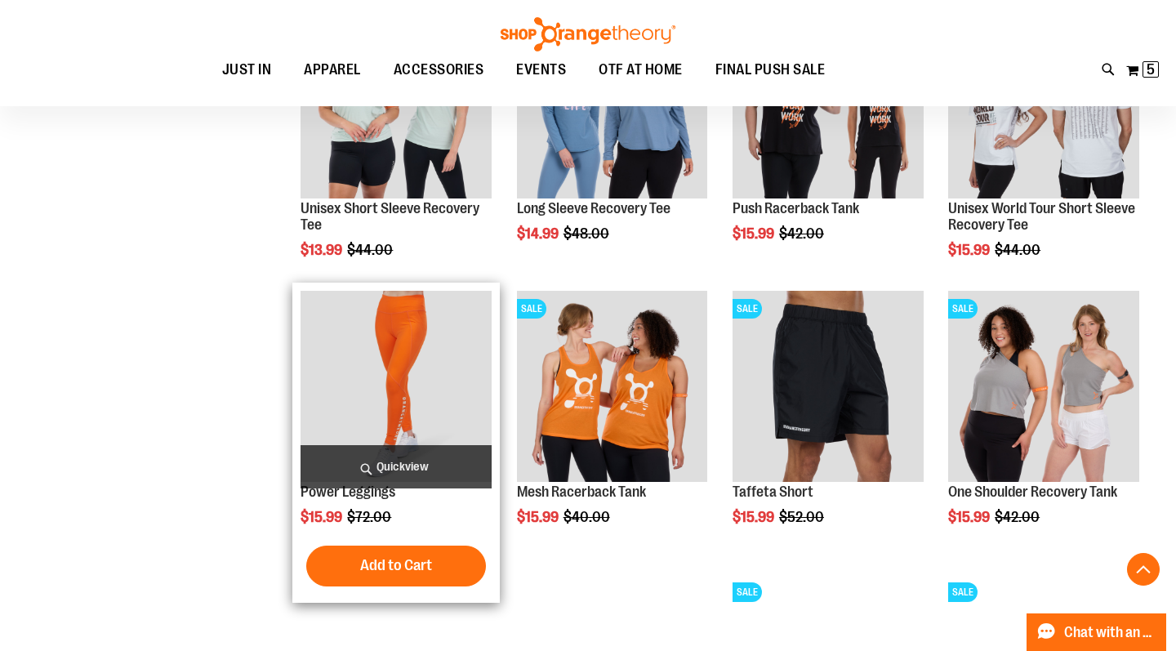
click at [391, 332] on img "product" at bounding box center [396, 386] width 191 height 191
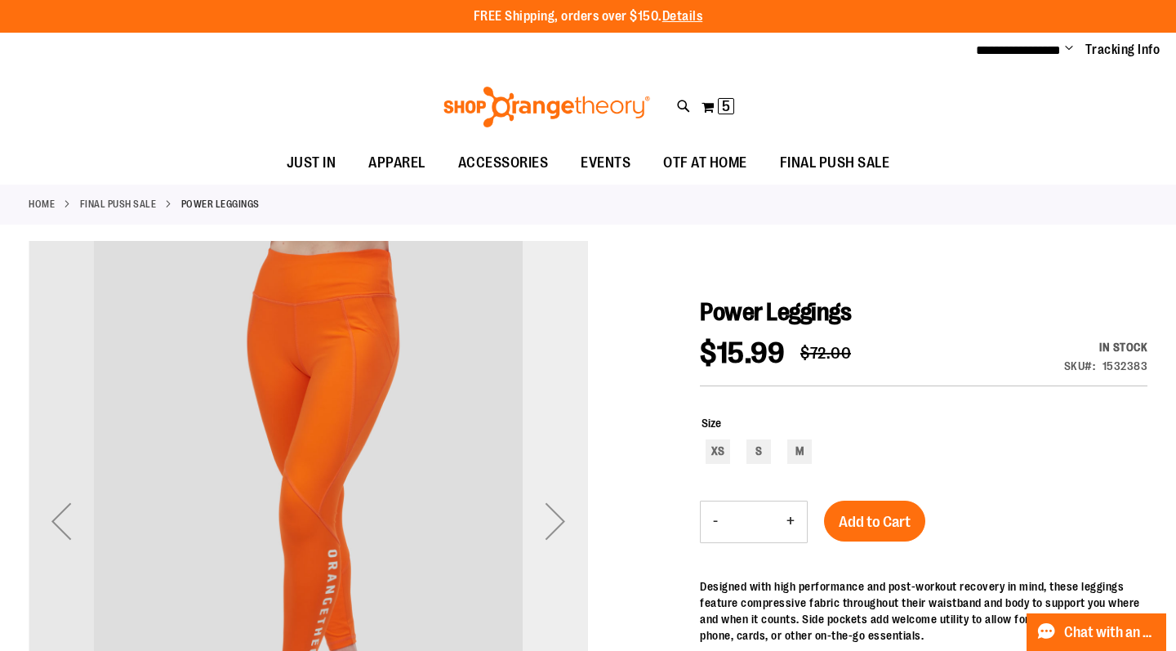
click at [557, 515] on div "Next" at bounding box center [555, 520] width 65 height 65
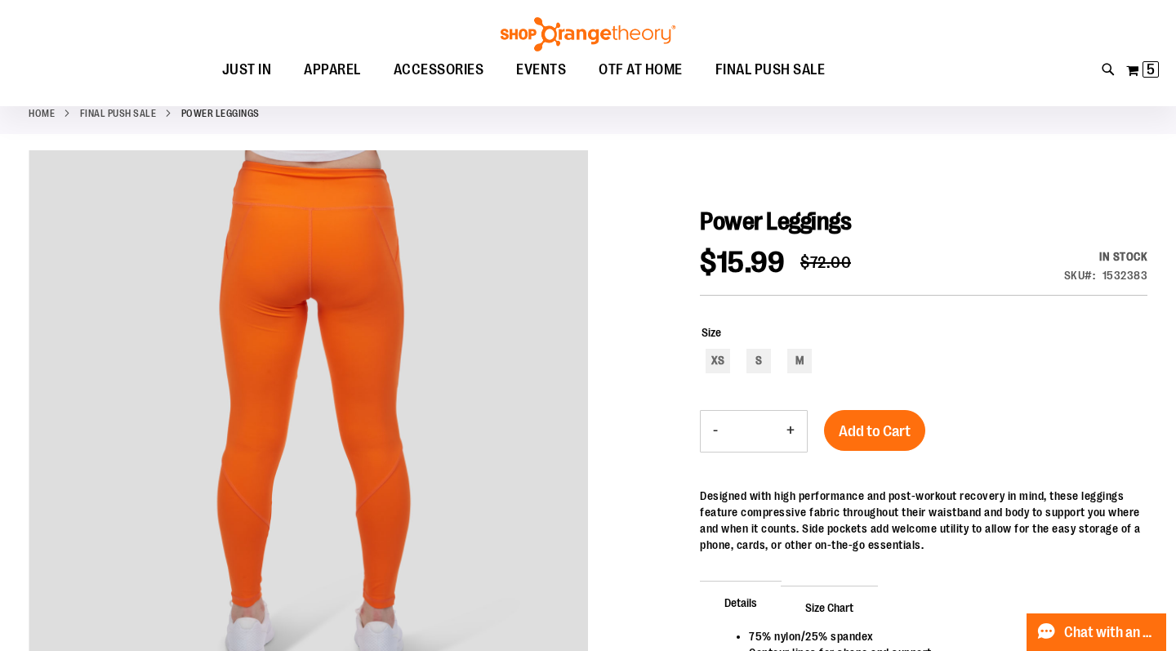
scroll to position [74, 0]
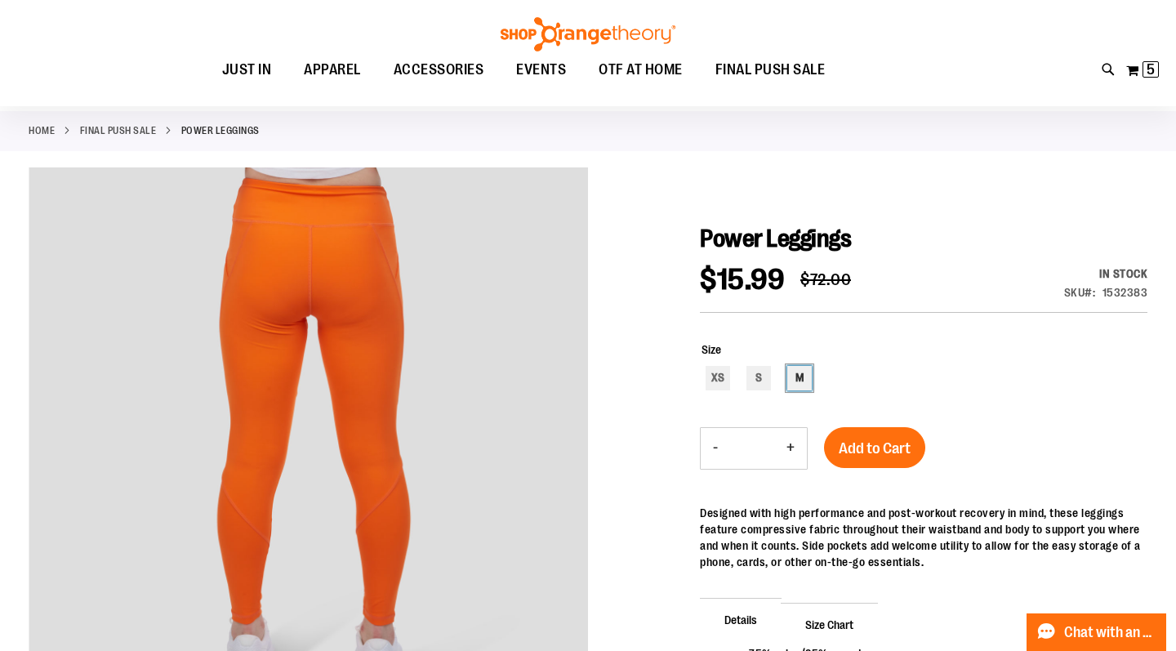
click at [808, 383] on div "M" at bounding box center [799, 378] width 25 height 25
type input "***"
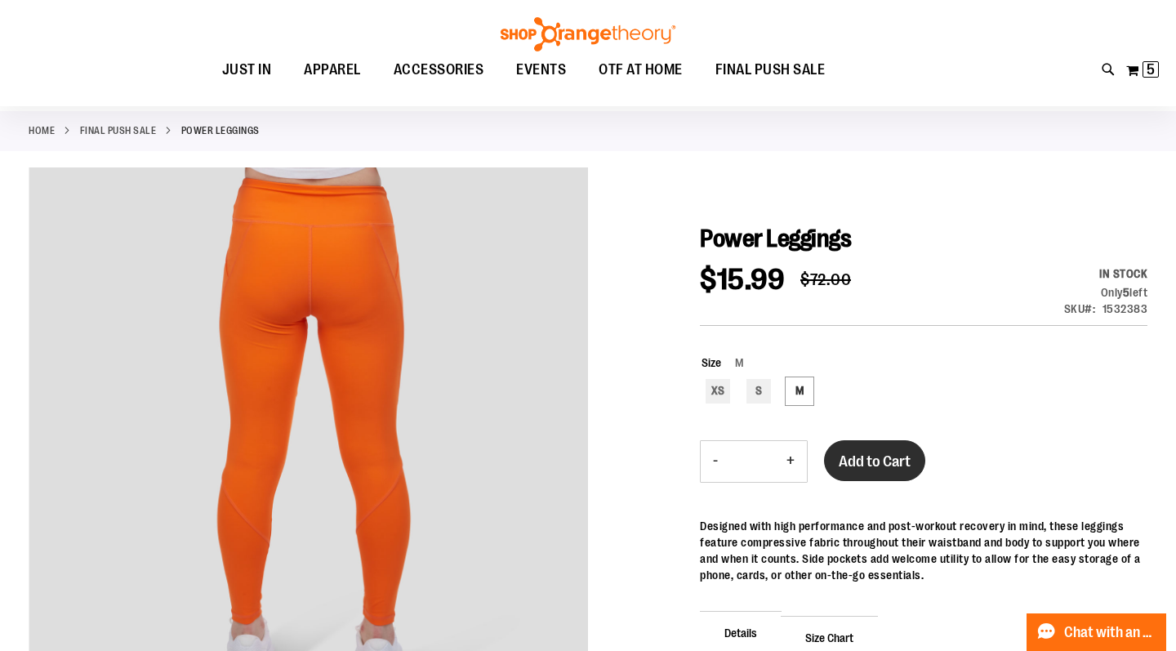
click at [887, 465] on span "Add to Cart" at bounding box center [875, 462] width 72 height 18
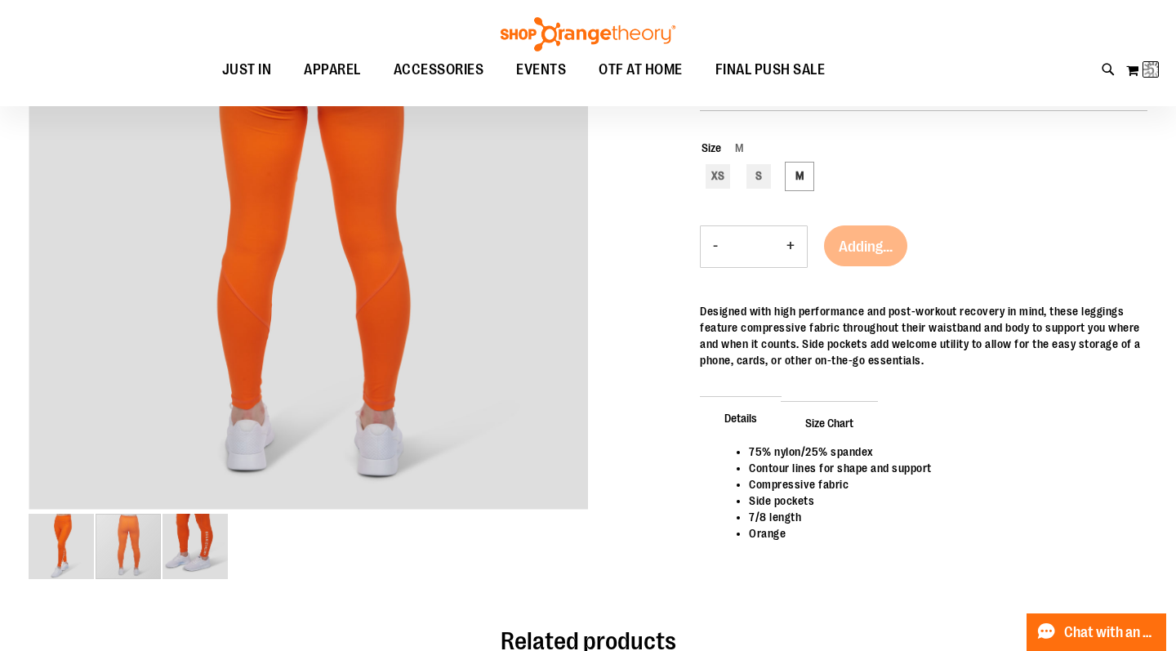
scroll to position [345, 0]
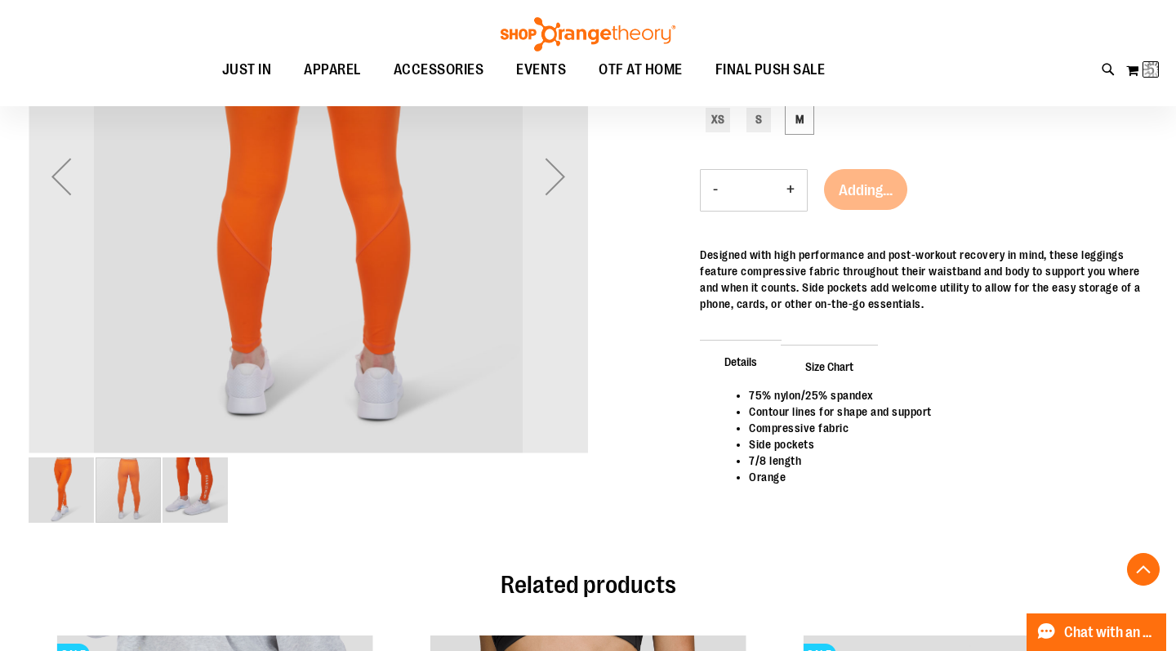
click at [209, 497] on img "image 3 of 3" at bounding box center [195, 489] width 65 height 65
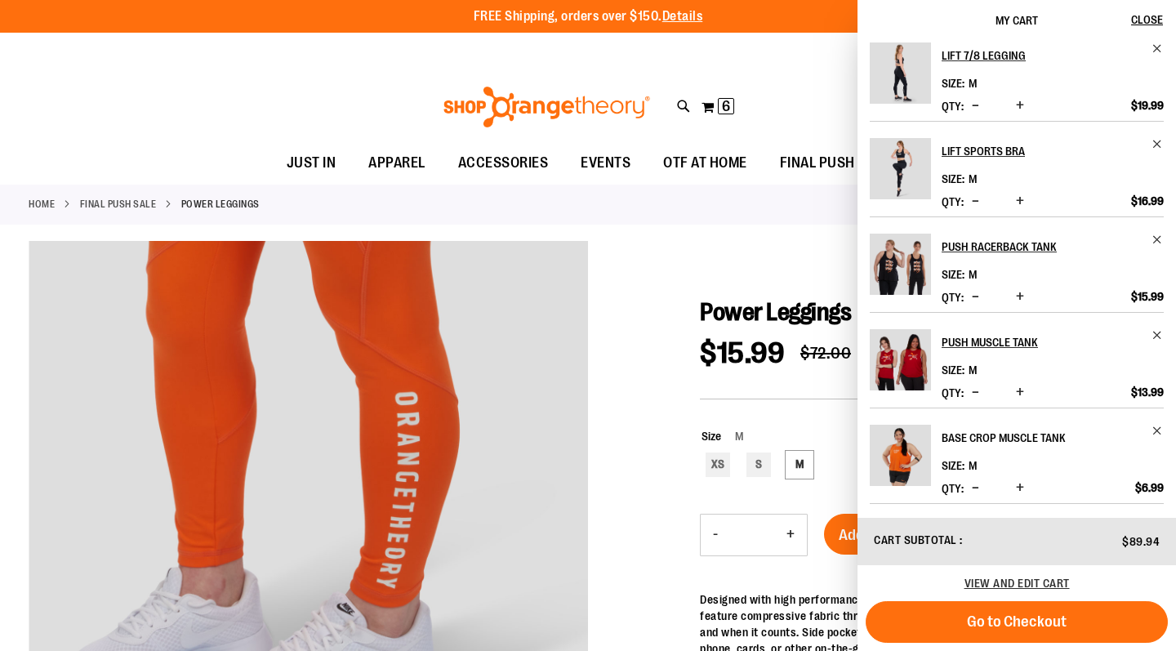
scroll to position [109, 0]
click at [1158, 426] on span "Remove item" at bounding box center [1158, 431] width 12 height 12
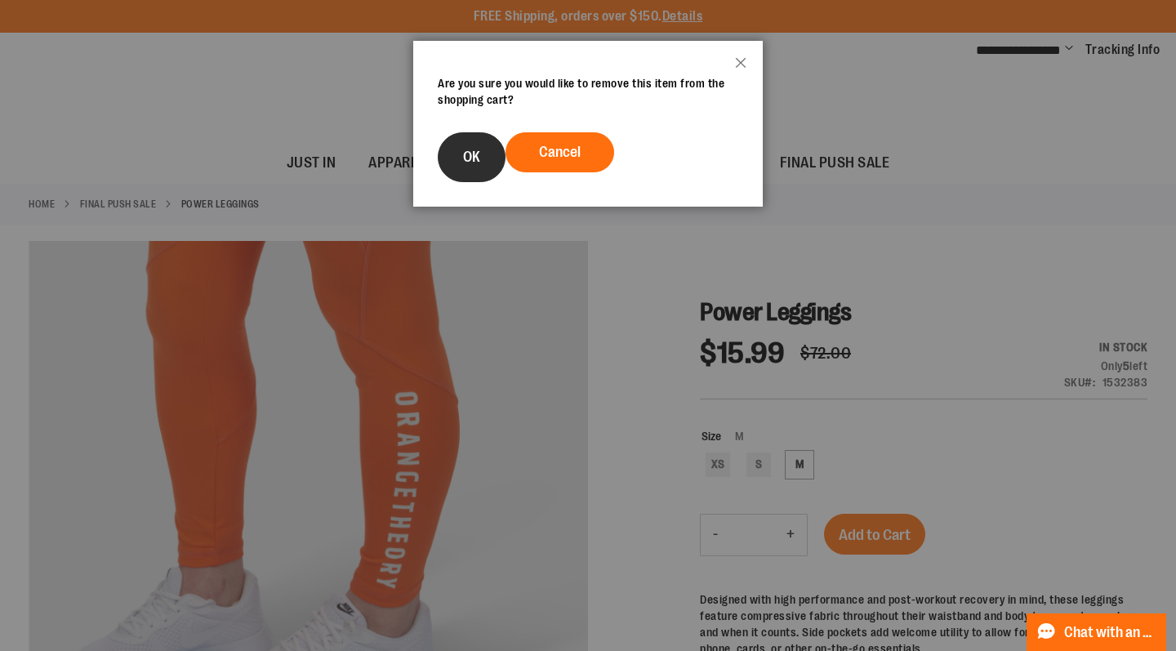
click at [480, 165] on span "OK" at bounding box center [471, 157] width 17 height 16
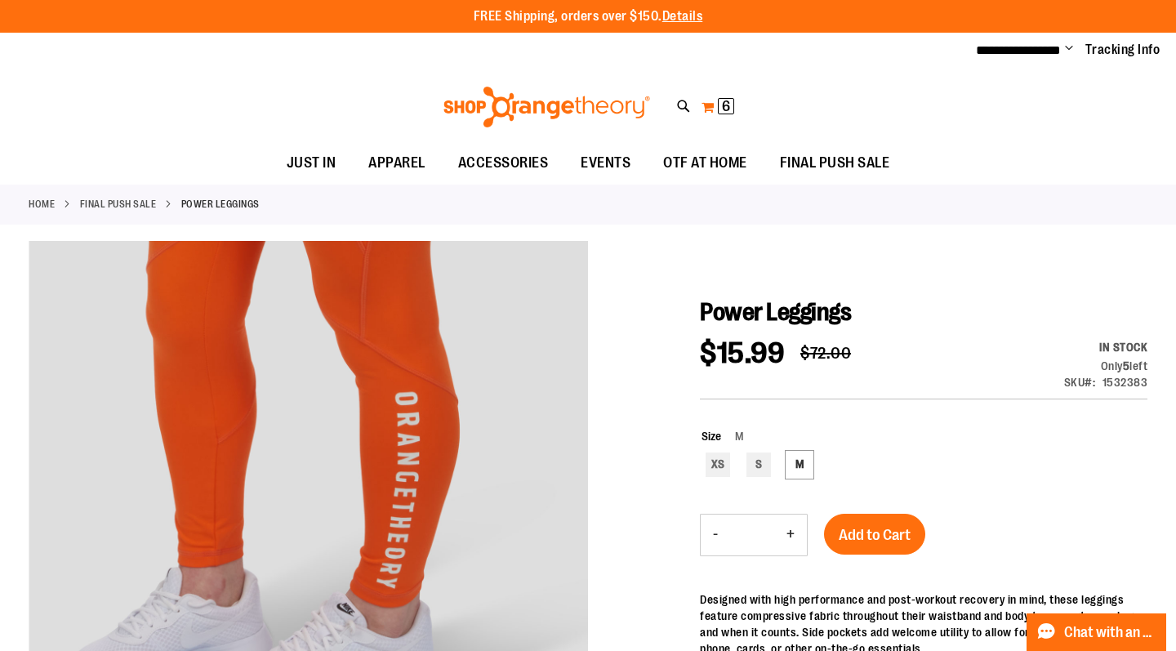
click at [727, 106] on span "6" at bounding box center [726, 106] width 8 height 16
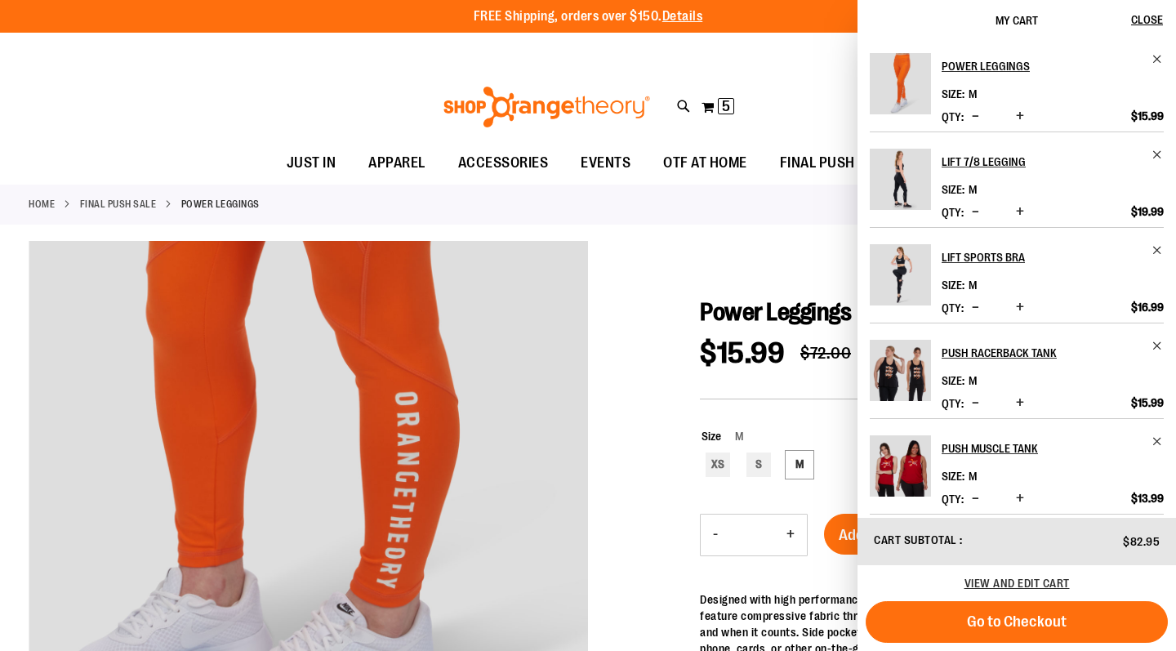
click at [141, 204] on link "FINAL PUSH SALE" at bounding box center [118, 204] width 77 height 15
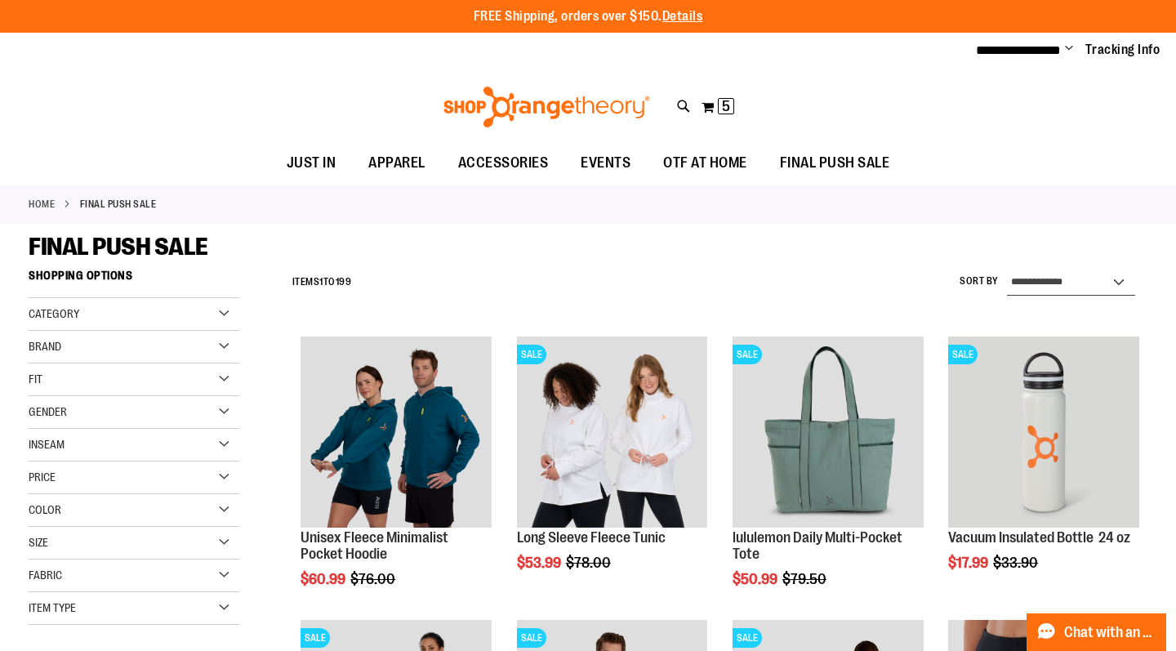
select select "*********"
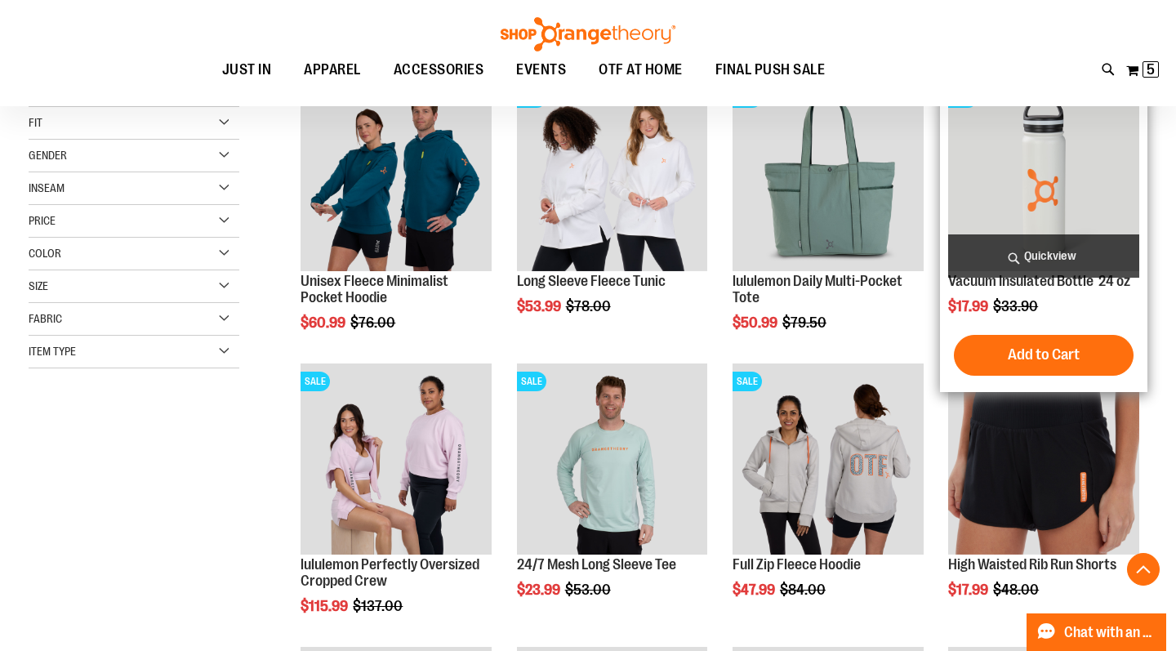
scroll to position [265, 0]
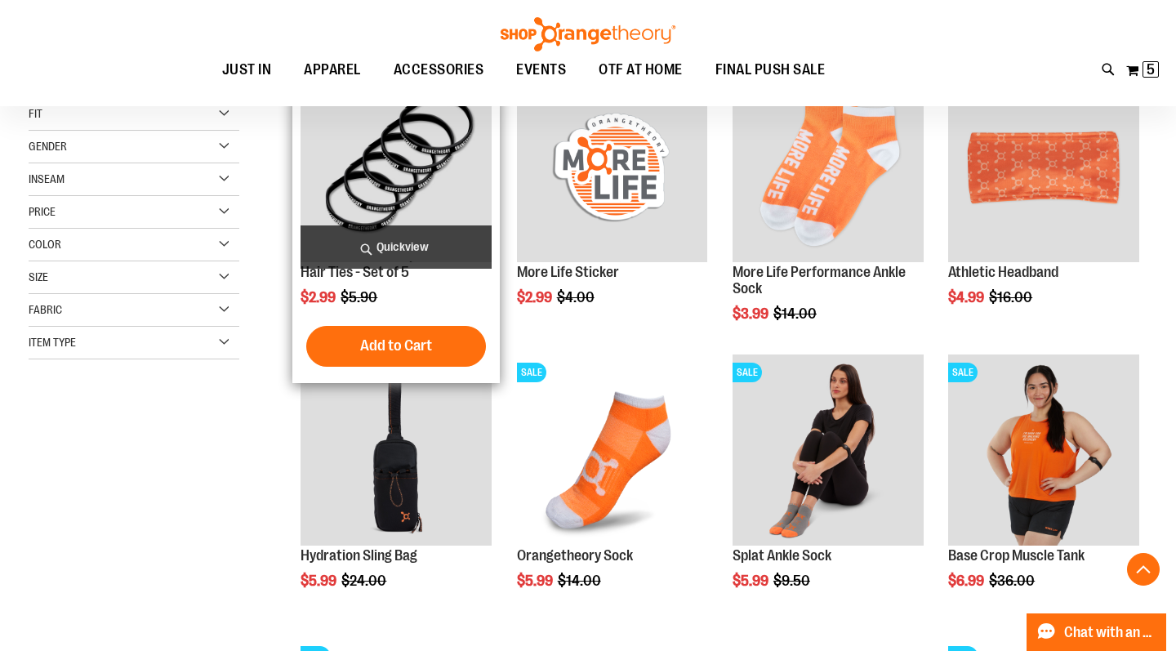
click at [437, 190] on img "product" at bounding box center [396, 166] width 191 height 191
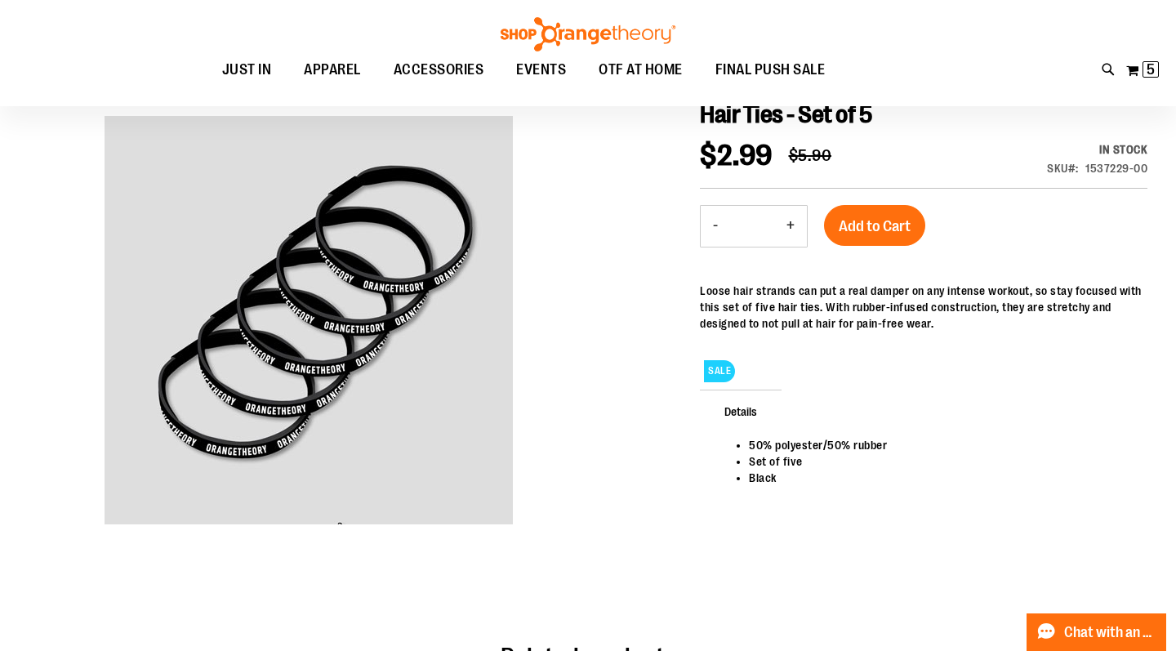
scroll to position [191, 0]
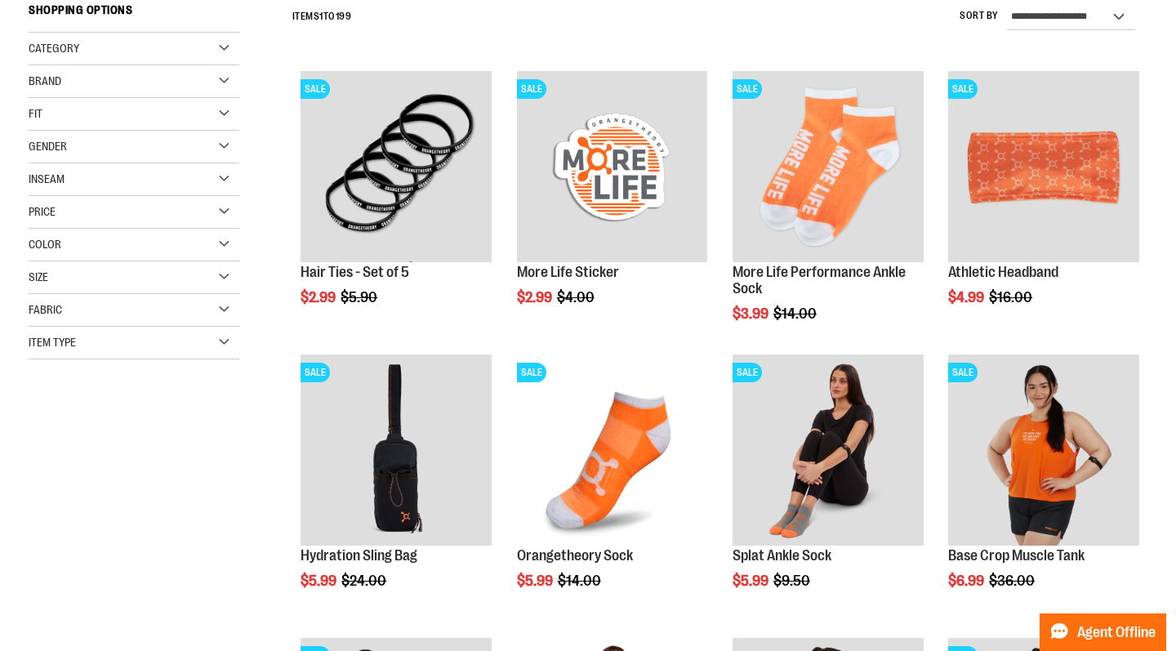
scroll to position [265, 0]
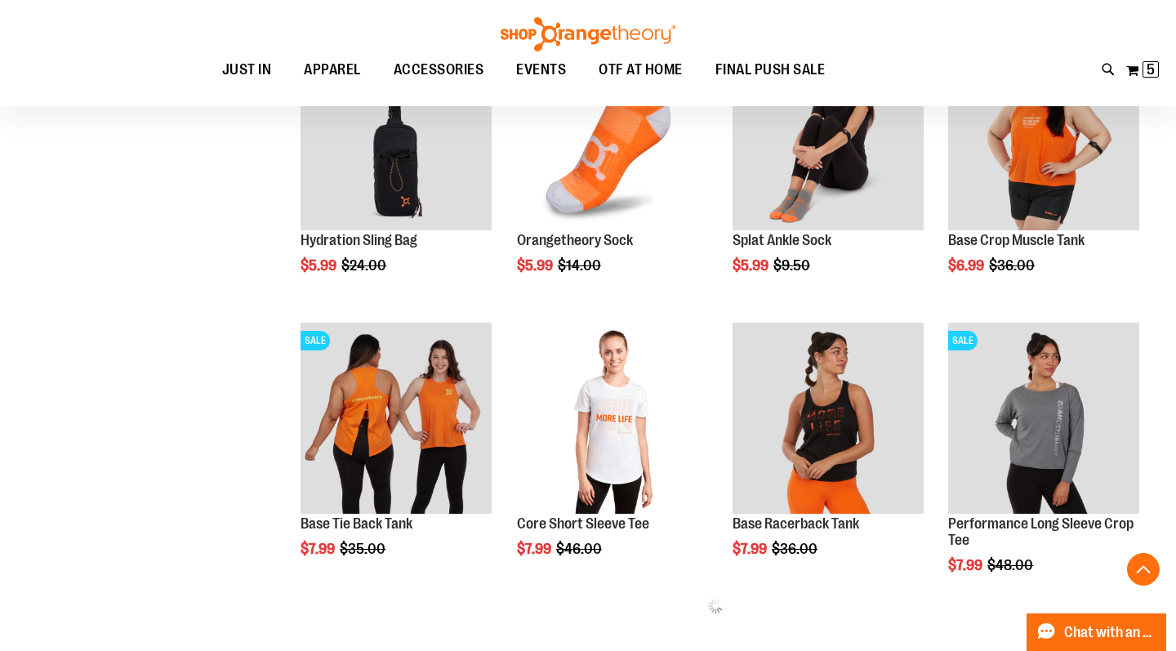
scroll to position [612, 0]
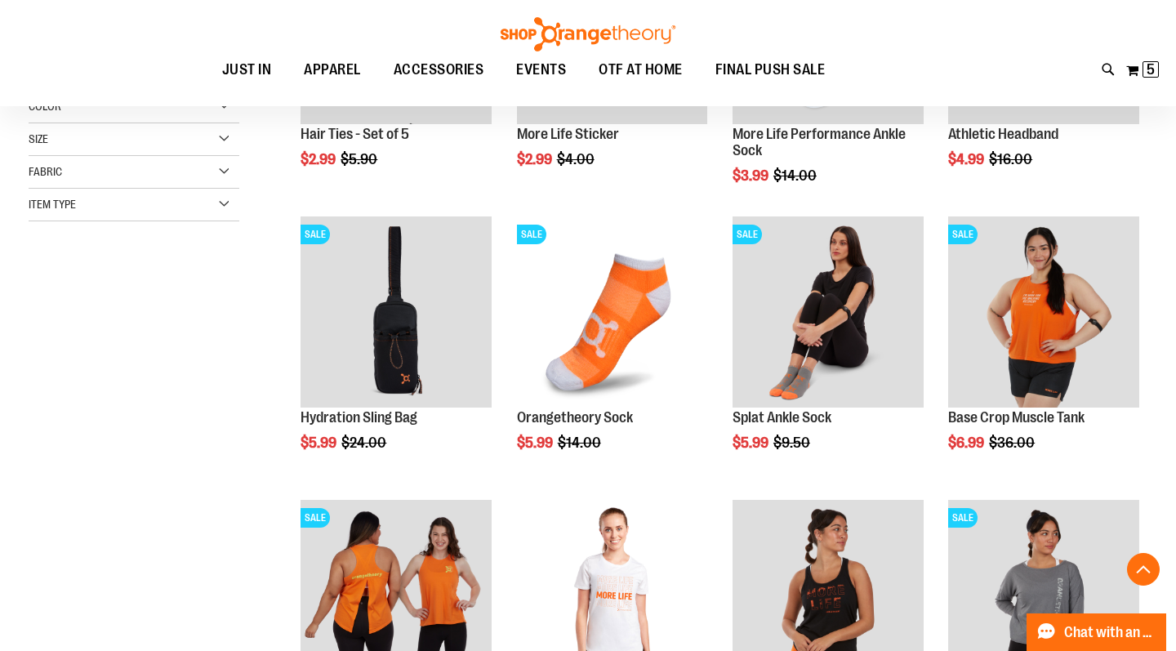
scroll to position [403, 0]
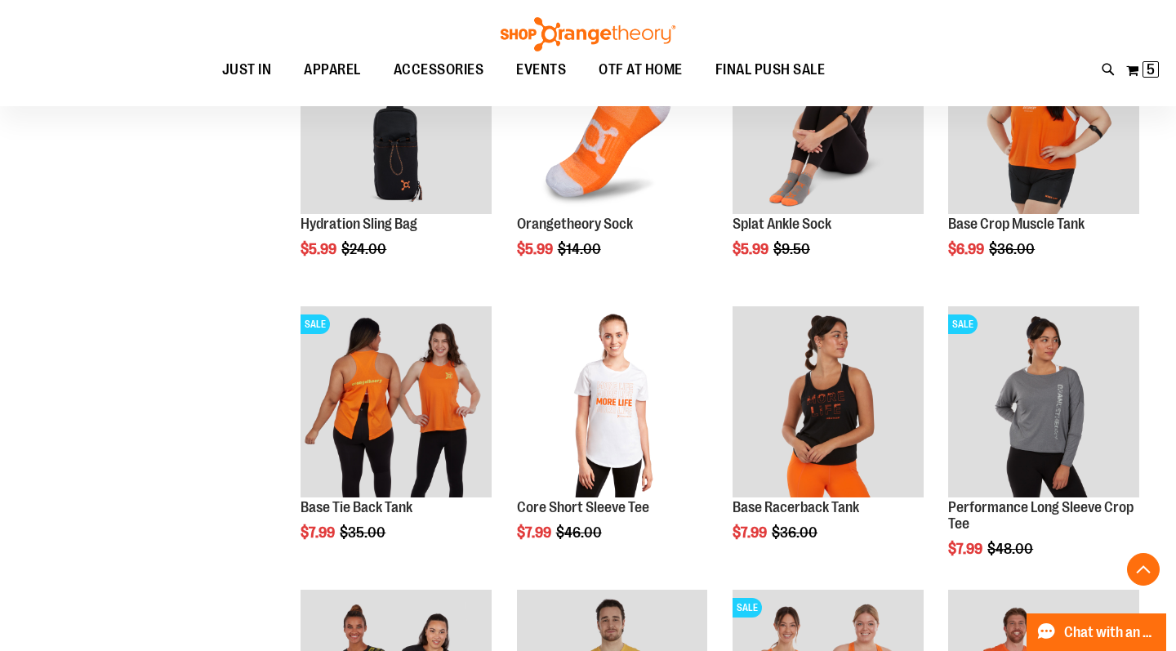
scroll to position [601, 0]
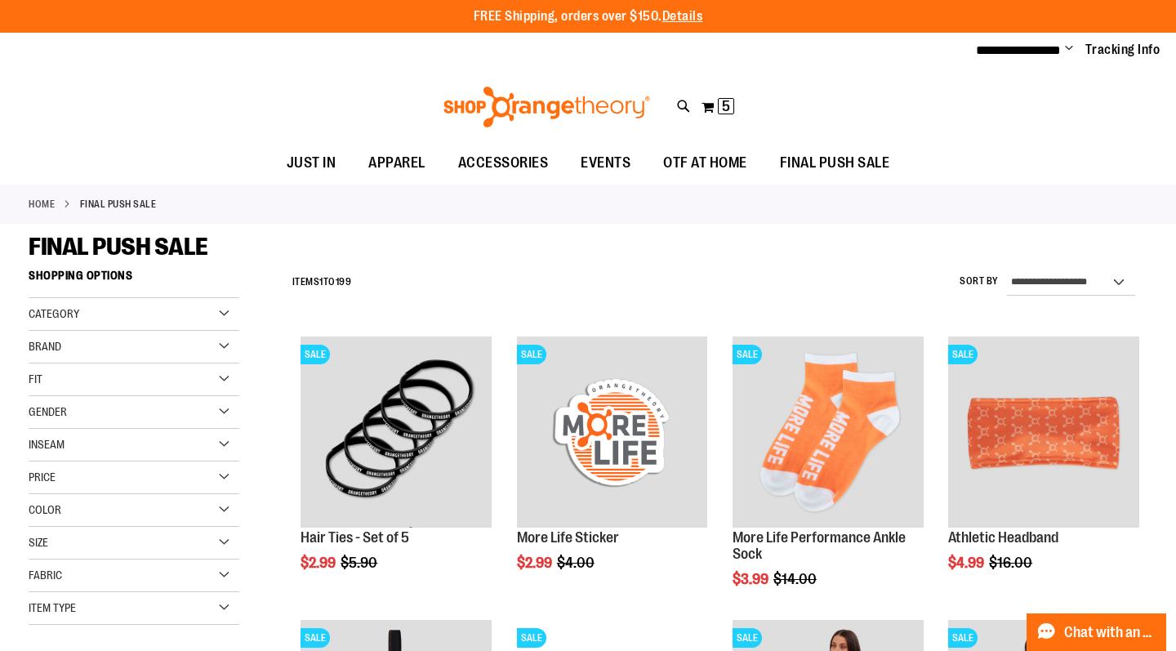
click at [193, 542] on div "Size" at bounding box center [134, 543] width 211 height 33
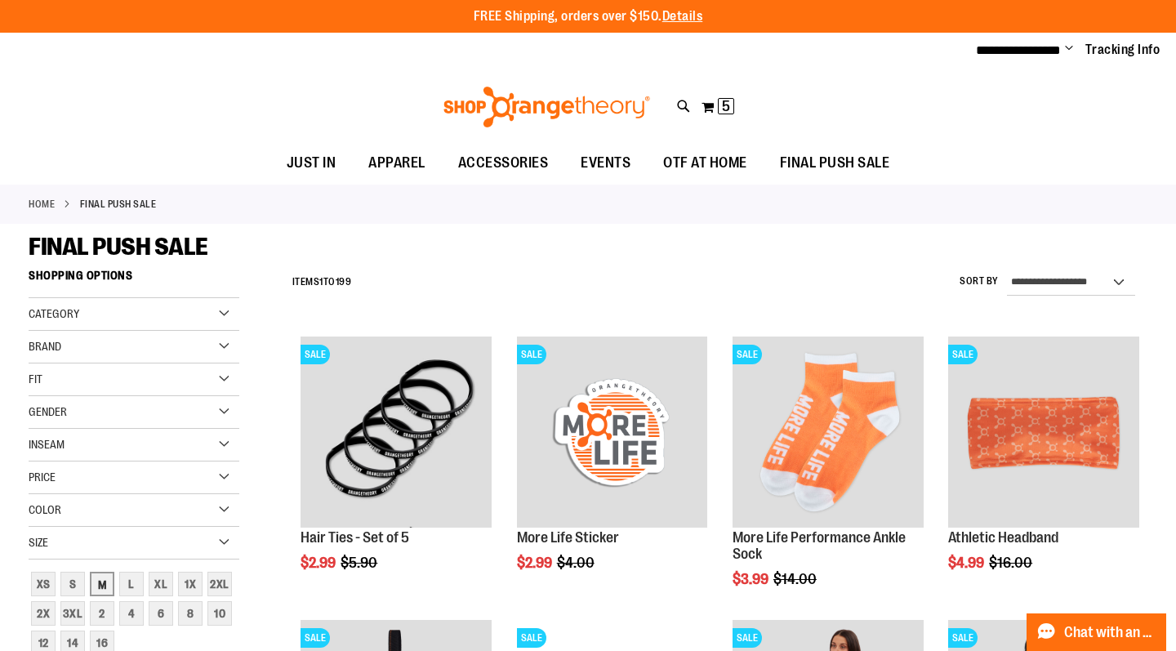
click at [108, 586] on div "M" at bounding box center [102, 584] width 25 height 25
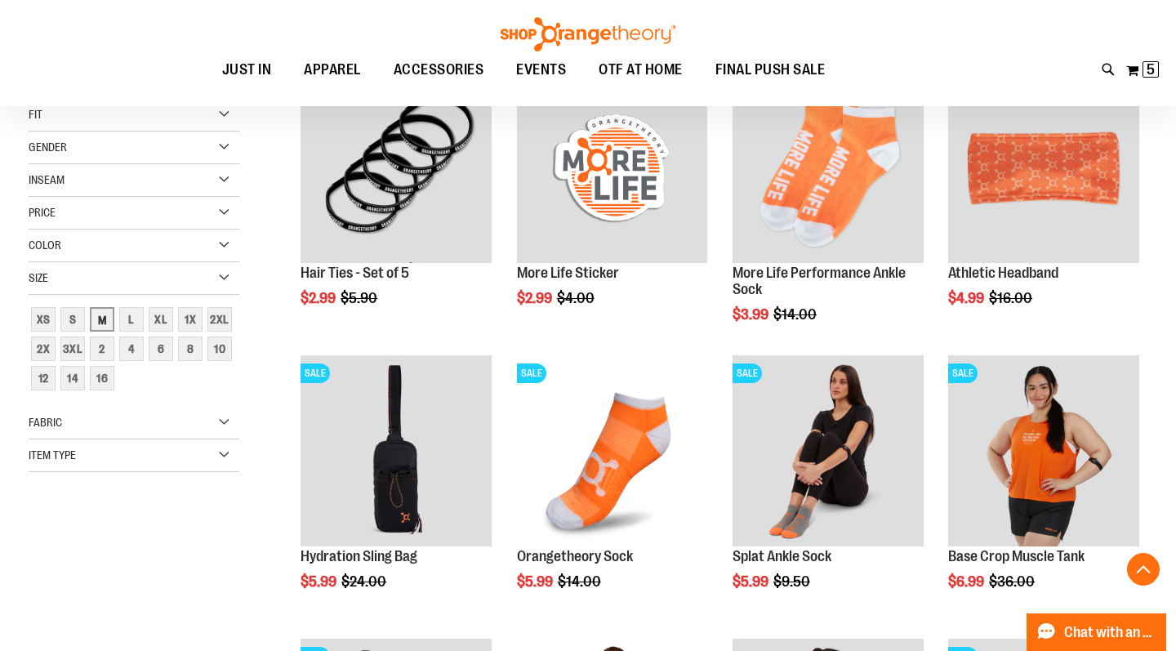
scroll to position [265, 0]
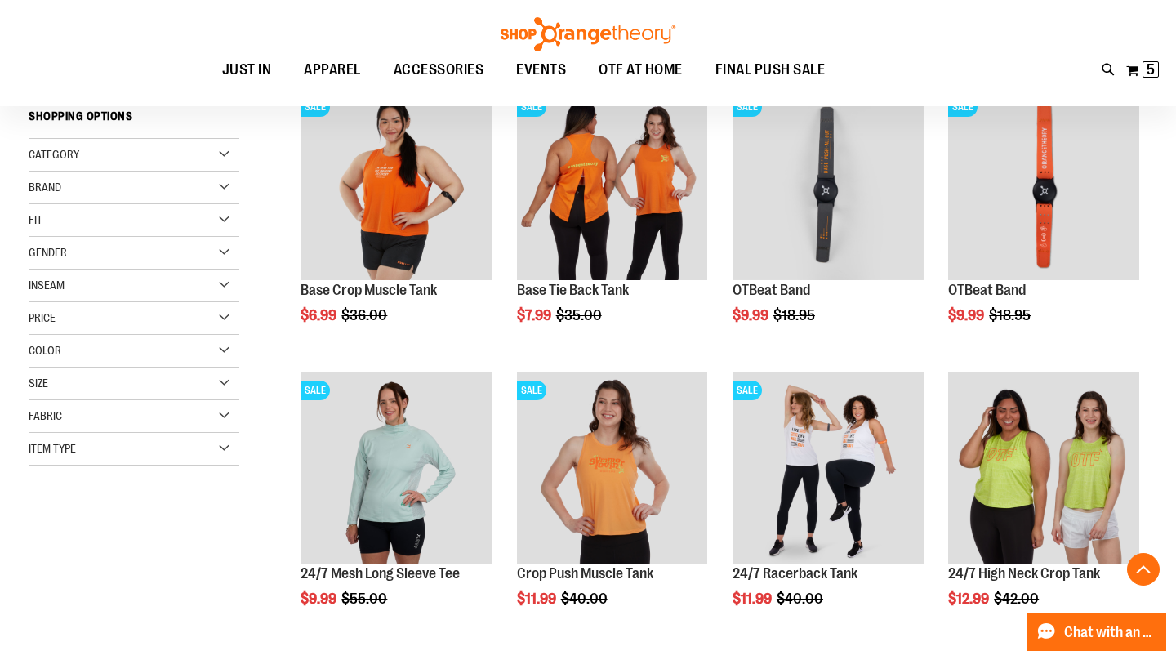
scroll to position [246, 1]
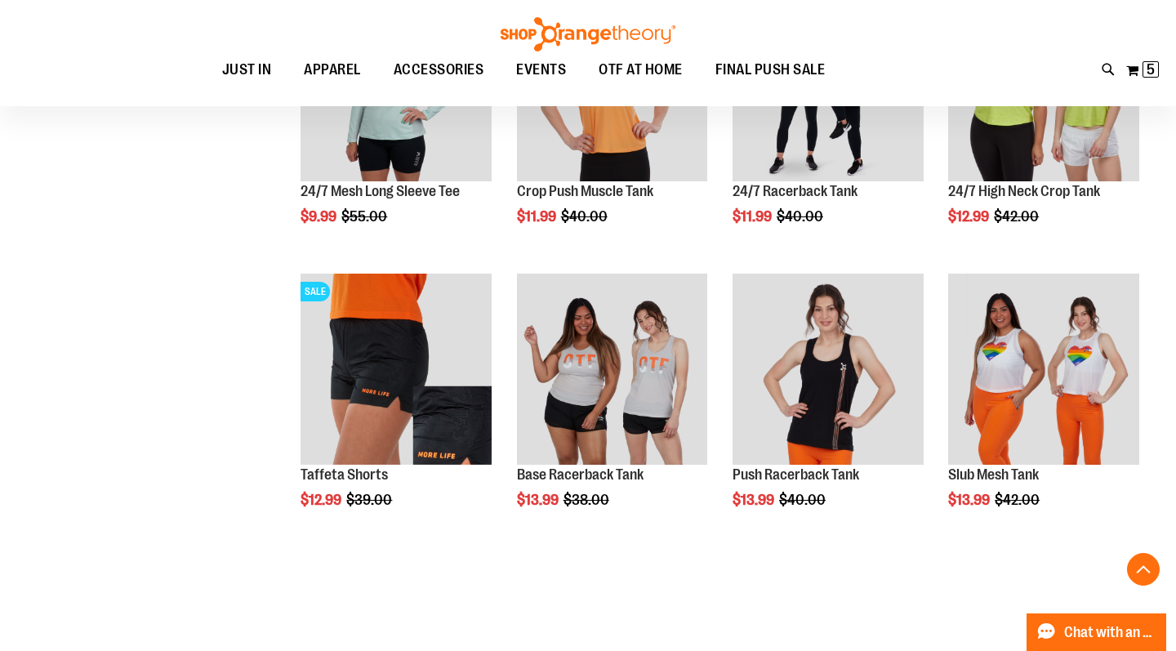
scroll to position [665, 0]
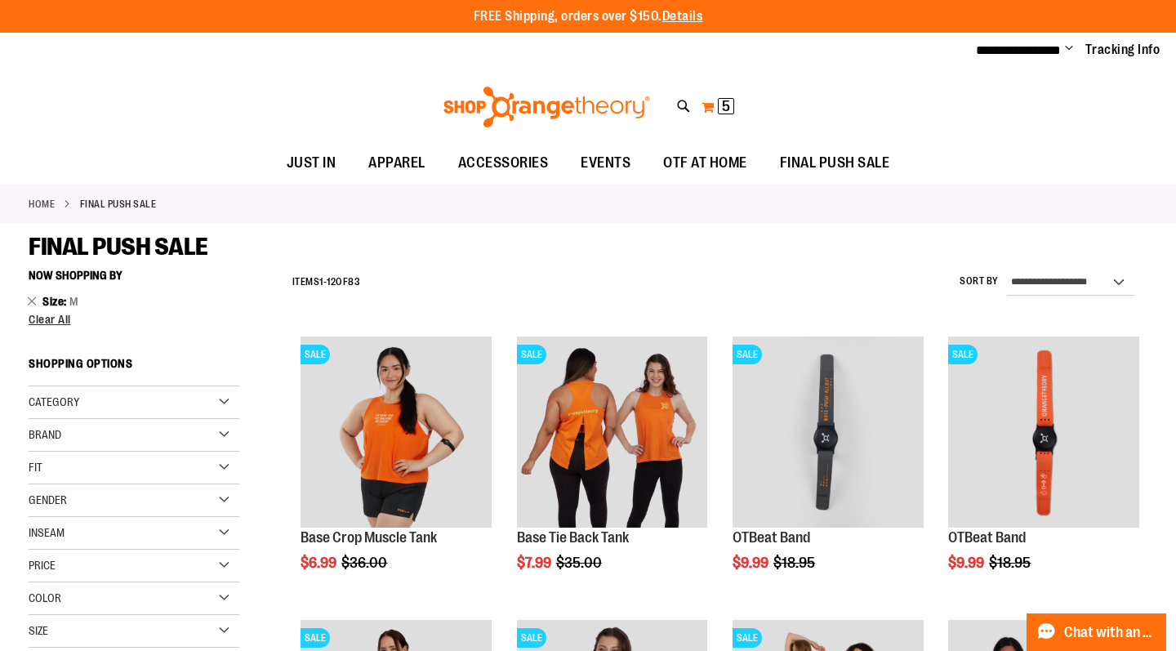
click at [728, 108] on span "5" at bounding box center [726, 106] width 8 height 16
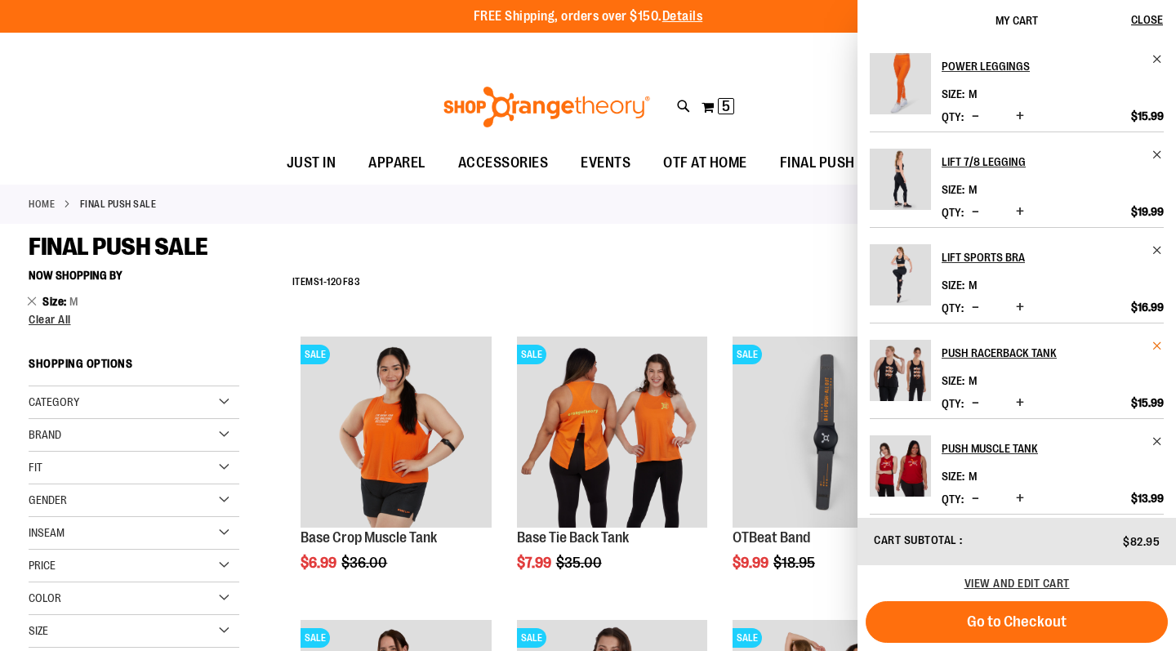
click at [1153, 346] on span "Remove item" at bounding box center [1158, 346] width 12 height 12
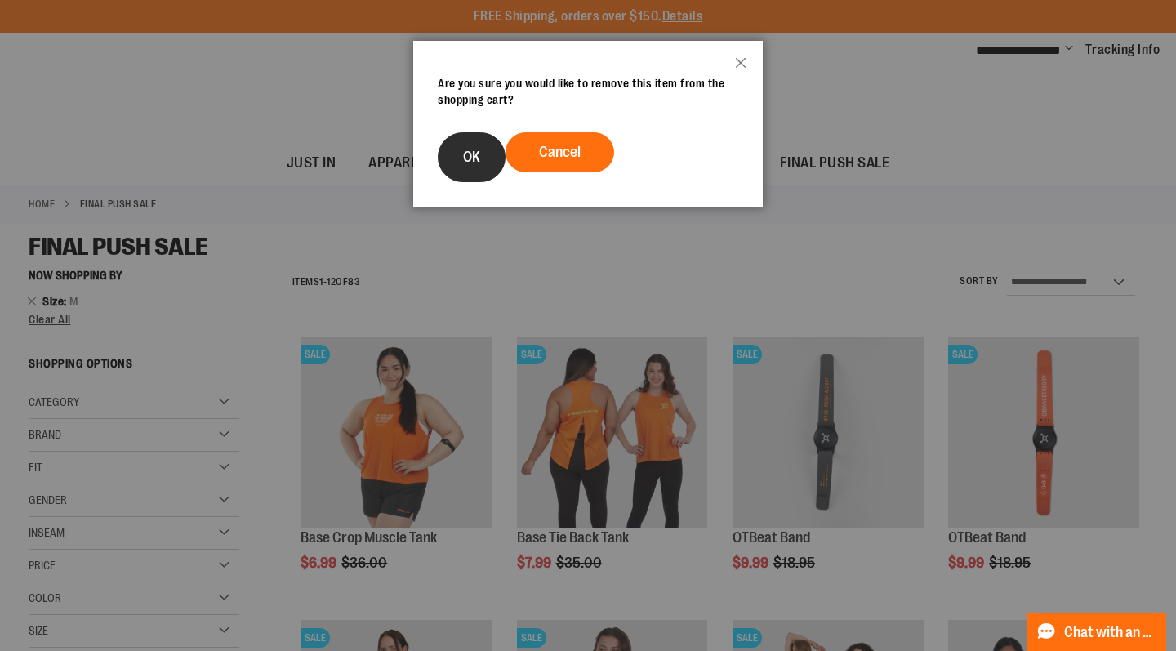
click at [469, 182] on button "OK" at bounding box center [472, 157] width 68 height 50
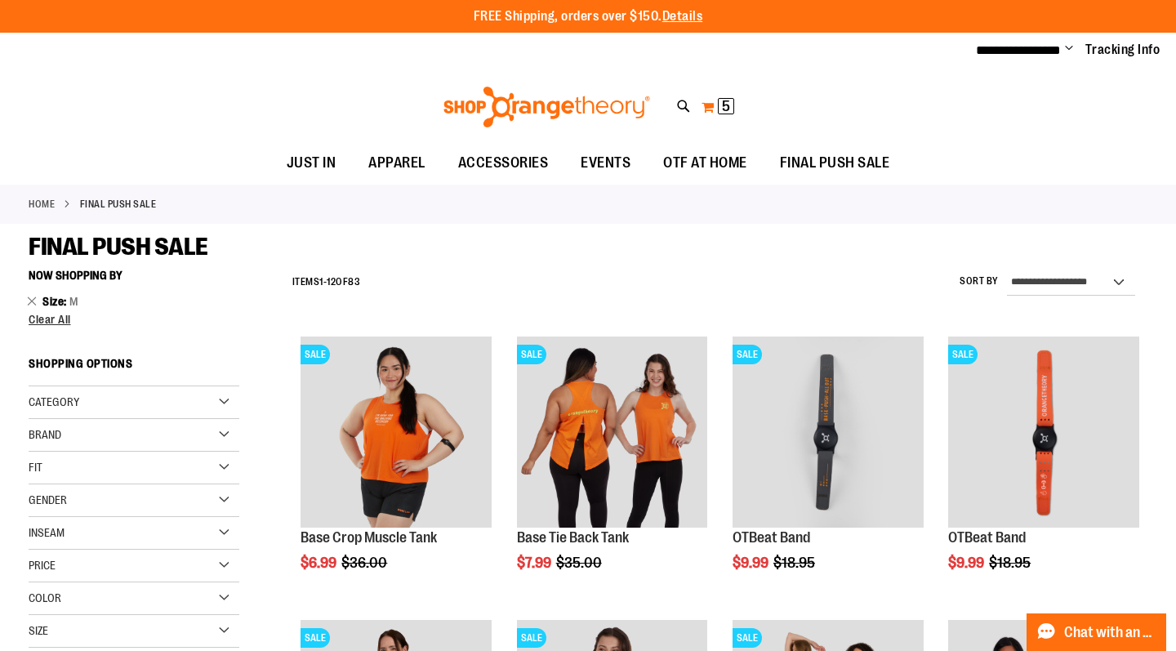
click at [715, 110] on button "My Cart 5 5 items" at bounding box center [718, 107] width 34 height 26
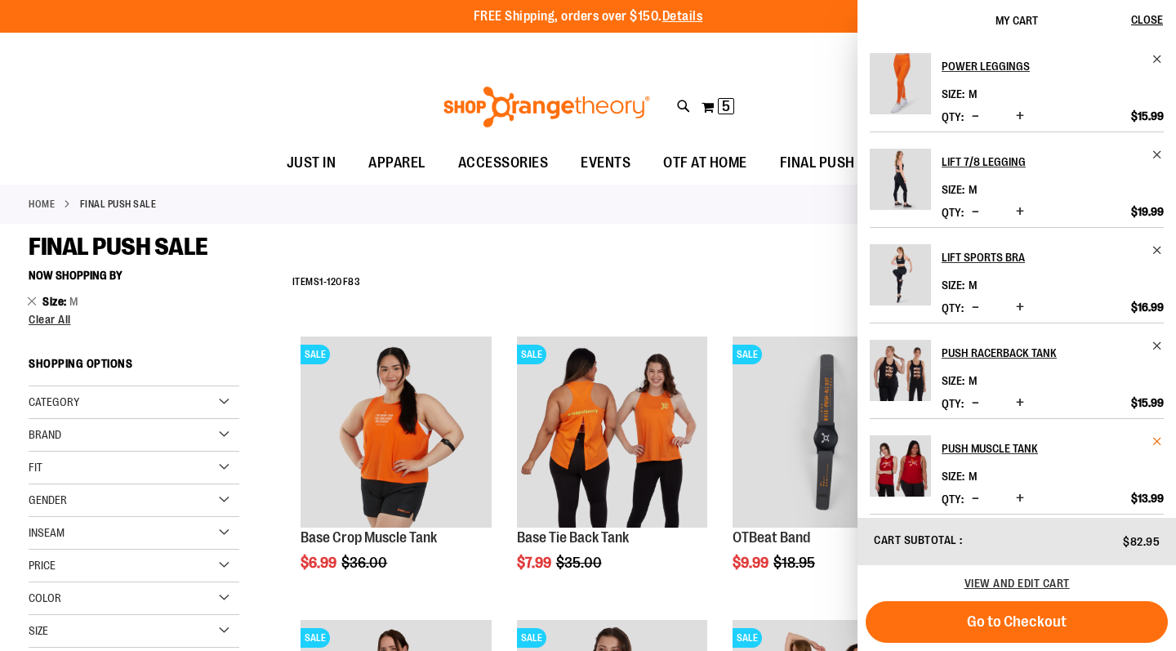
click at [1159, 440] on span "Remove item" at bounding box center [1158, 441] width 12 height 12
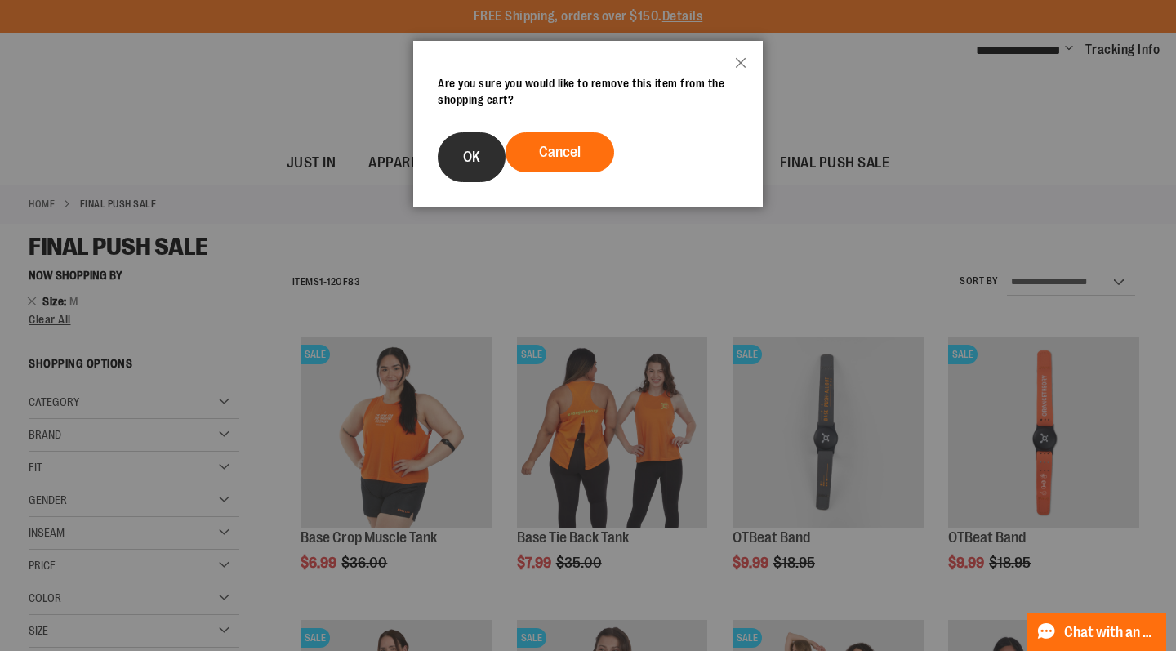
click at [479, 165] on span "OK" at bounding box center [471, 157] width 17 height 16
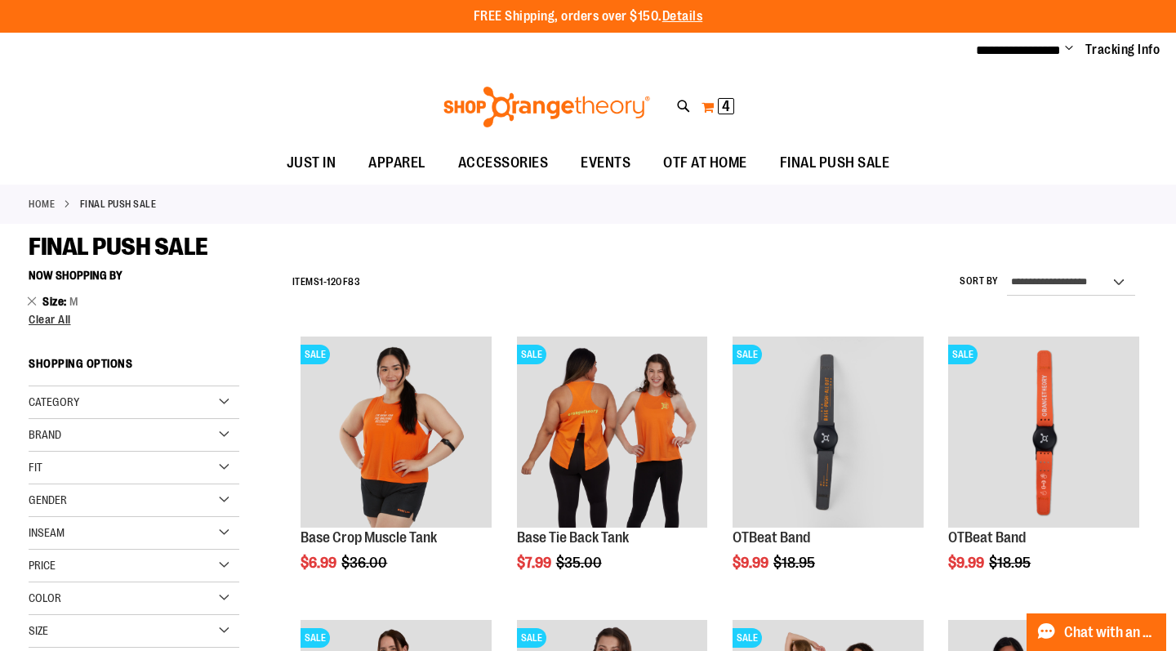
click at [725, 106] on span "4" at bounding box center [726, 106] width 8 height 16
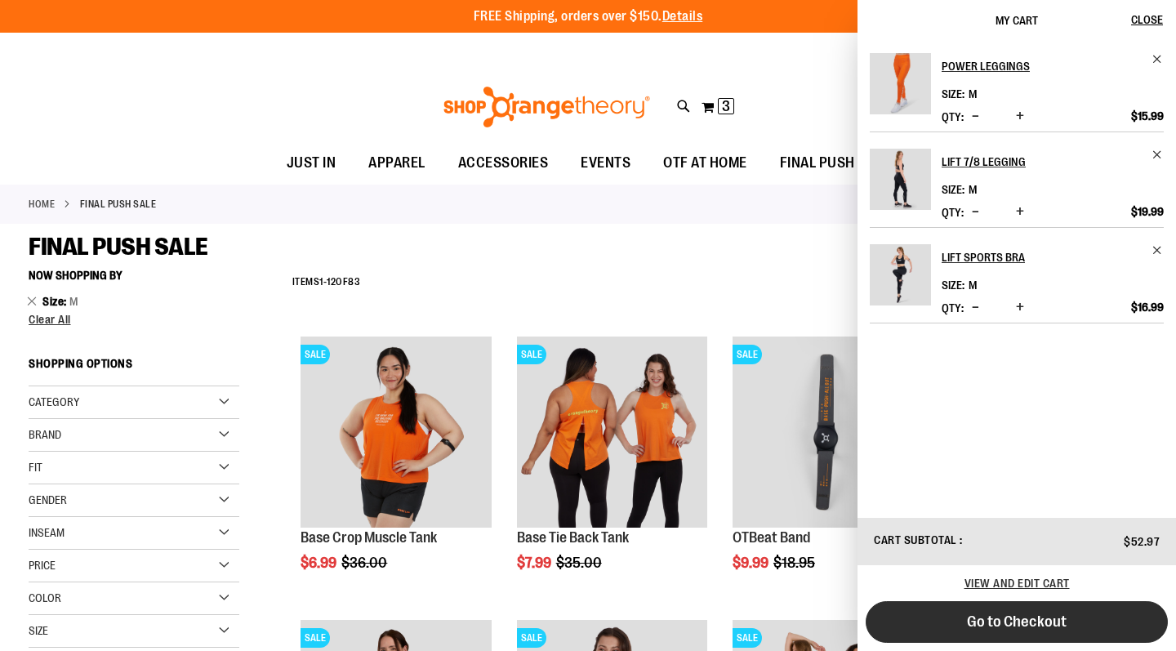
click at [997, 622] on span "Go to Checkout" at bounding box center [1017, 622] width 100 height 18
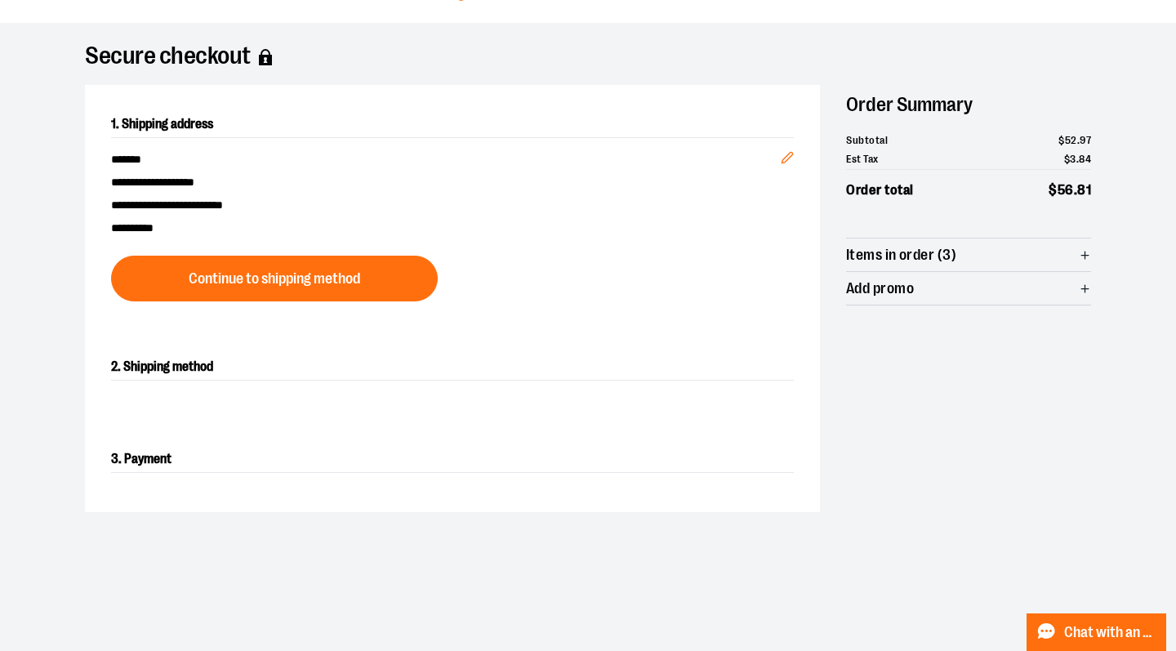
scroll to position [82, 0]
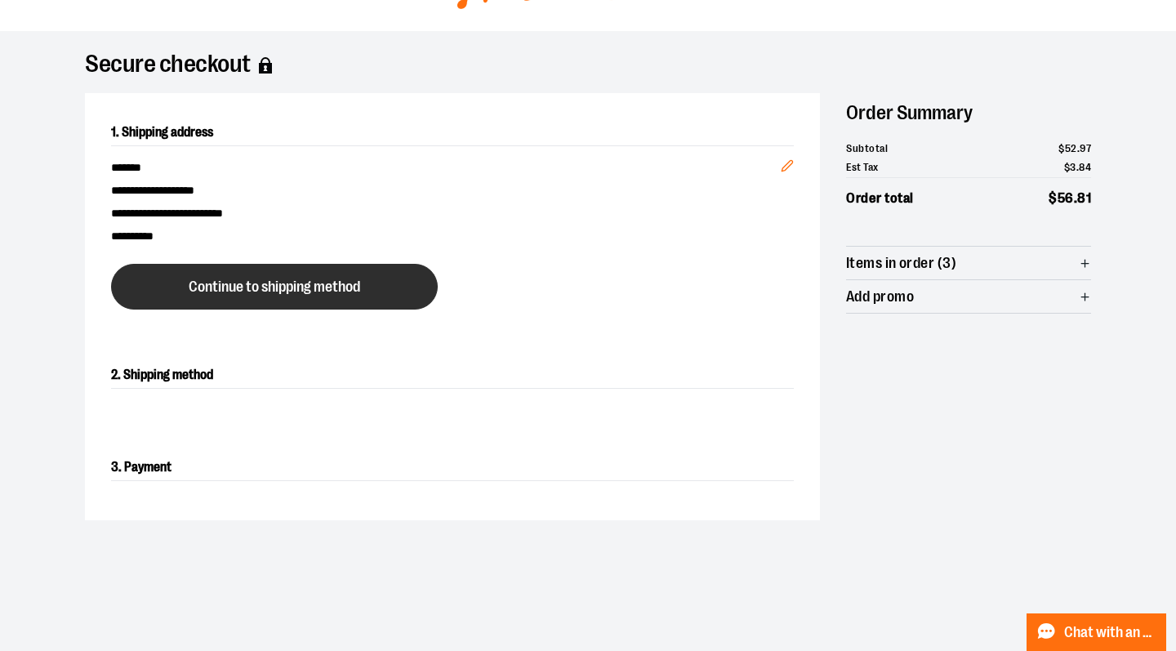
click at [211, 295] on span "Continue to shipping method" at bounding box center [275, 287] width 172 height 16
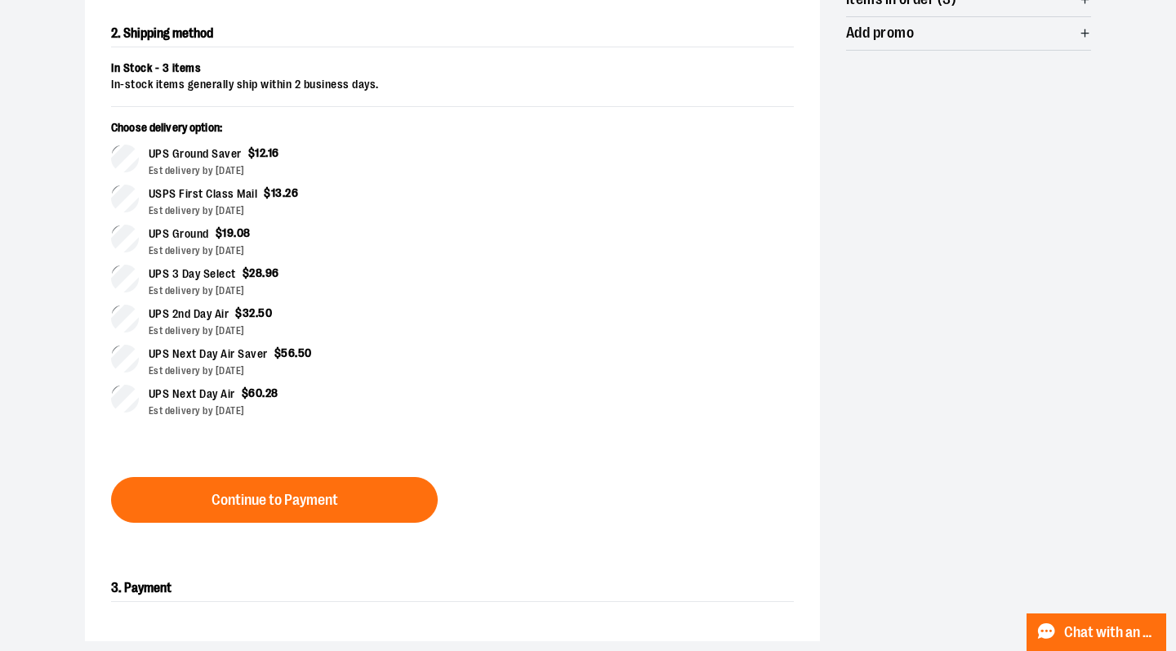
scroll to position [367, 0]
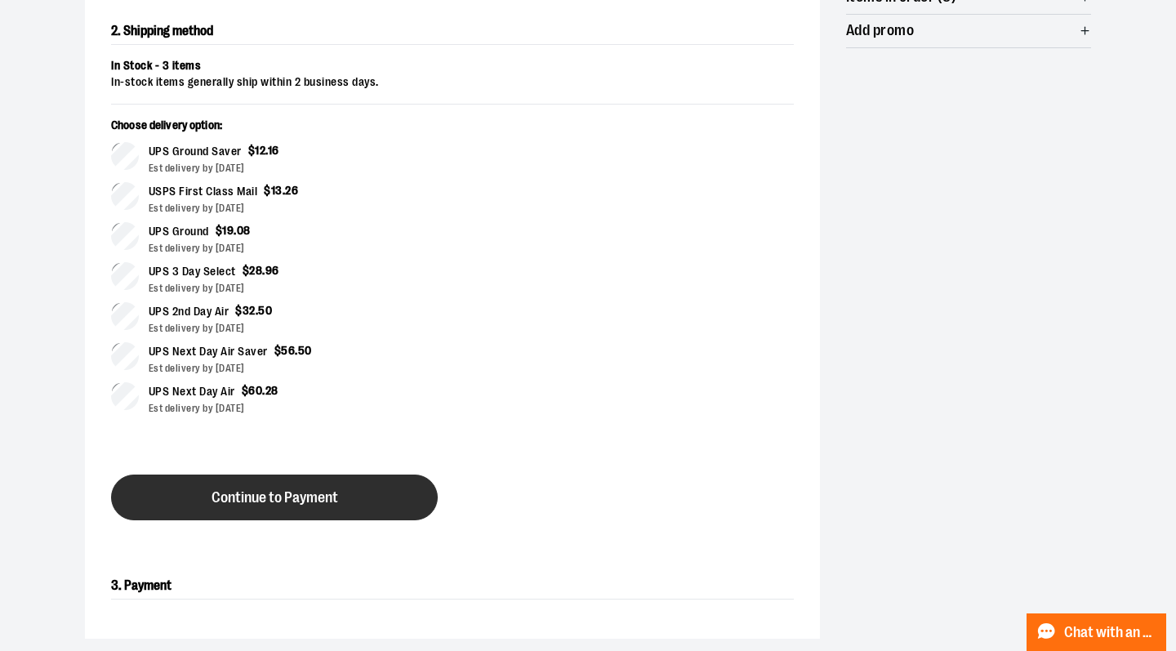
click at [248, 506] on span "Continue to Payment" at bounding box center [275, 498] width 127 height 16
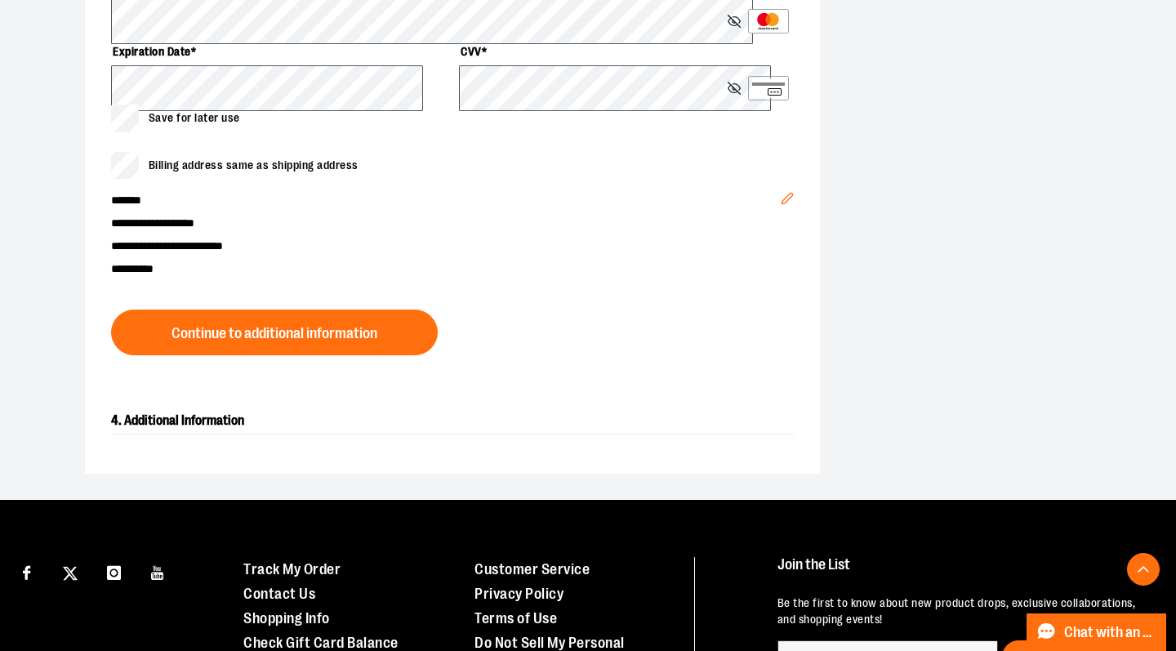
scroll to position [784, 0]
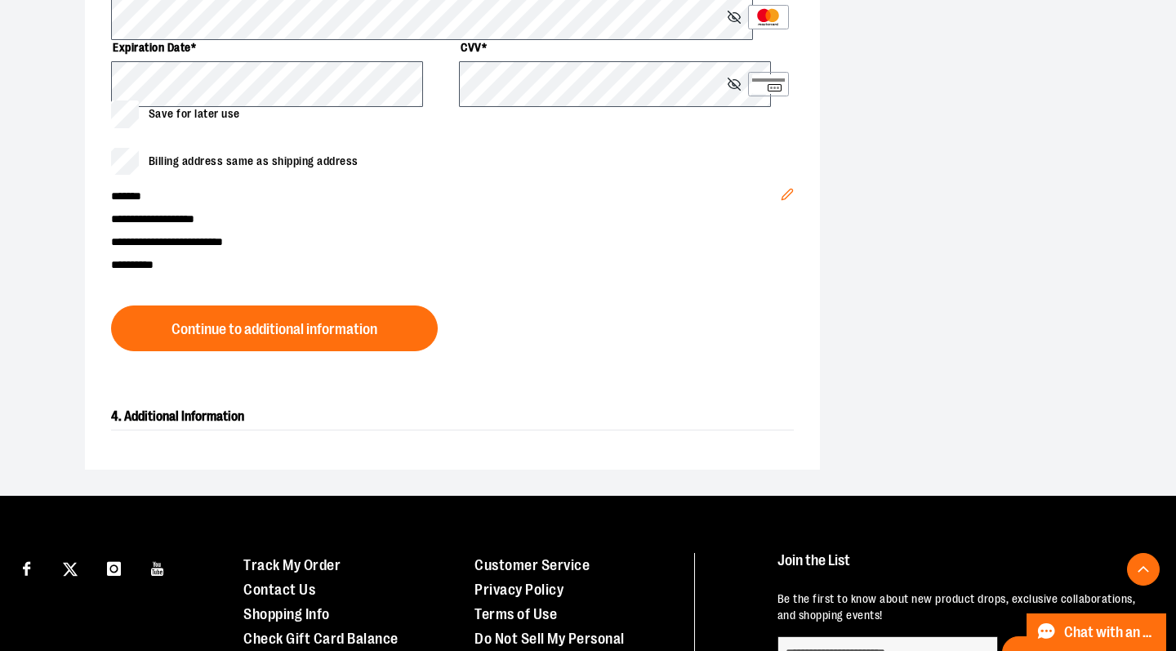
click at [378, 234] on span "**********" at bounding box center [425, 222] width 629 height 23
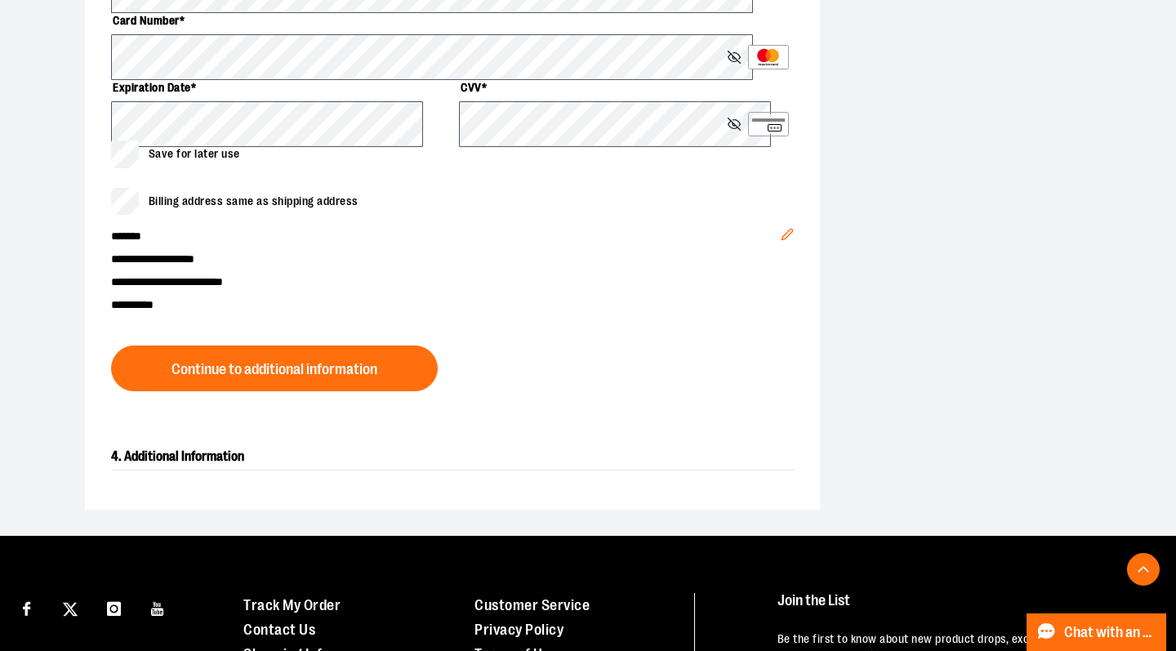
scroll to position [740, 0]
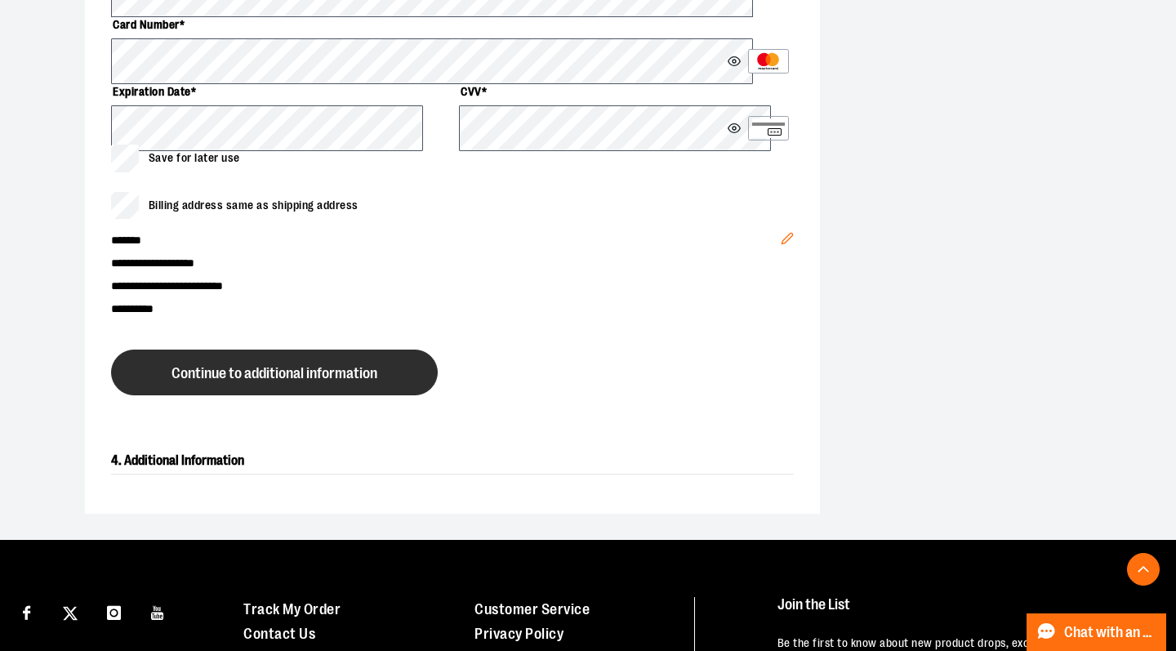
click at [295, 381] on span "Continue to additional information" at bounding box center [275, 374] width 206 height 16
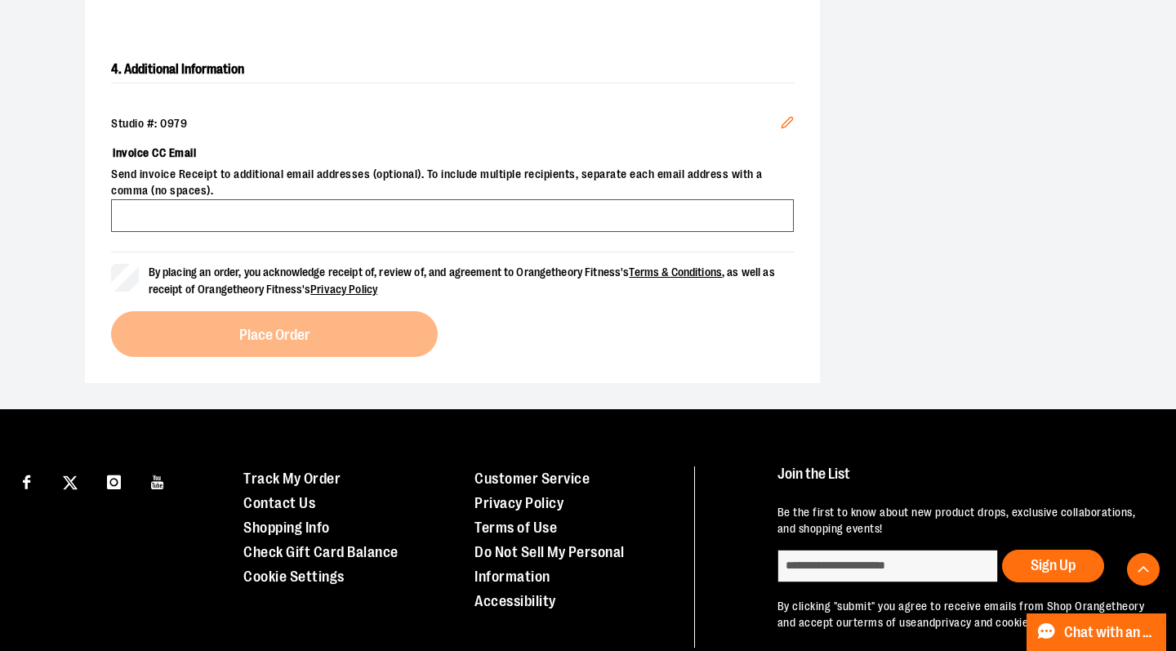
scroll to position [618, 0]
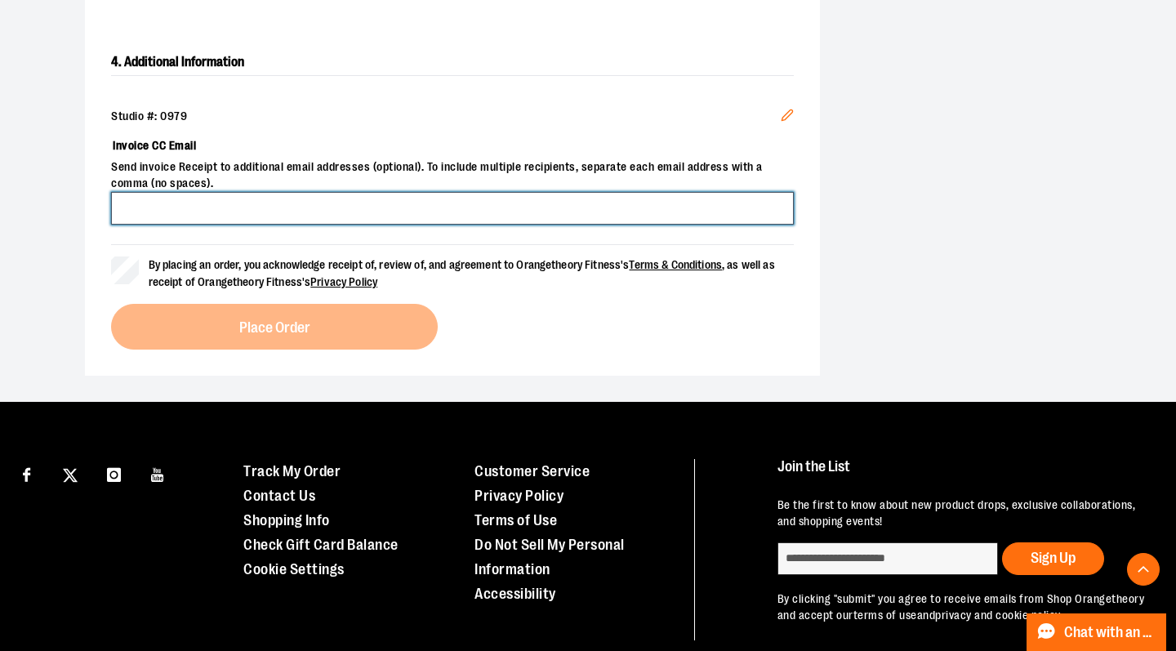
click at [205, 225] on input "Invoice CC Email" at bounding box center [452, 208] width 683 height 33
type input "**********"
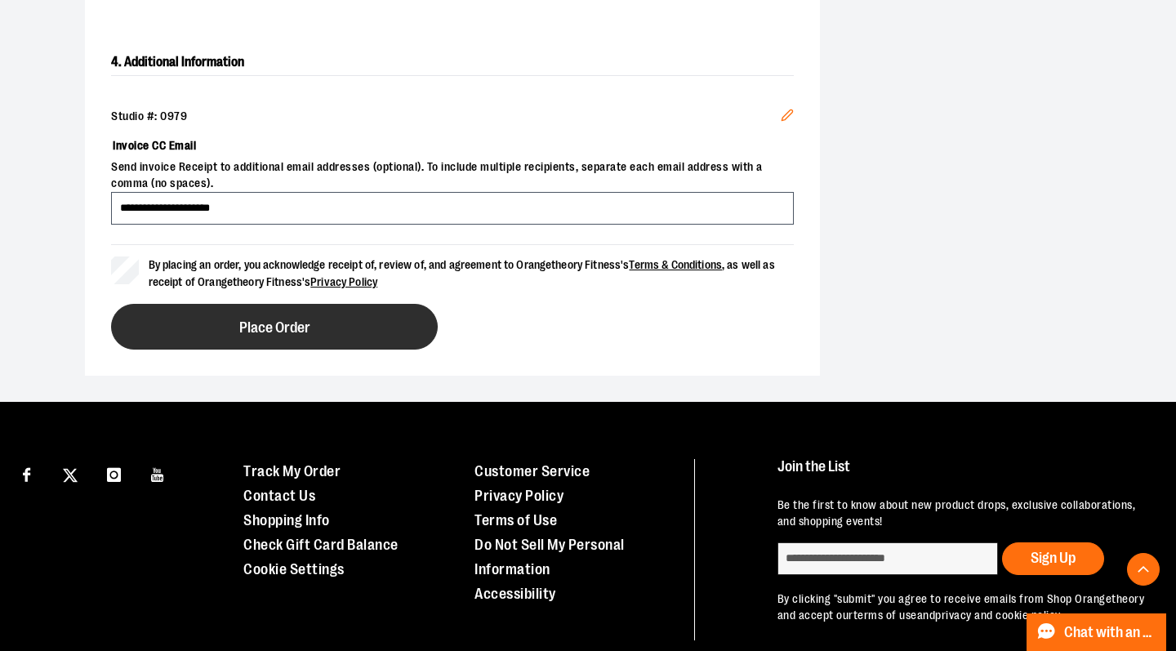
click at [250, 350] on button "Place Order" at bounding box center [274, 327] width 327 height 46
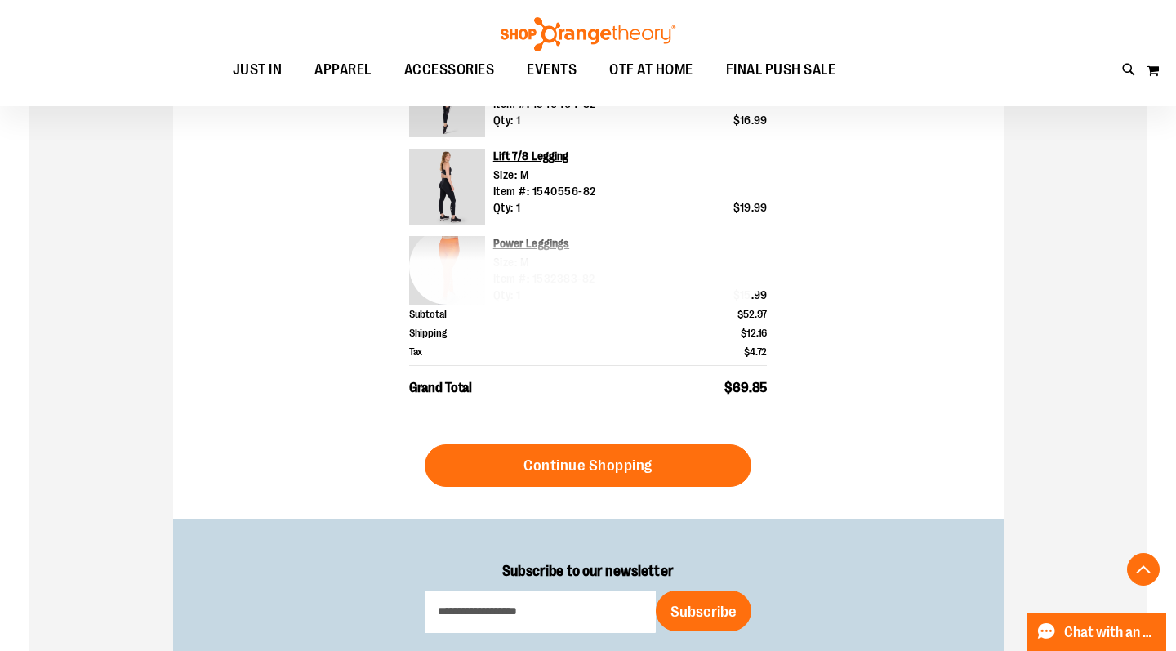
scroll to position [654, 0]
